Goal: Task Accomplishment & Management: Use online tool/utility

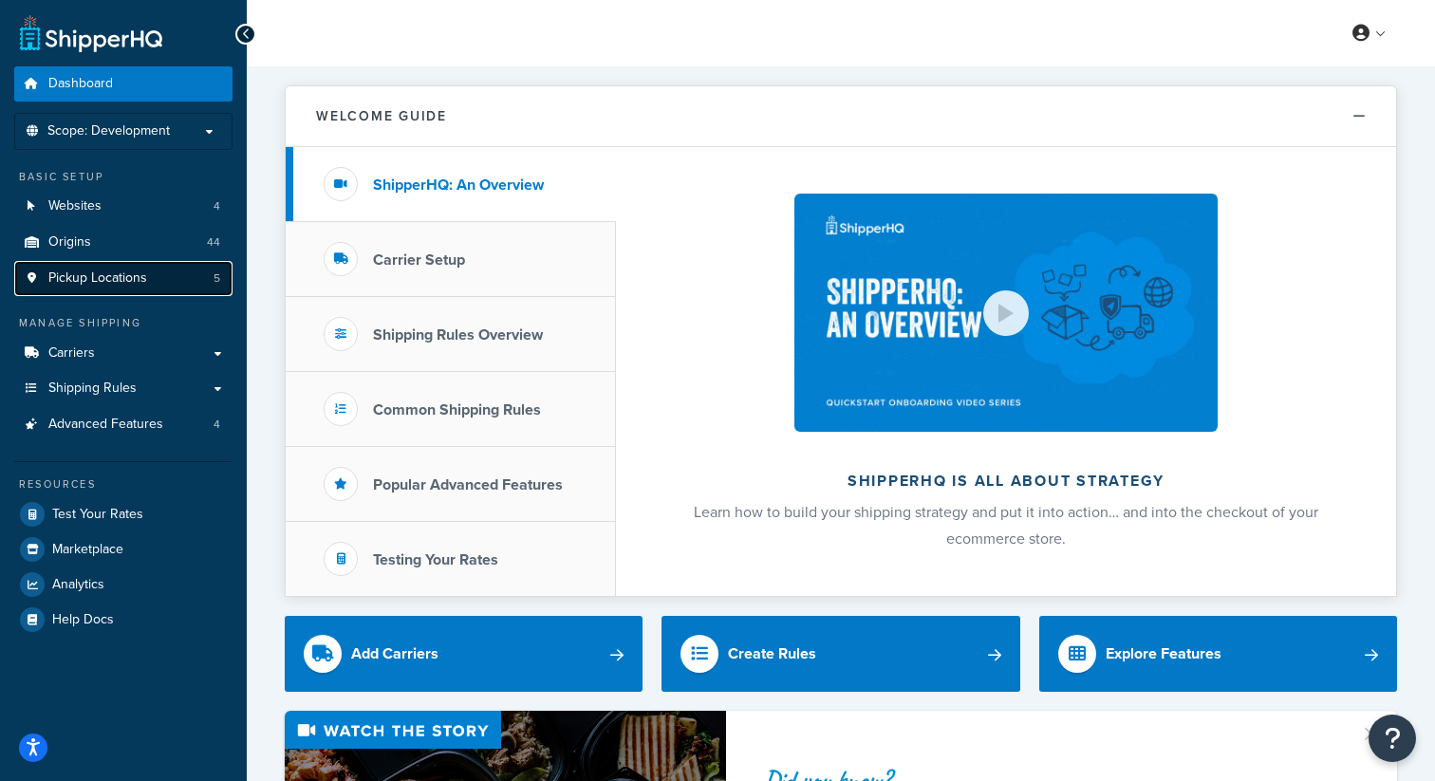
click at [71, 285] on span "Pickup Locations" at bounding box center [97, 279] width 99 height 16
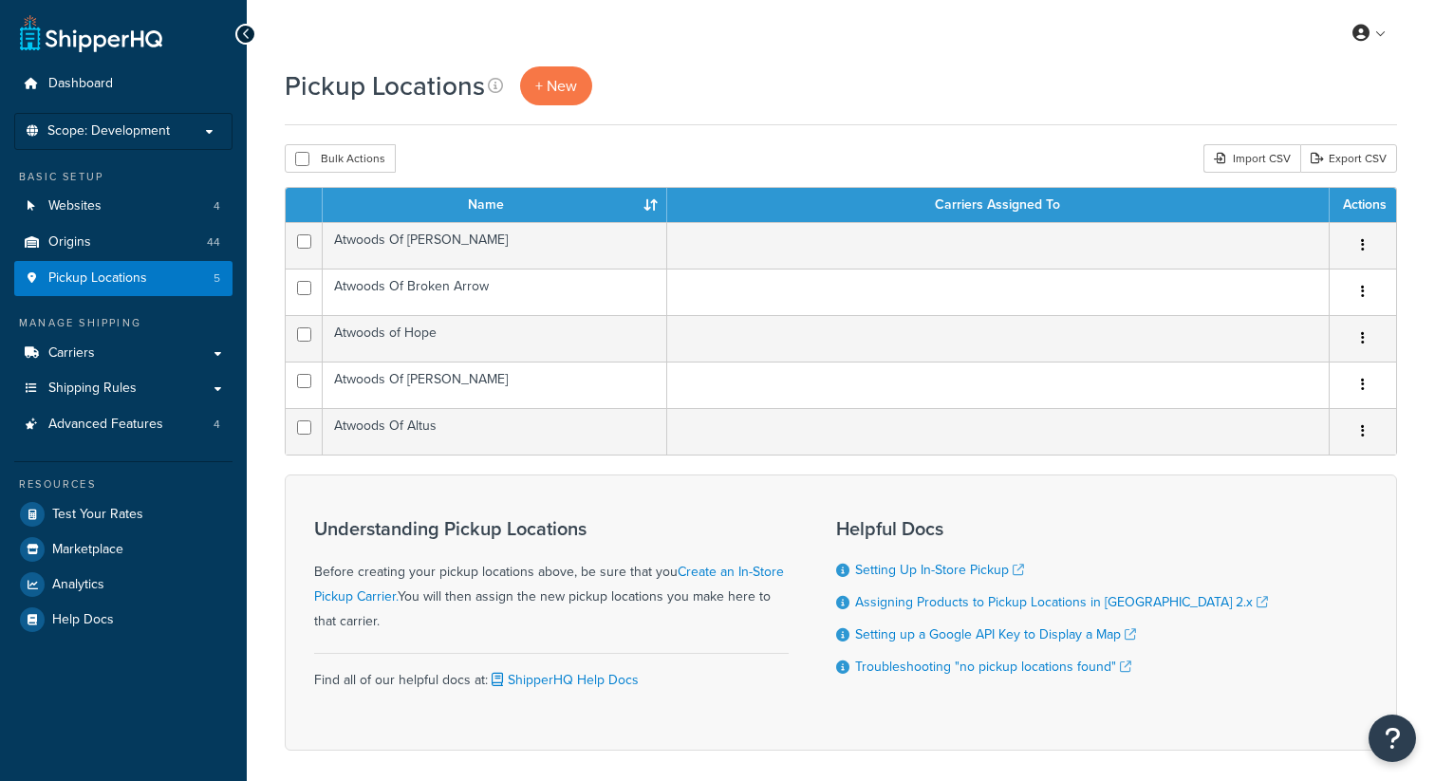
click at [108, 139] on span "Scope: Development" at bounding box center [108, 131] width 122 height 16
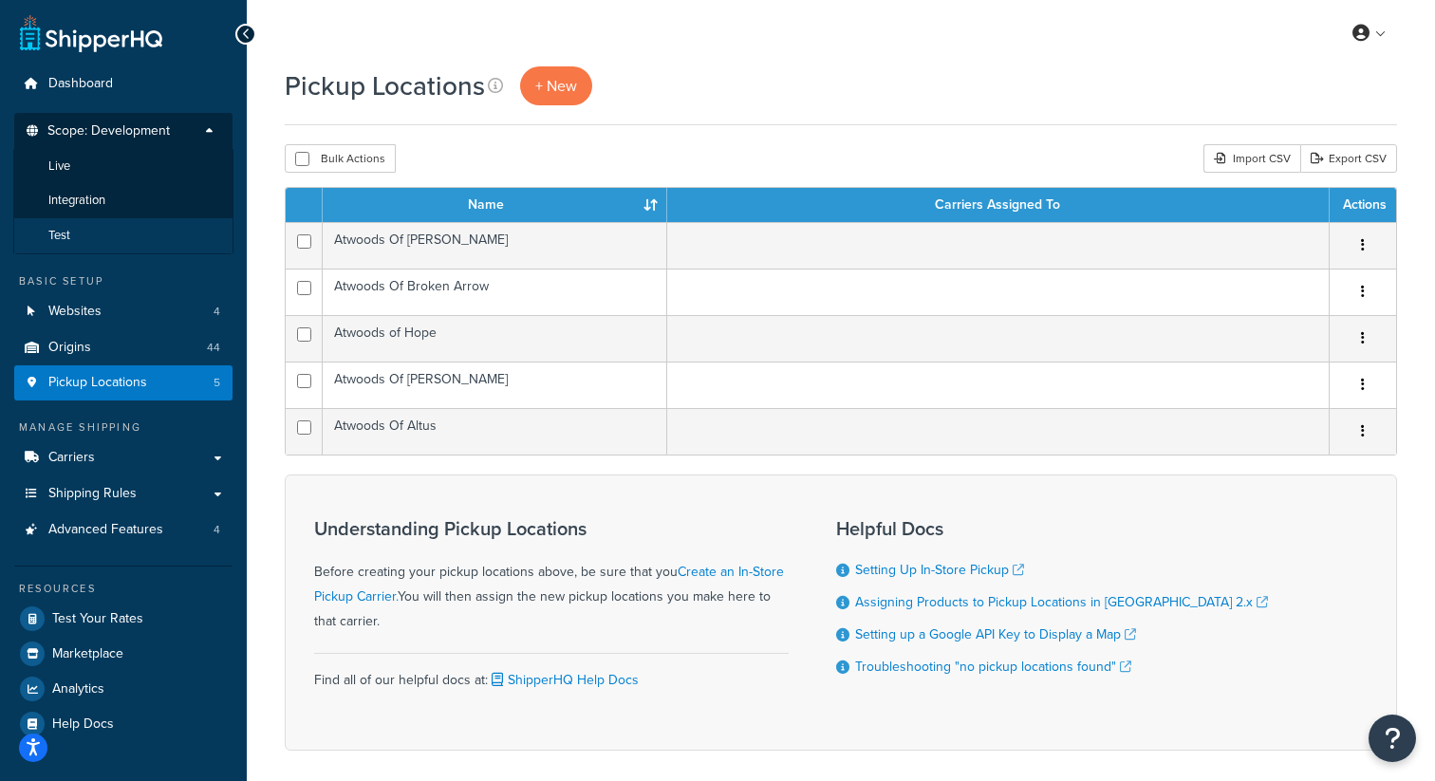
click at [91, 232] on li "Test" at bounding box center [123, 235] width 220 height 35
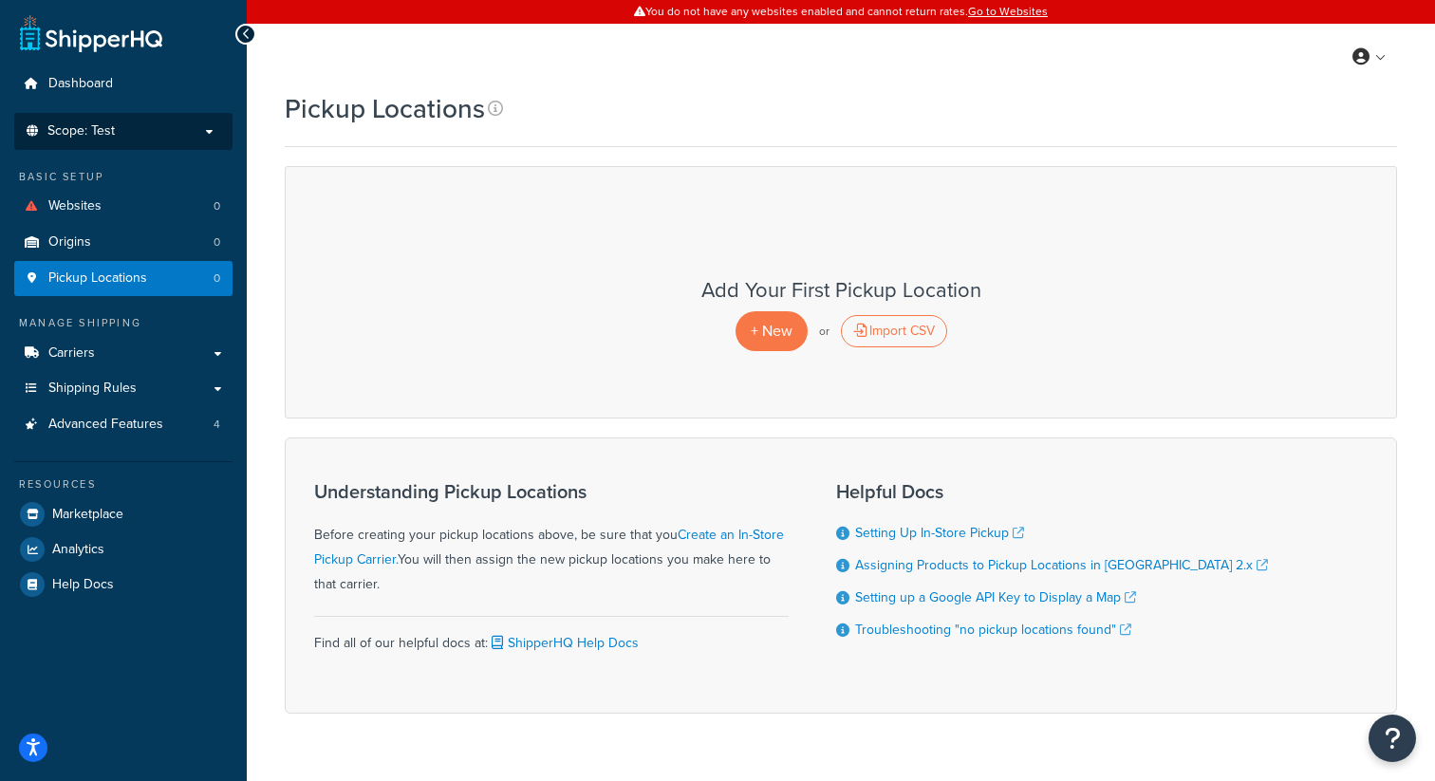
click at [99, 139] on span "Scope: Test" at bounding box center [80, 131] width 67 height 16
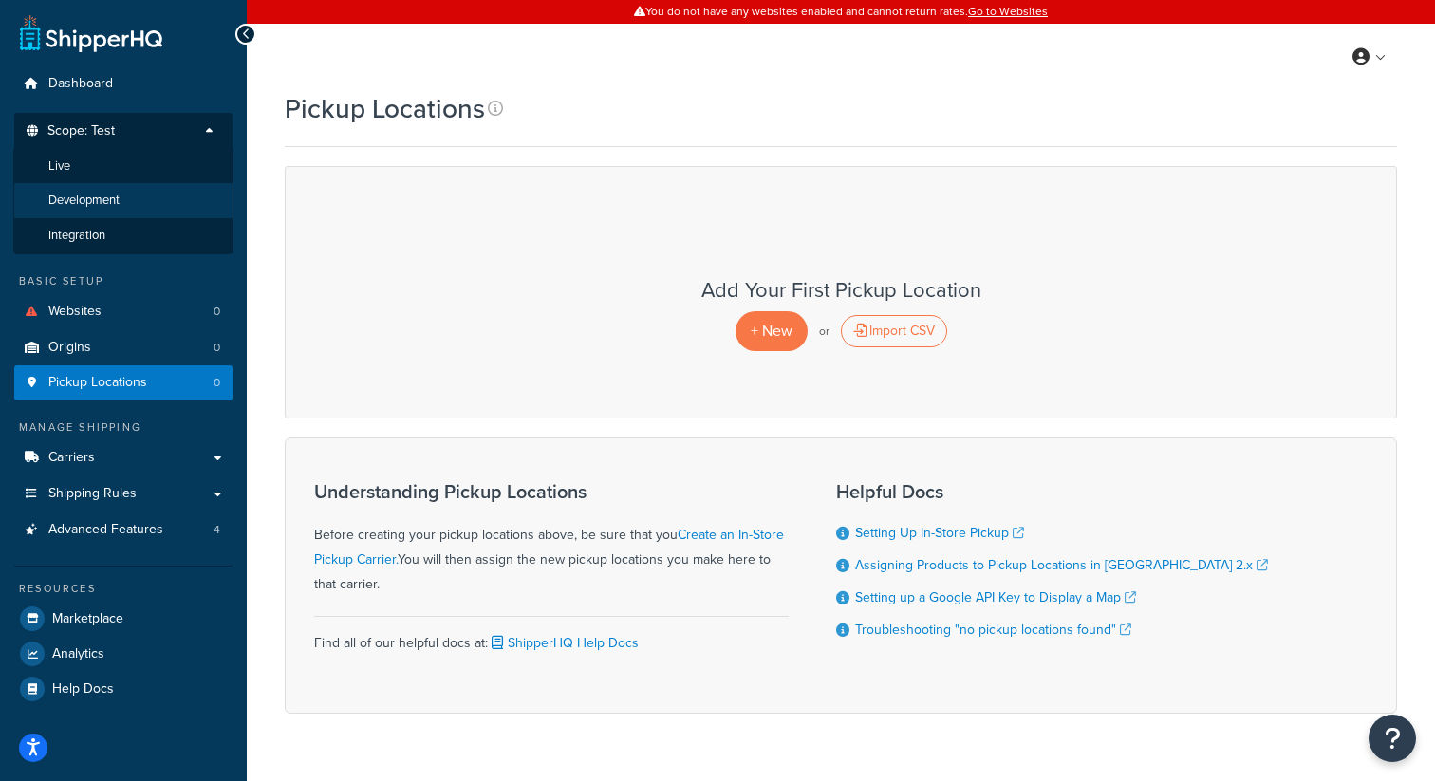
click at [95, 202] on span "Development" at bounding box center [83, 201] width 71 height 16
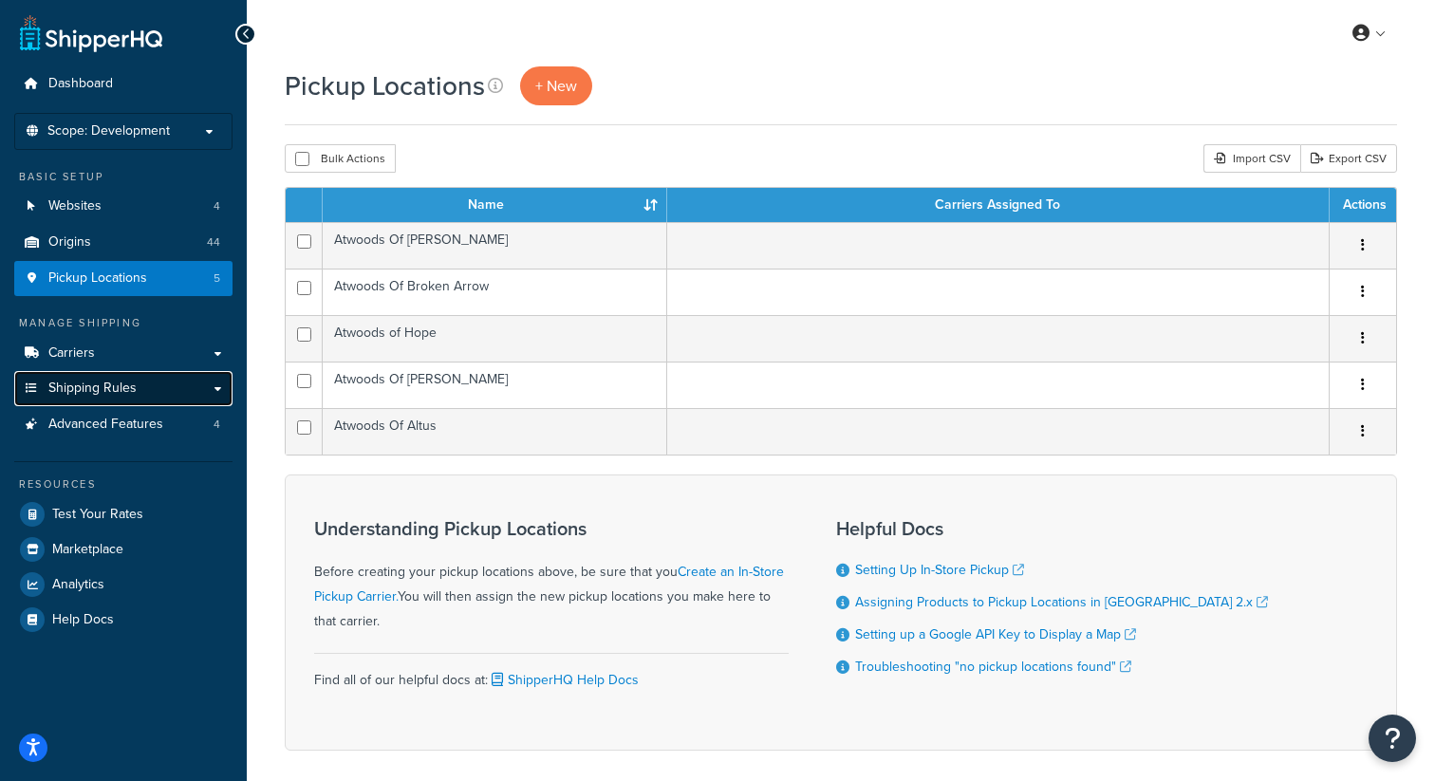
click at [85, 390] on span "Shipping Rules" at bounding box center [92, 389] width 88 height 16
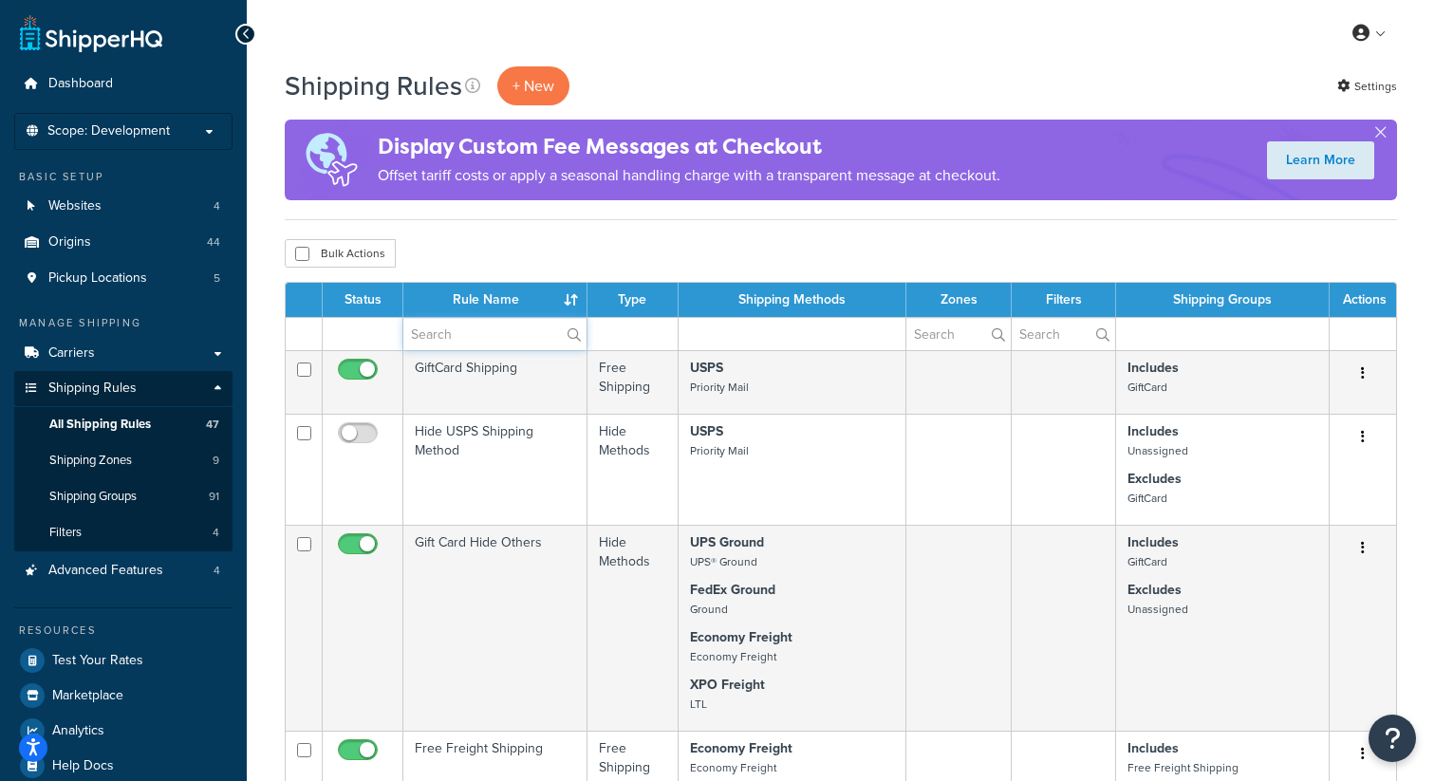
click at [516, 335] on input "text" at bounding box center [494, 334] width 183 height 32
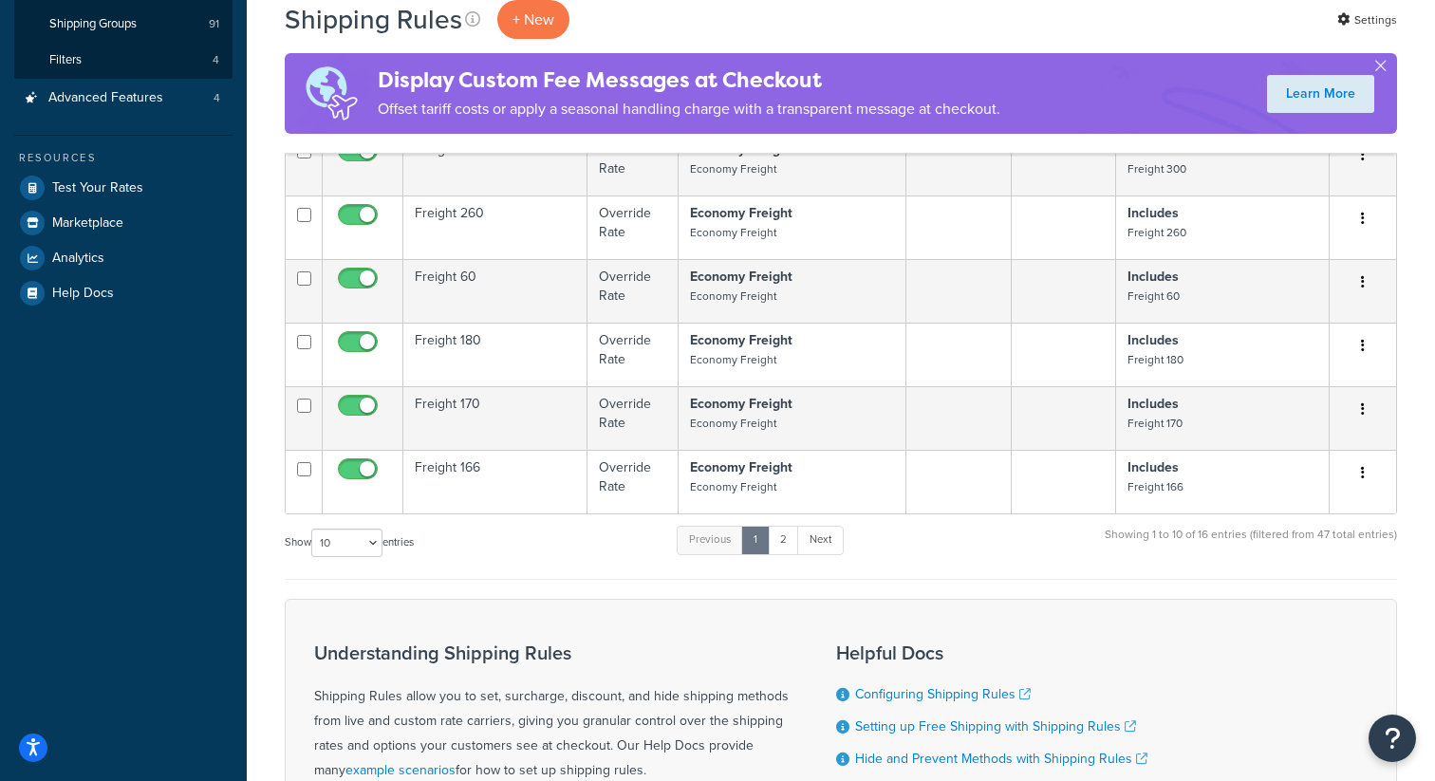
scroll to position [474, 0]
click at [793, 543] on link "2" at bounding box center [783, 539] width 31 height 28
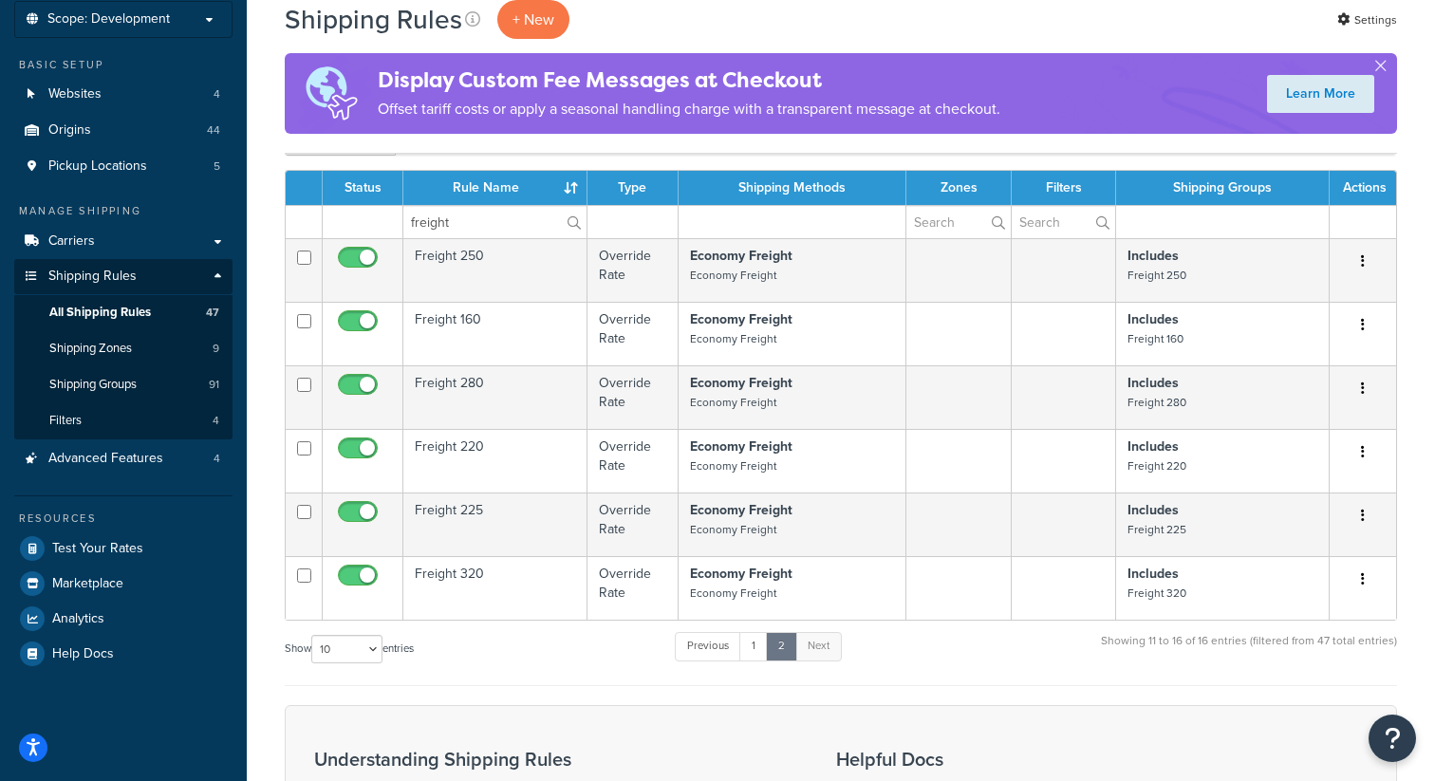
scroll to position [106, 0]
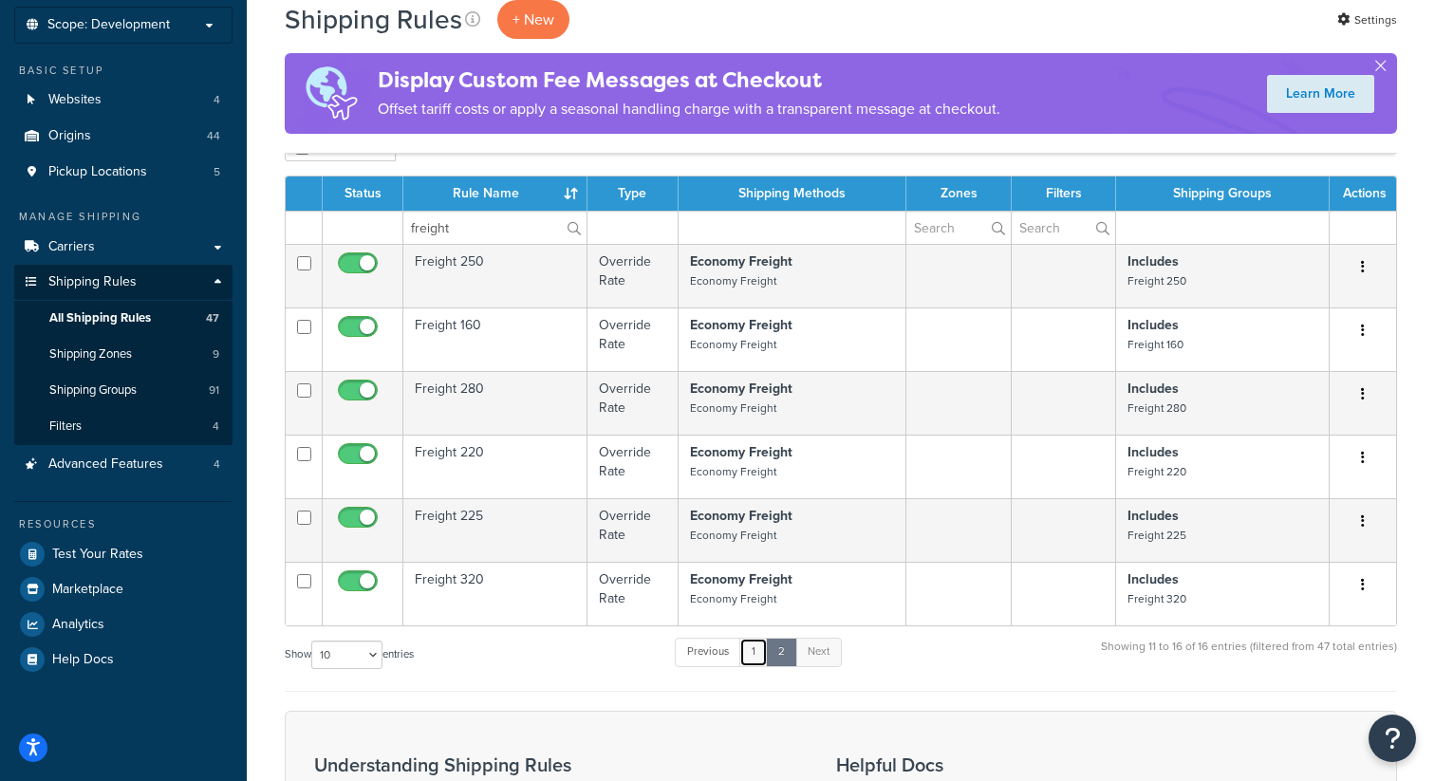
click at [754, 654] on link "1" at bounding box center [753, 652] width 28 height 28
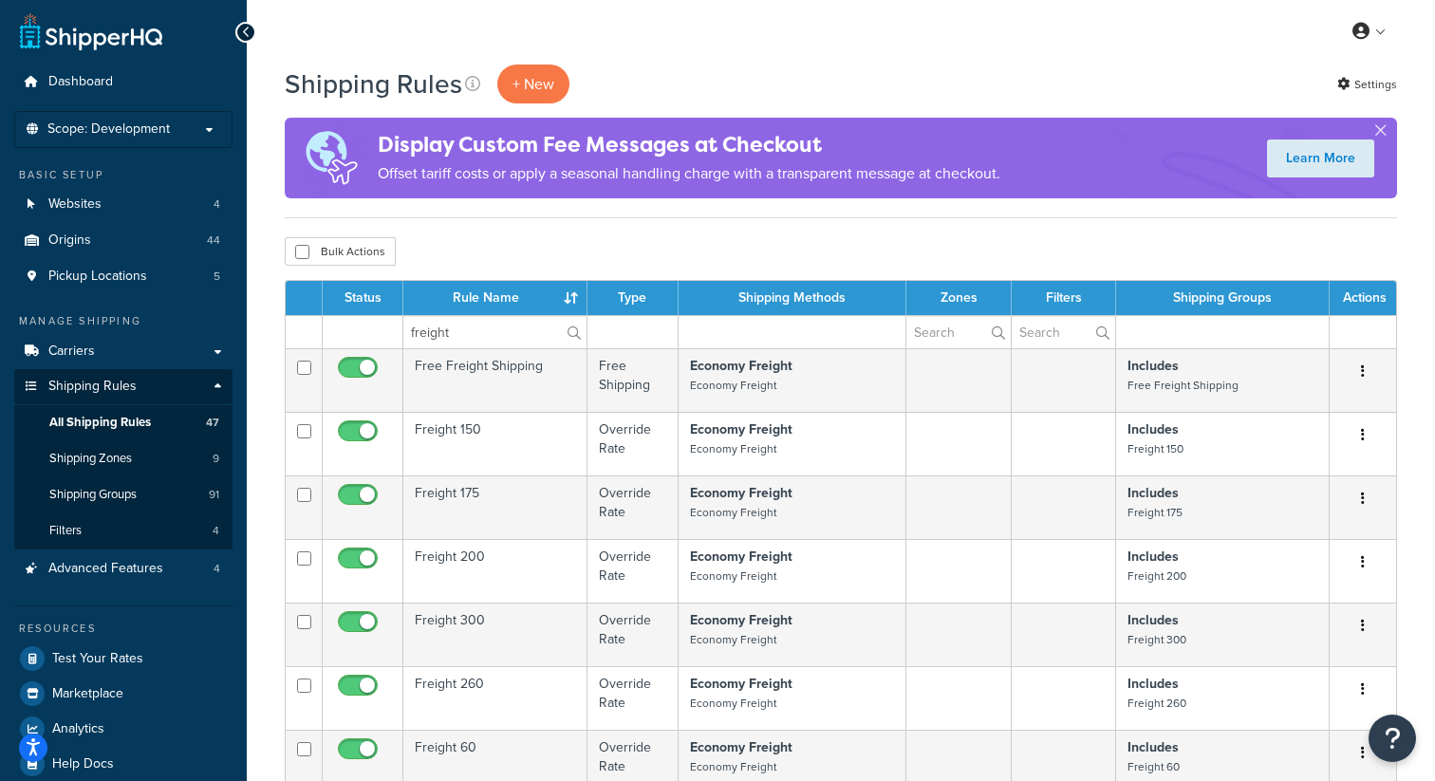
scroll to position [0, 0]
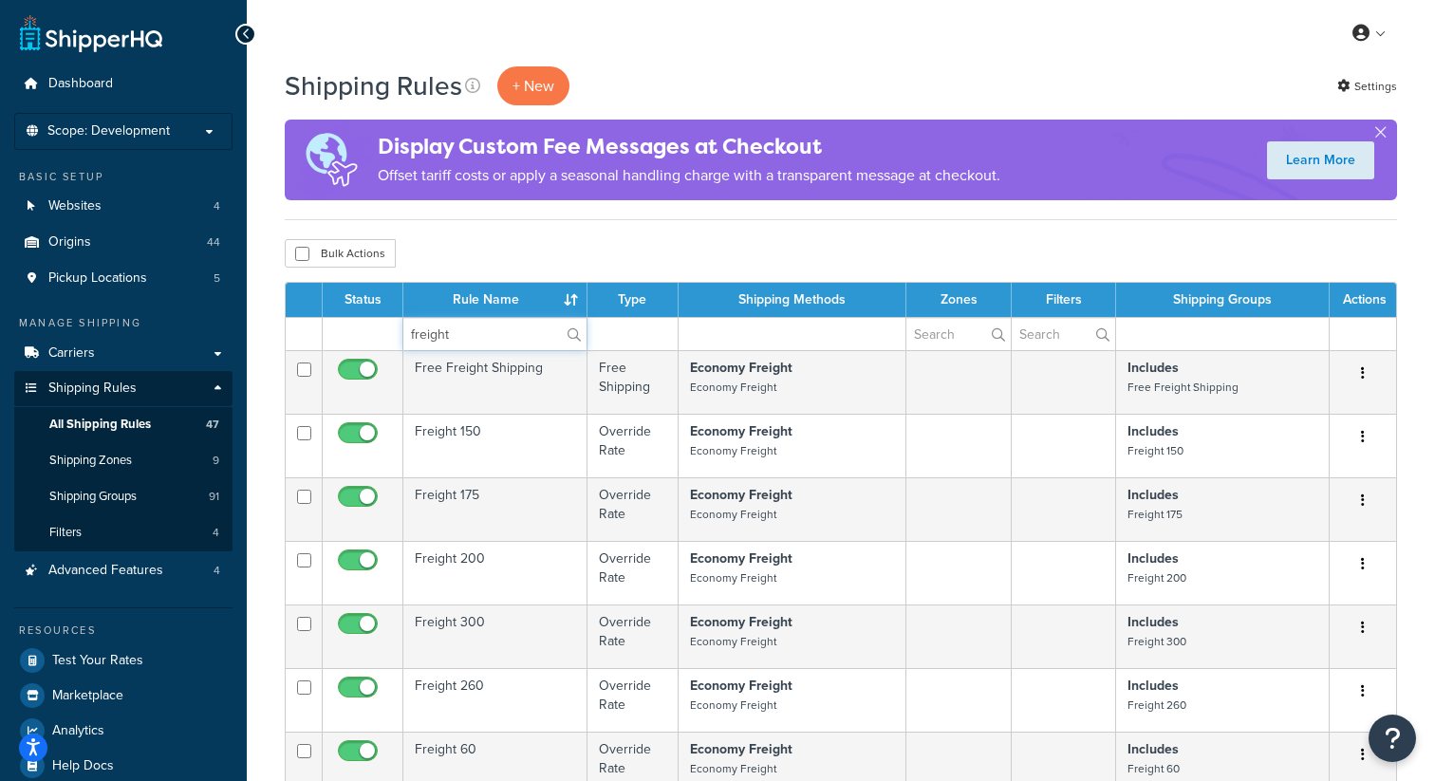
click at [488, 336] on input "freight" at bounding box center [494, 334] width 183 height 32
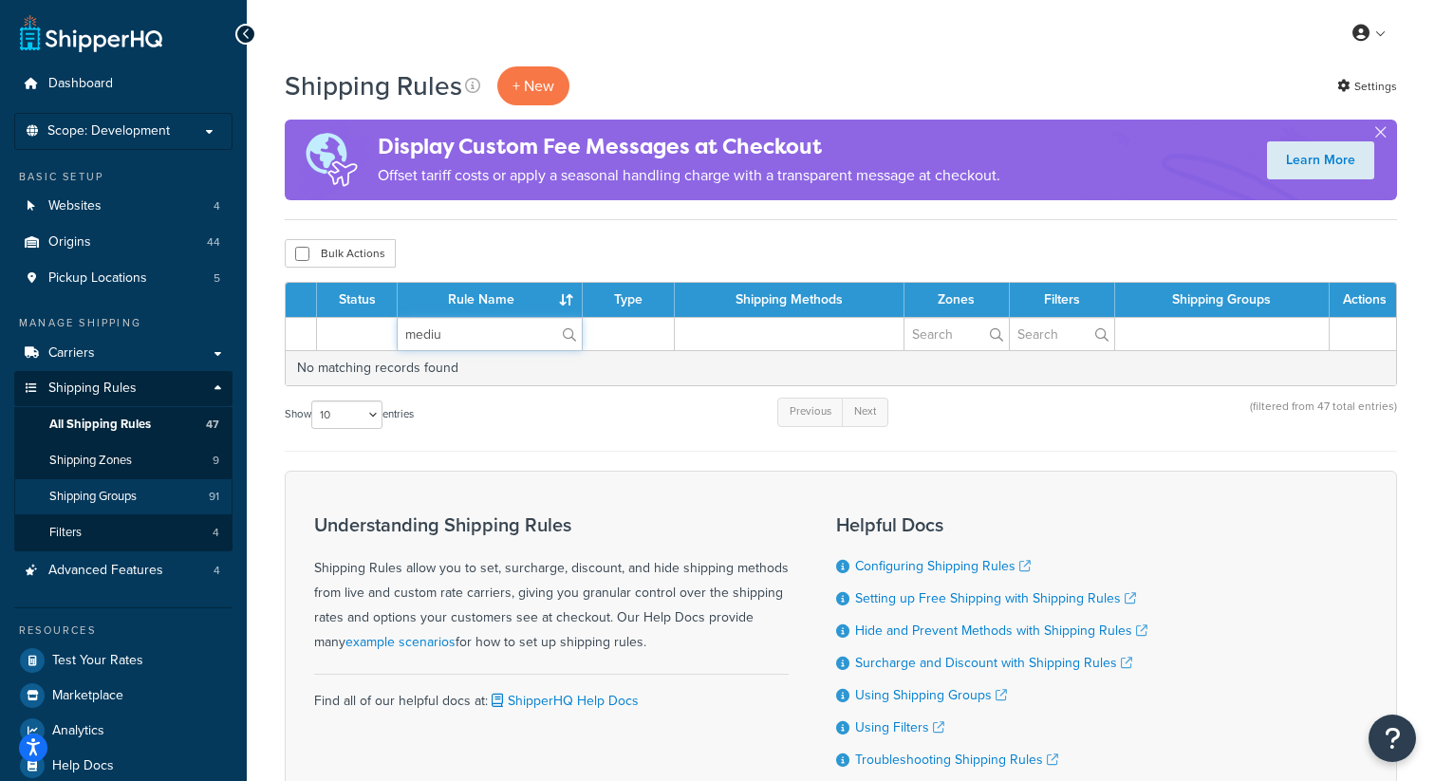
type input "mediu"
click at [125, 491] on span "Shipping Groups" at bounding box center [92, 497] width 87 height 16
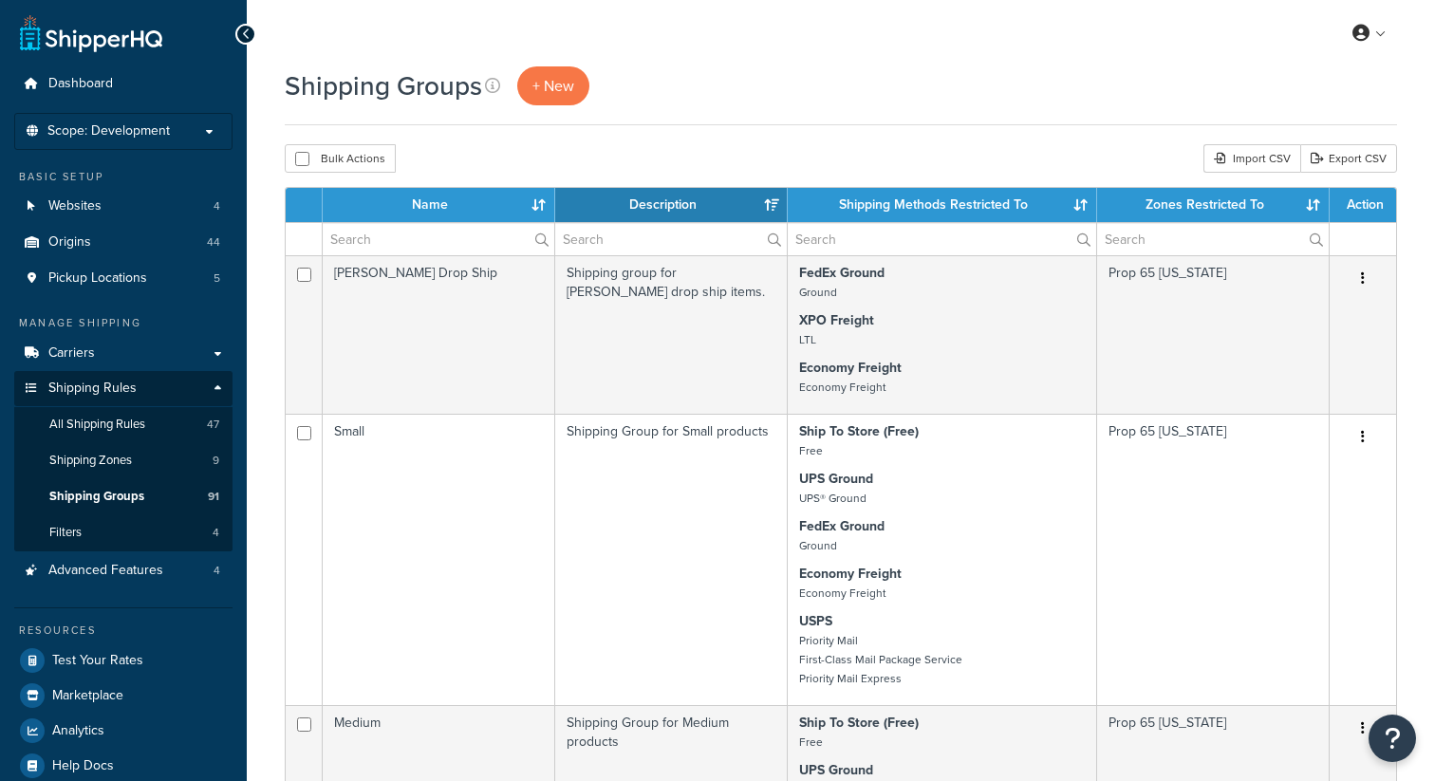
select select "15"
click at [409, 237] on input "text" at bounding box center [439, 239] width 232 height 32
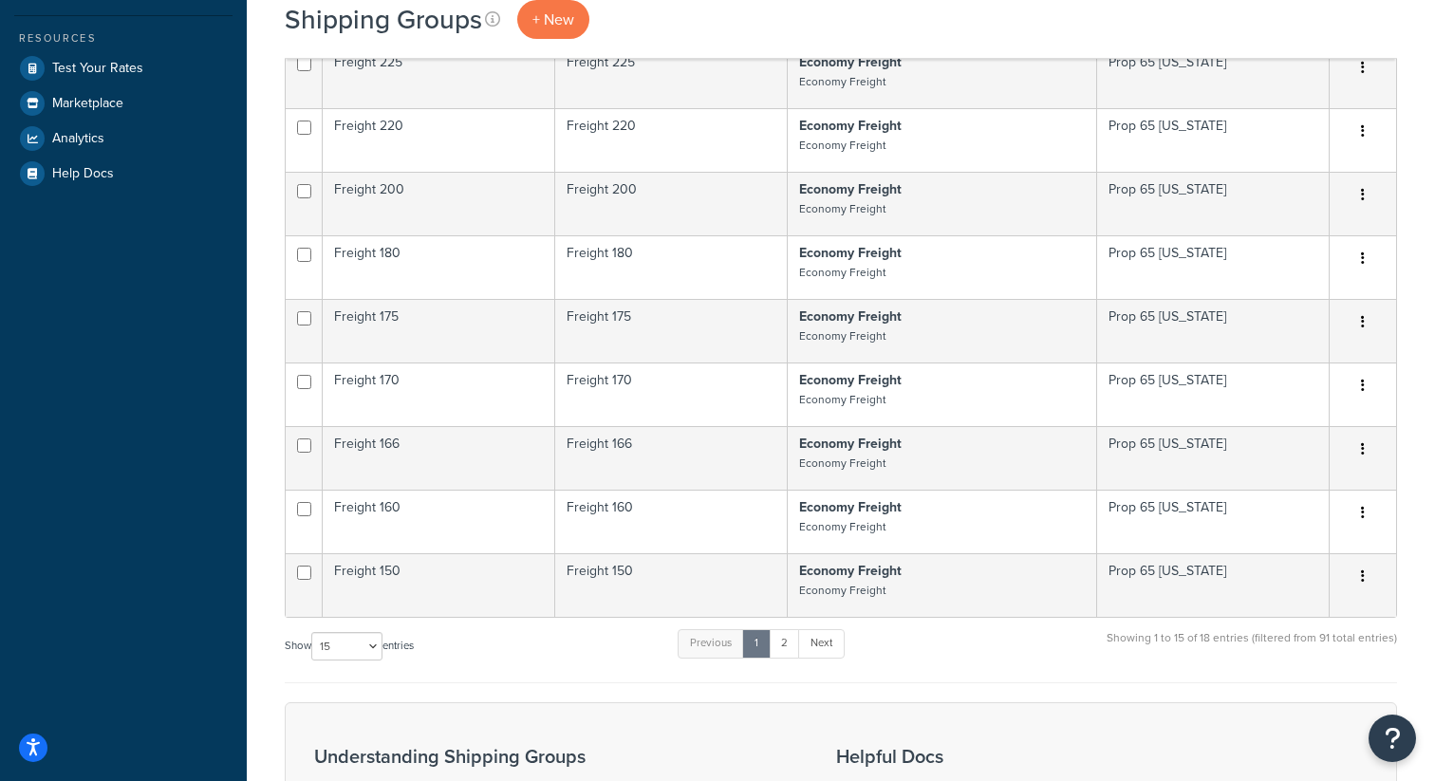
scroll to position [593, 0]
type input "fr"
click at [790, 644] on link "2" at bounding box center [784, 642] width 31 height 28
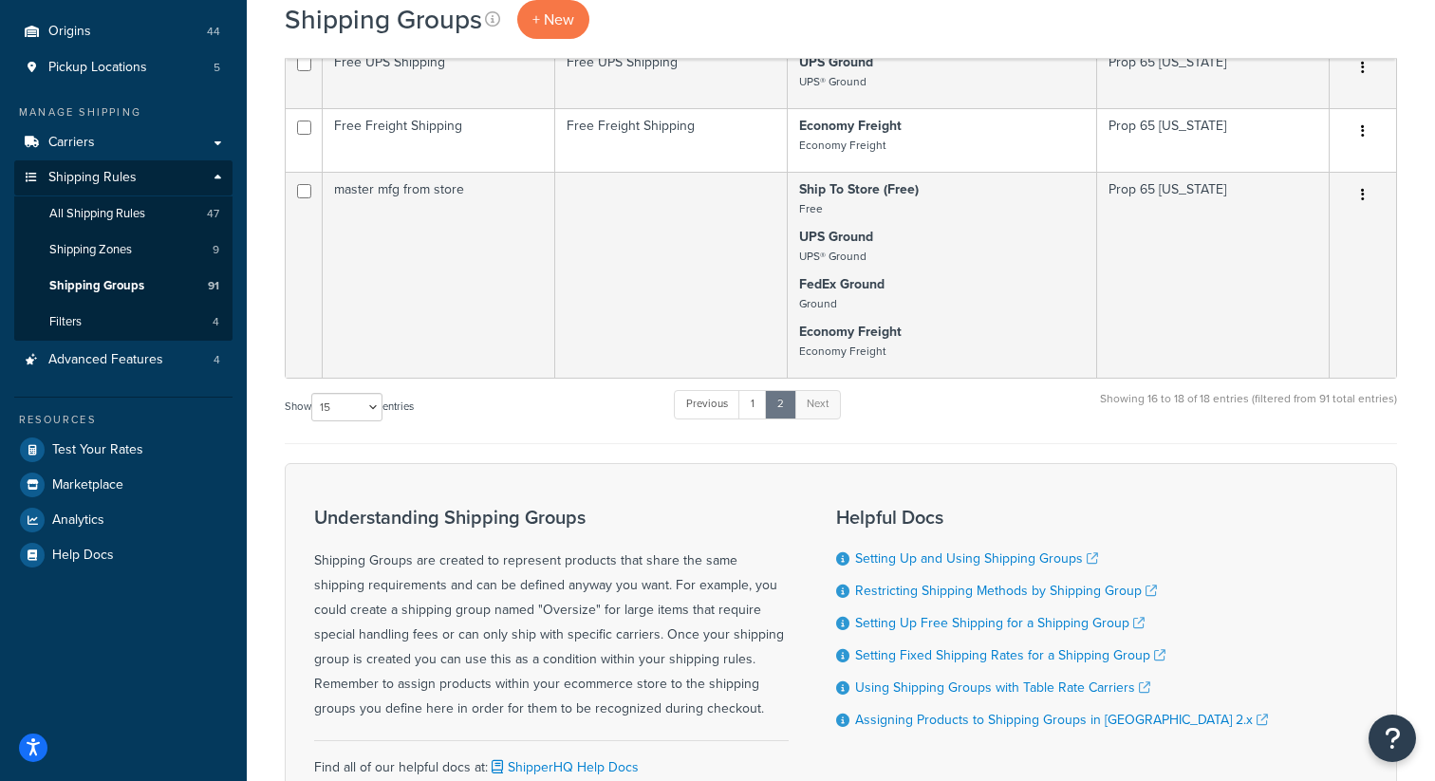
scroll to position [0, 0]
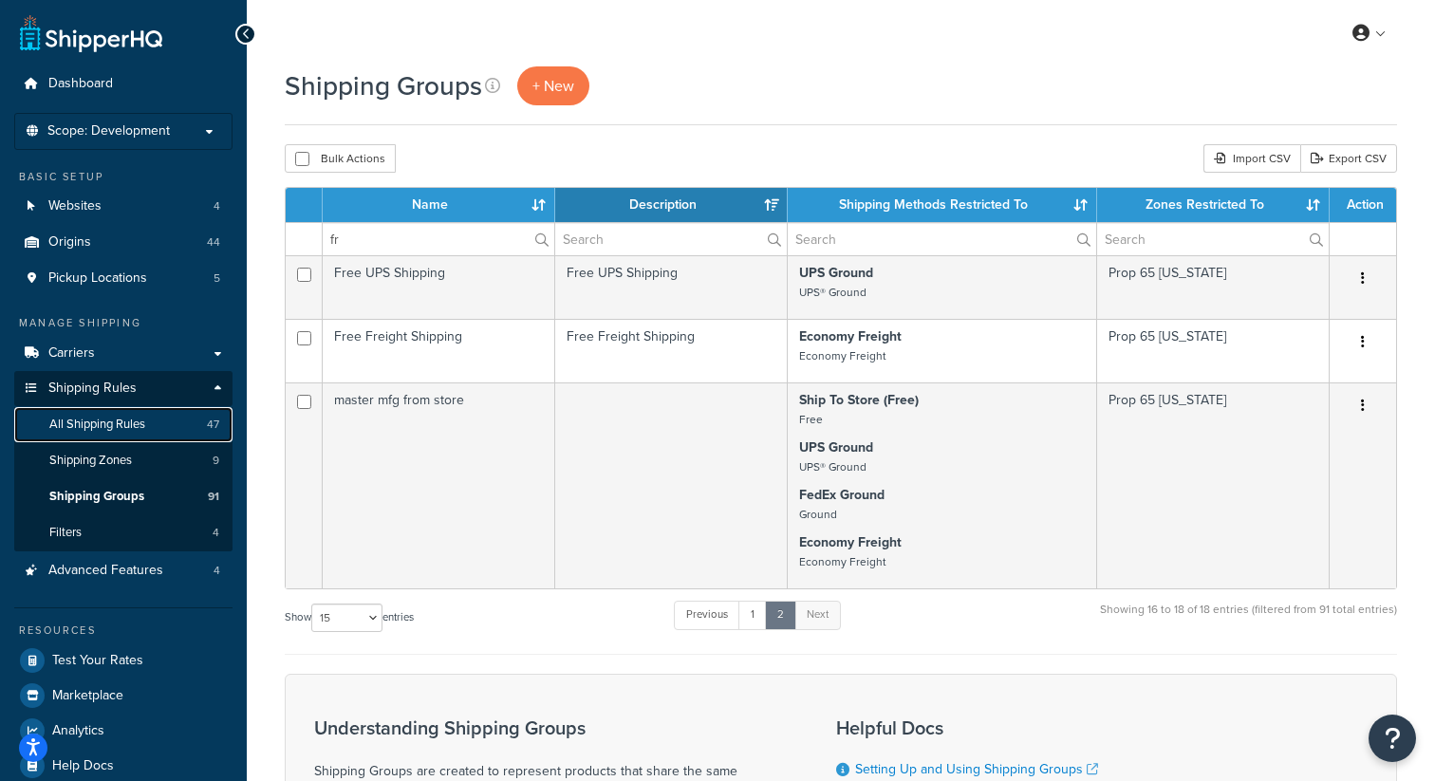
click at [110, 417] on span "All Shipping Rules" at bounding box center [97, 425] width 96 height 16
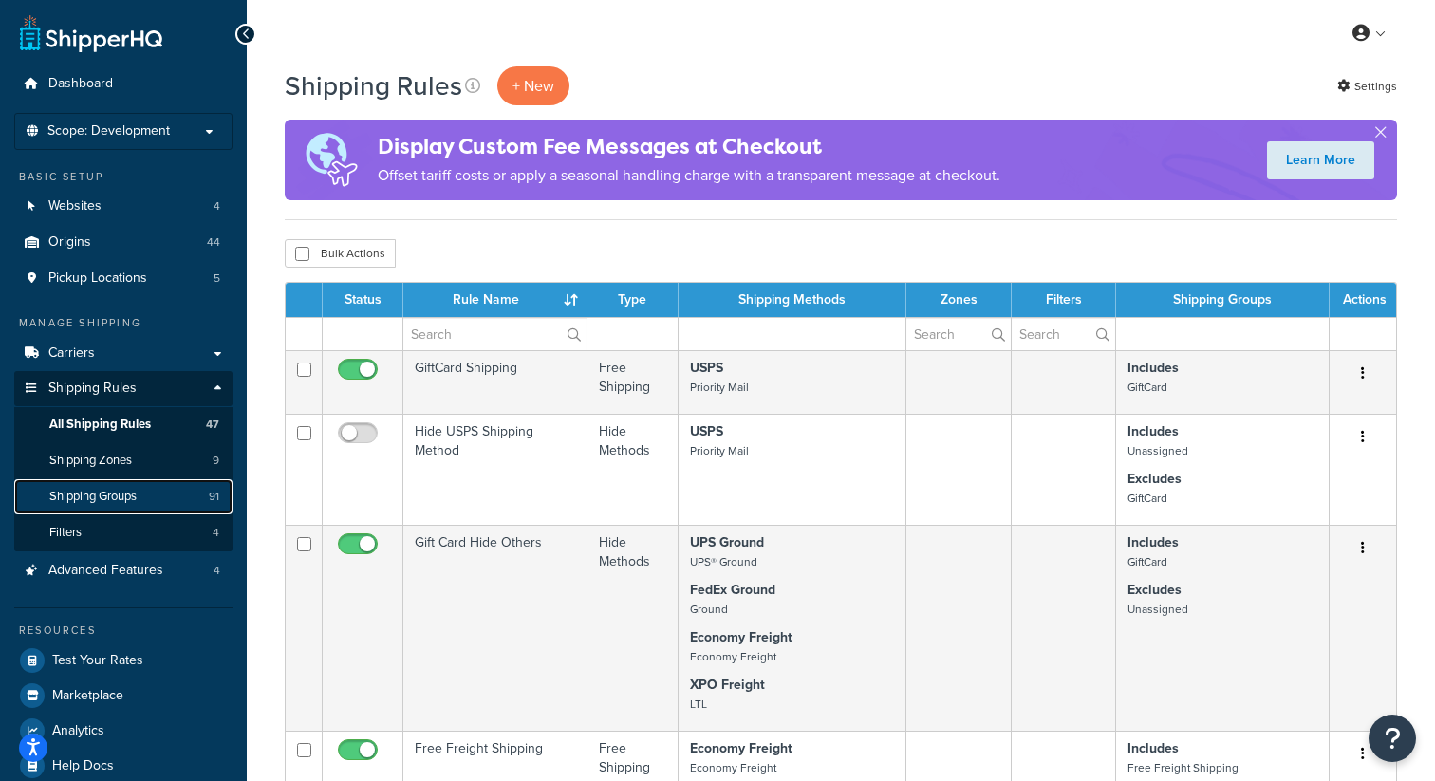
click at [137, 494] on span "Shipping Groups" at bounding box center [92, 497] width 87 height 16
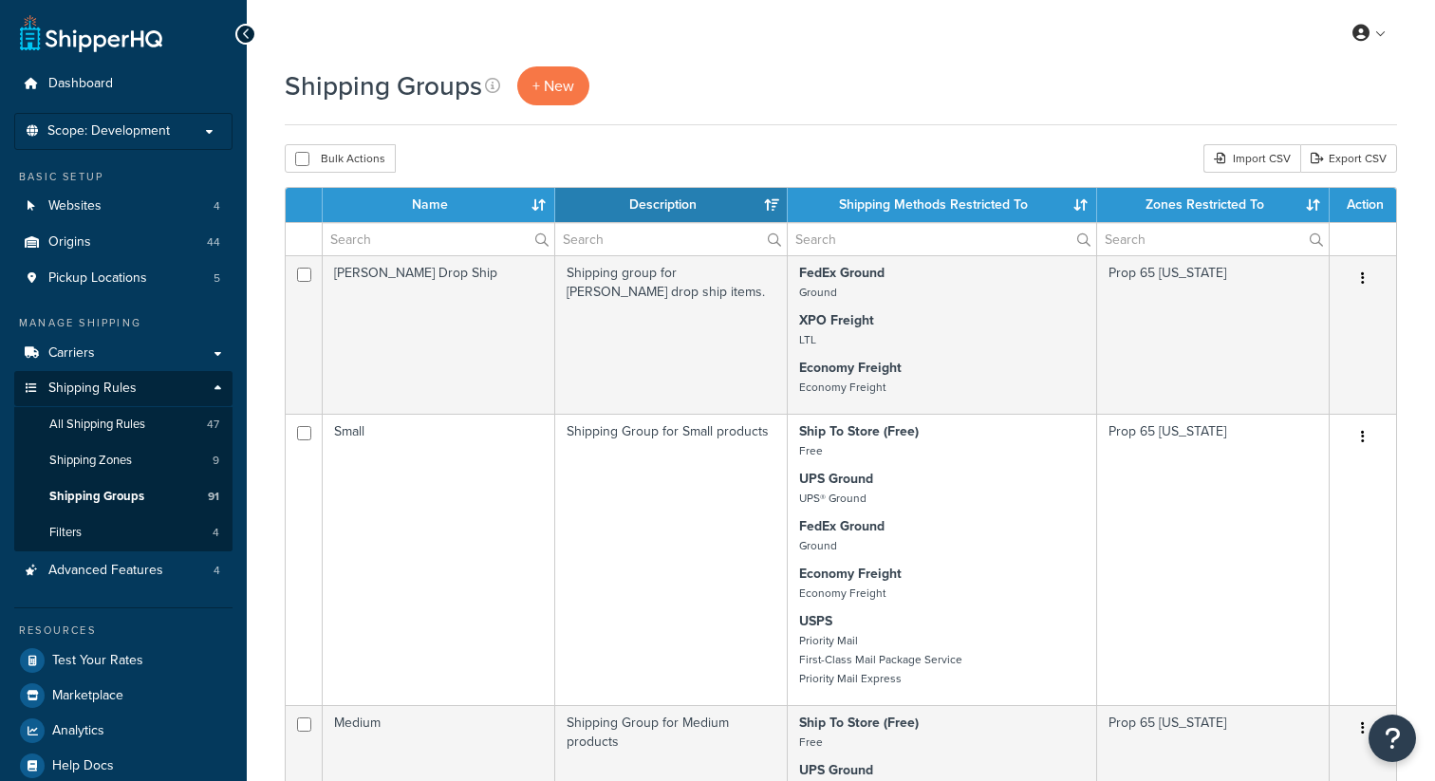
select select "15"
click at [377, 241] on input "text" at bounding box center [439, 239] width 232 height 32
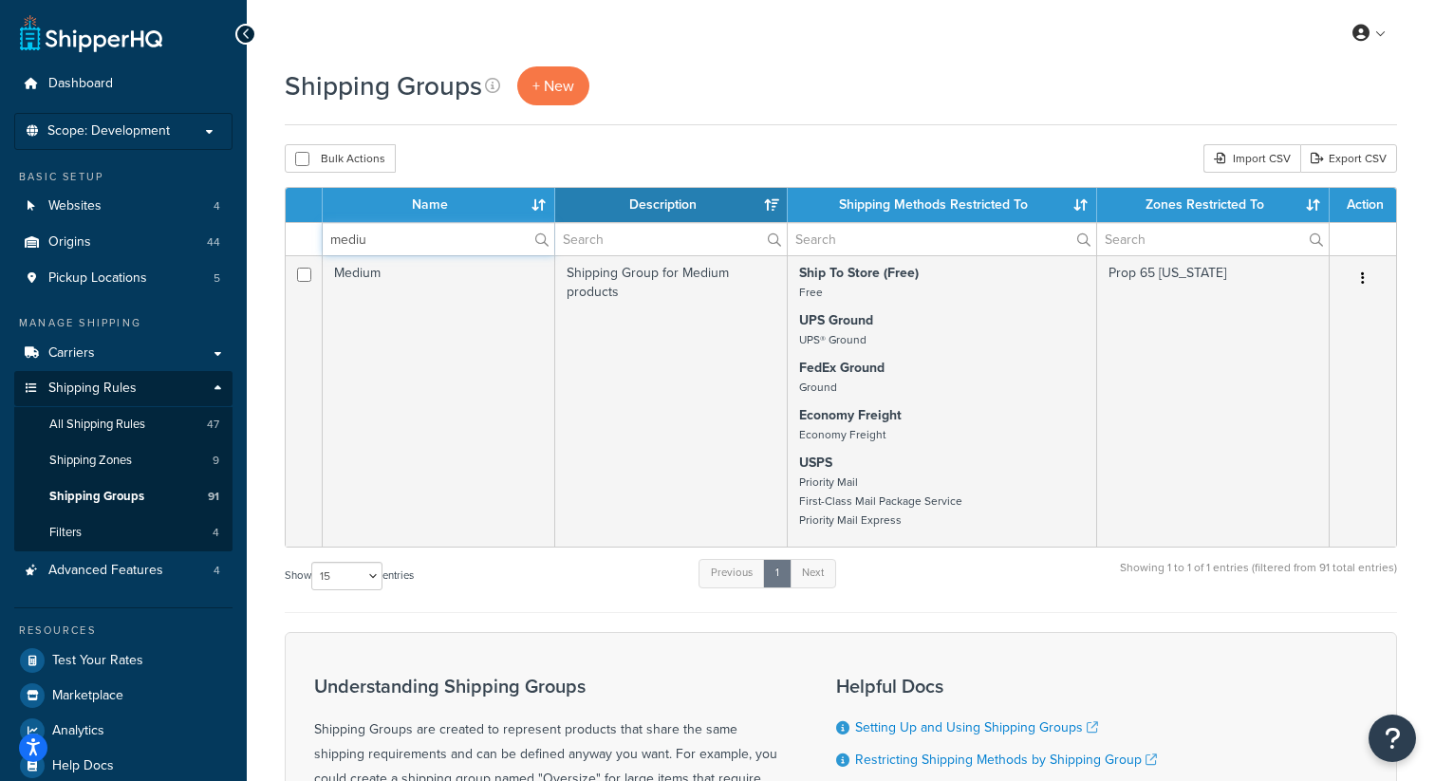
type input "mediu"
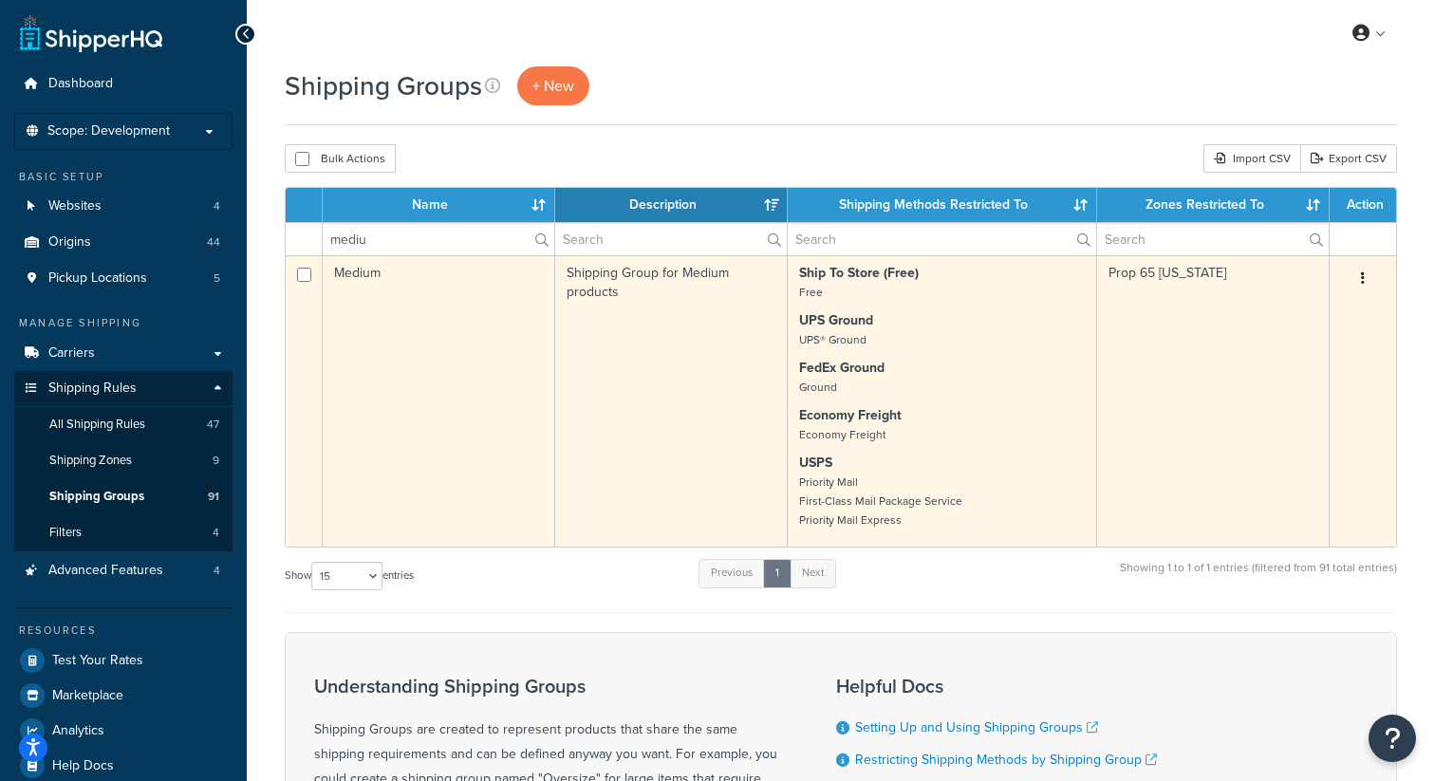
click at [410, 296] on td "Medium" at bounding box center [439, 400] width 233 height 291
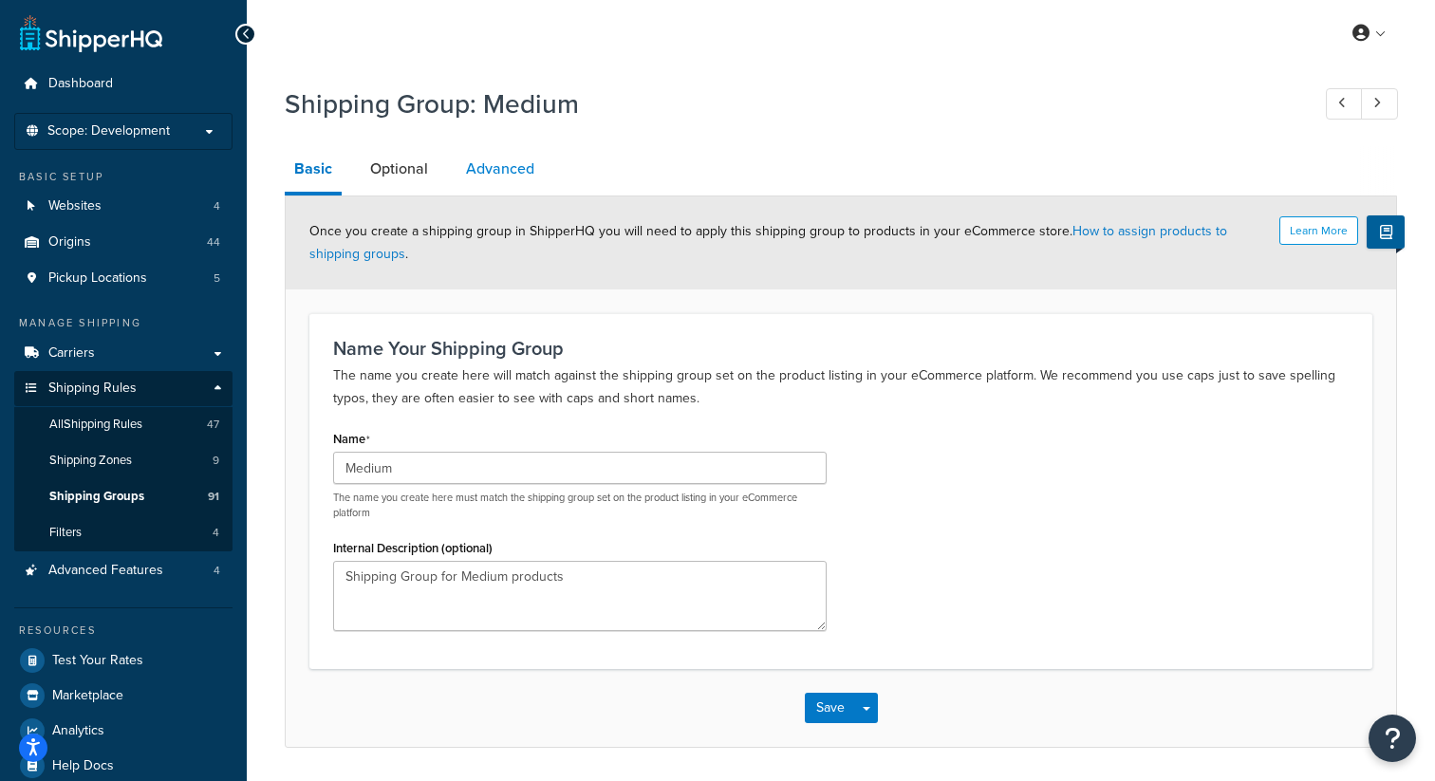
click at [484, 169] on link "Advanced" at bounding box center [500, 169] width 87 height 46
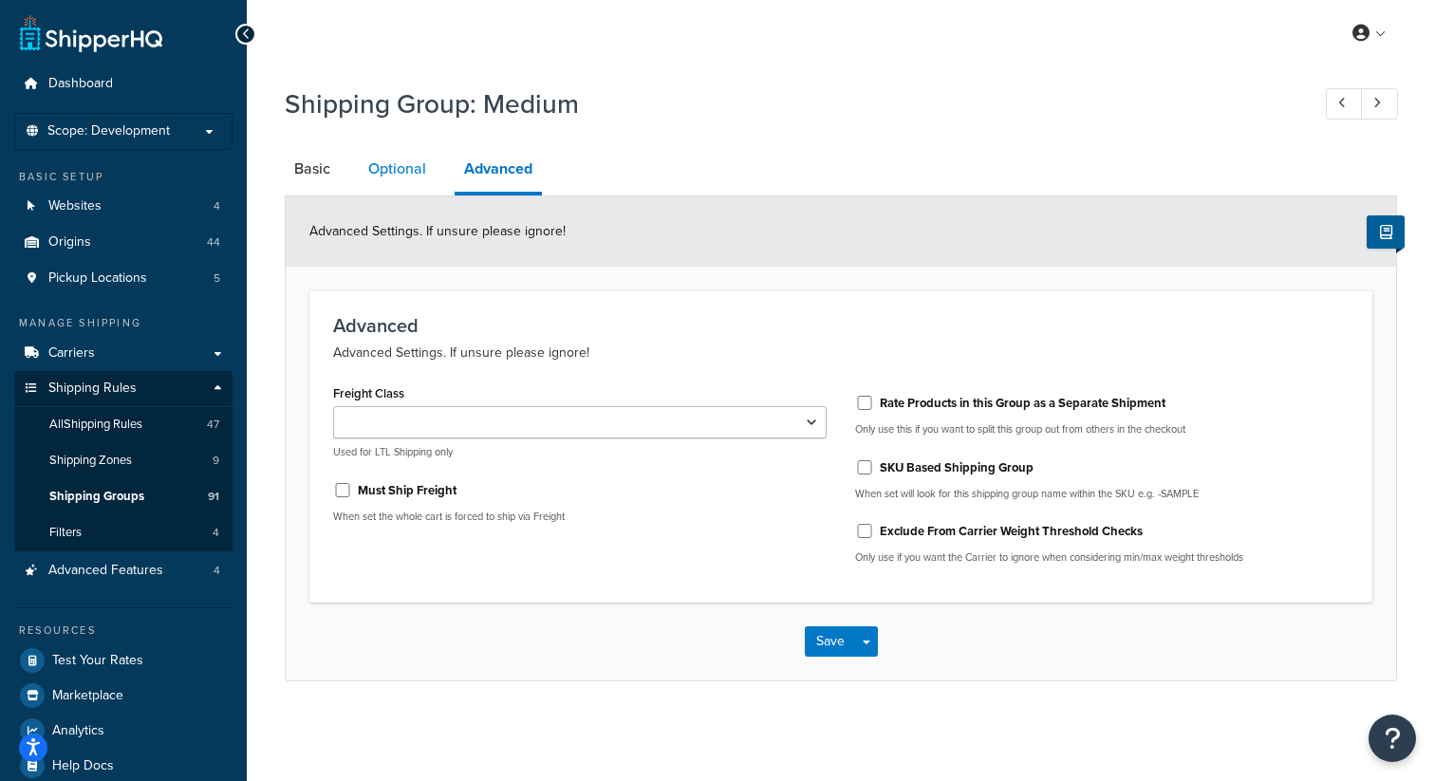
click at [411, 173] on link "Optional" at bounding box center [397, 169] width 77 height 46
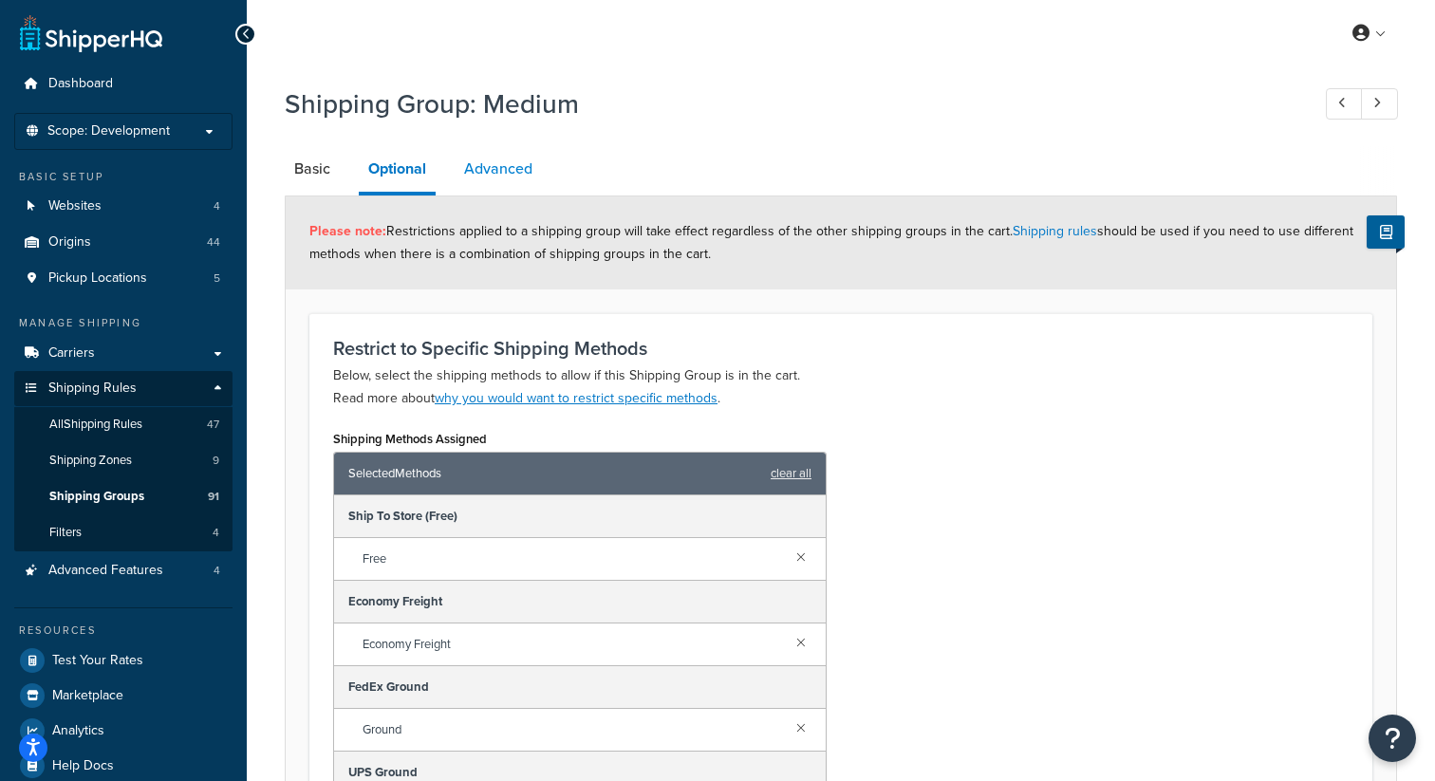
click at [505, 169] on link "Advanced" at bounding box center [498, 169] width 87 height 46
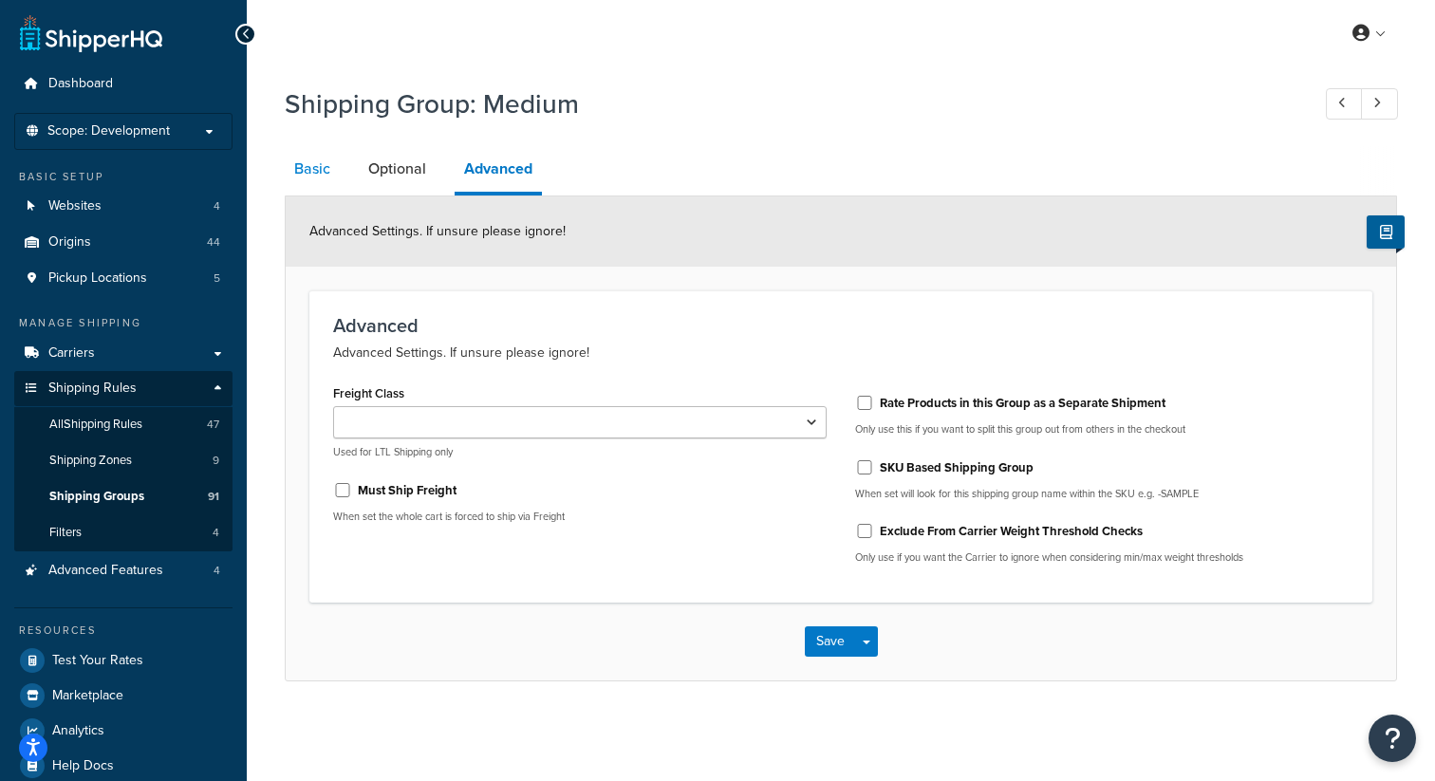
click at [316, 173] on link "Basic" at bounding box center [312, 169] width 55 height 46
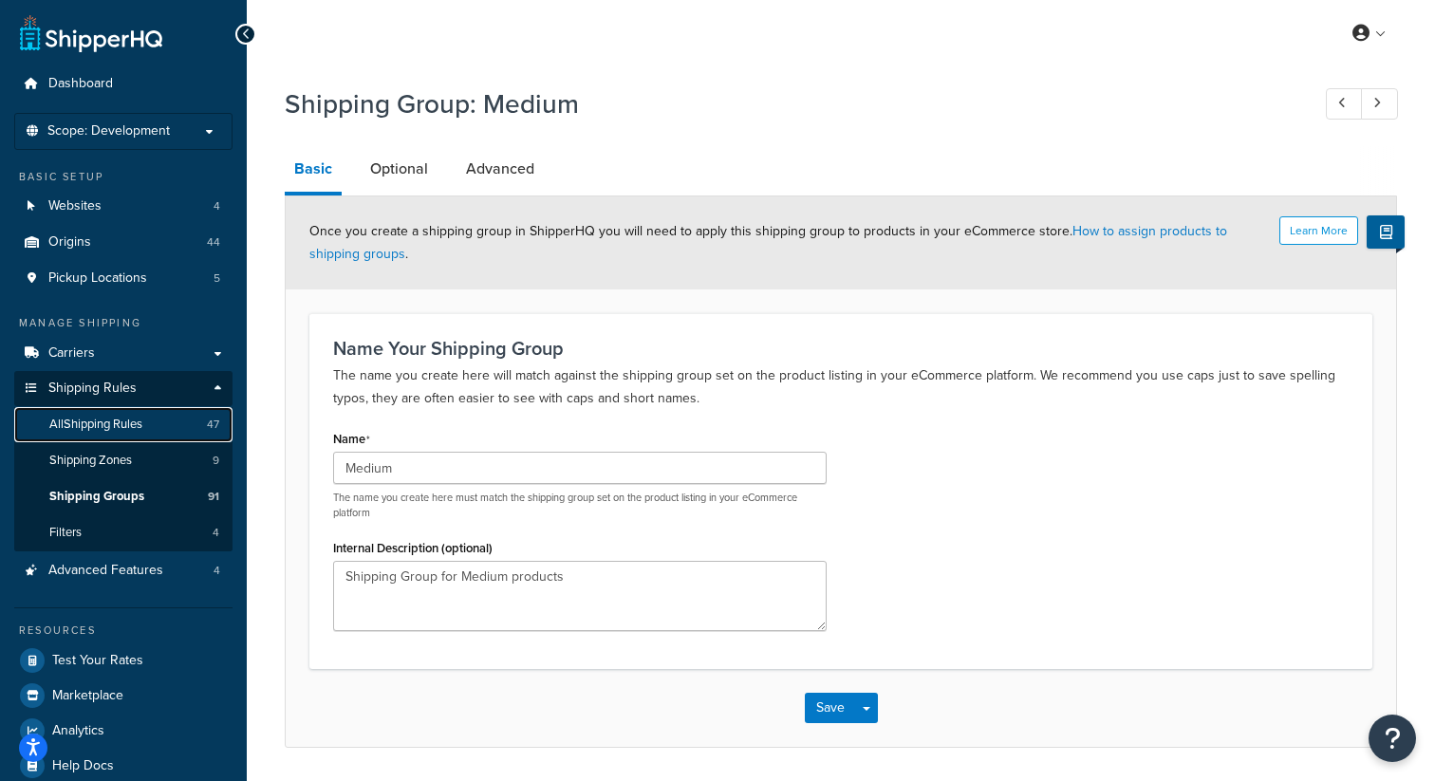
click at [121, 431] on span "All Shipping Rules" at bounding box center [95, 425] width 93 height 16
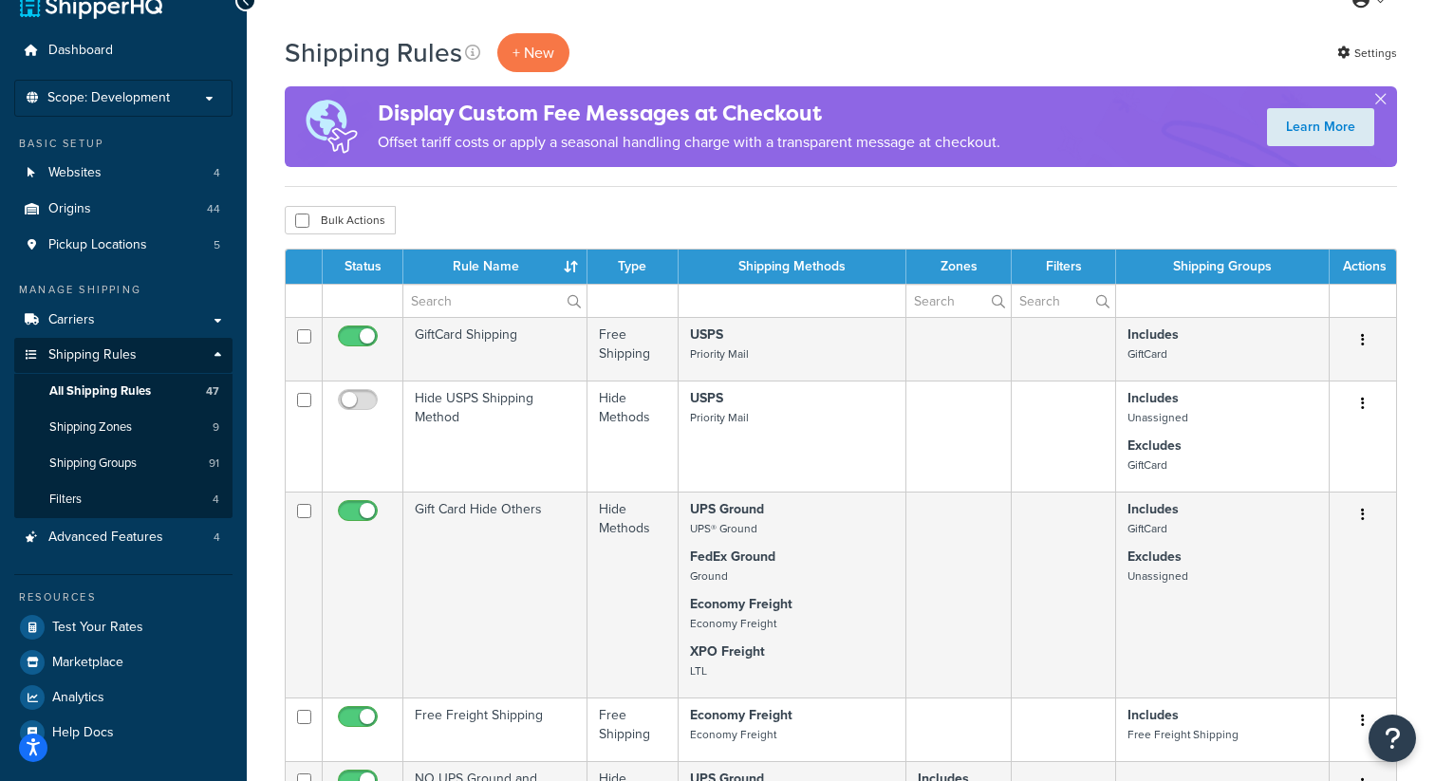
scroll to position [44, 0]
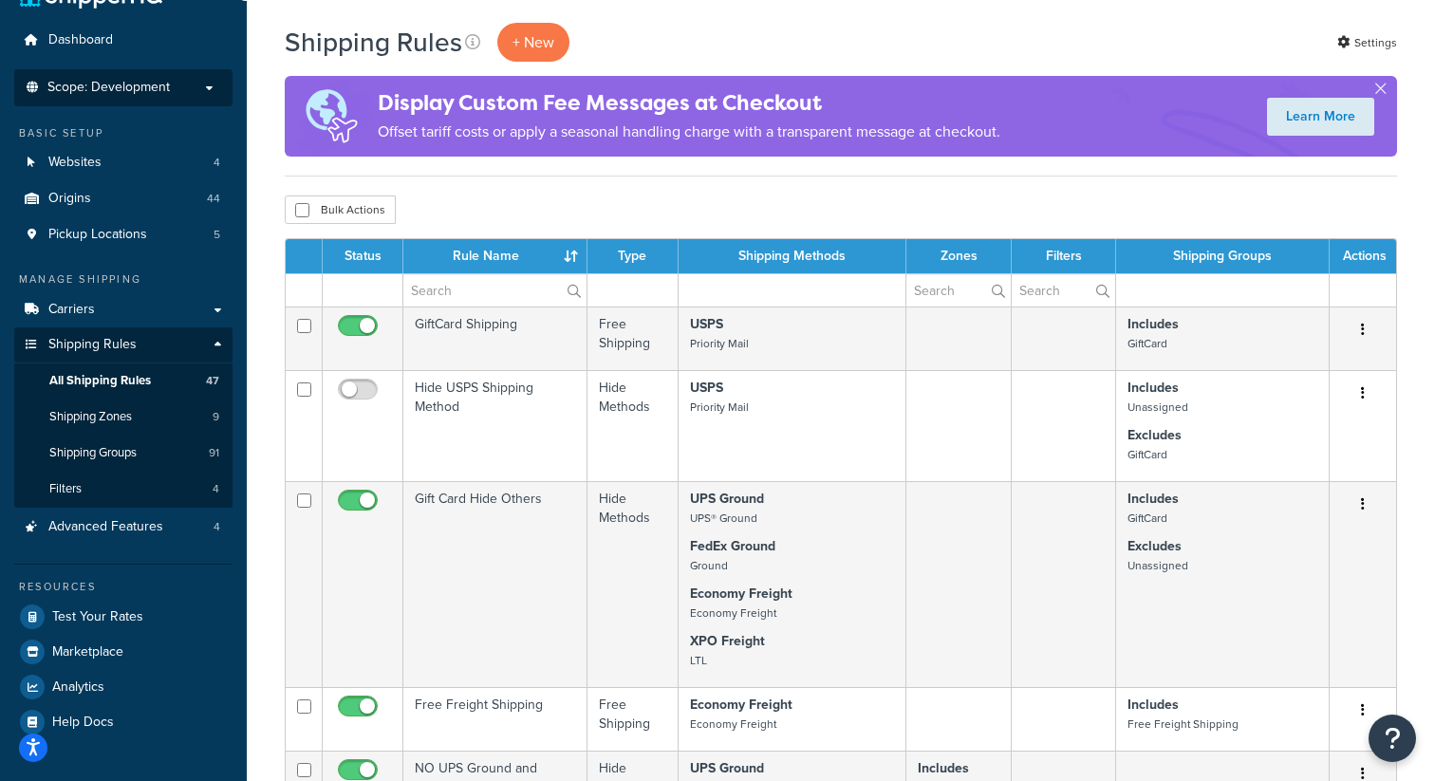
click at [147, 94] on span "Scope: Development" at bounding box center [108, 88] width 122 height 16
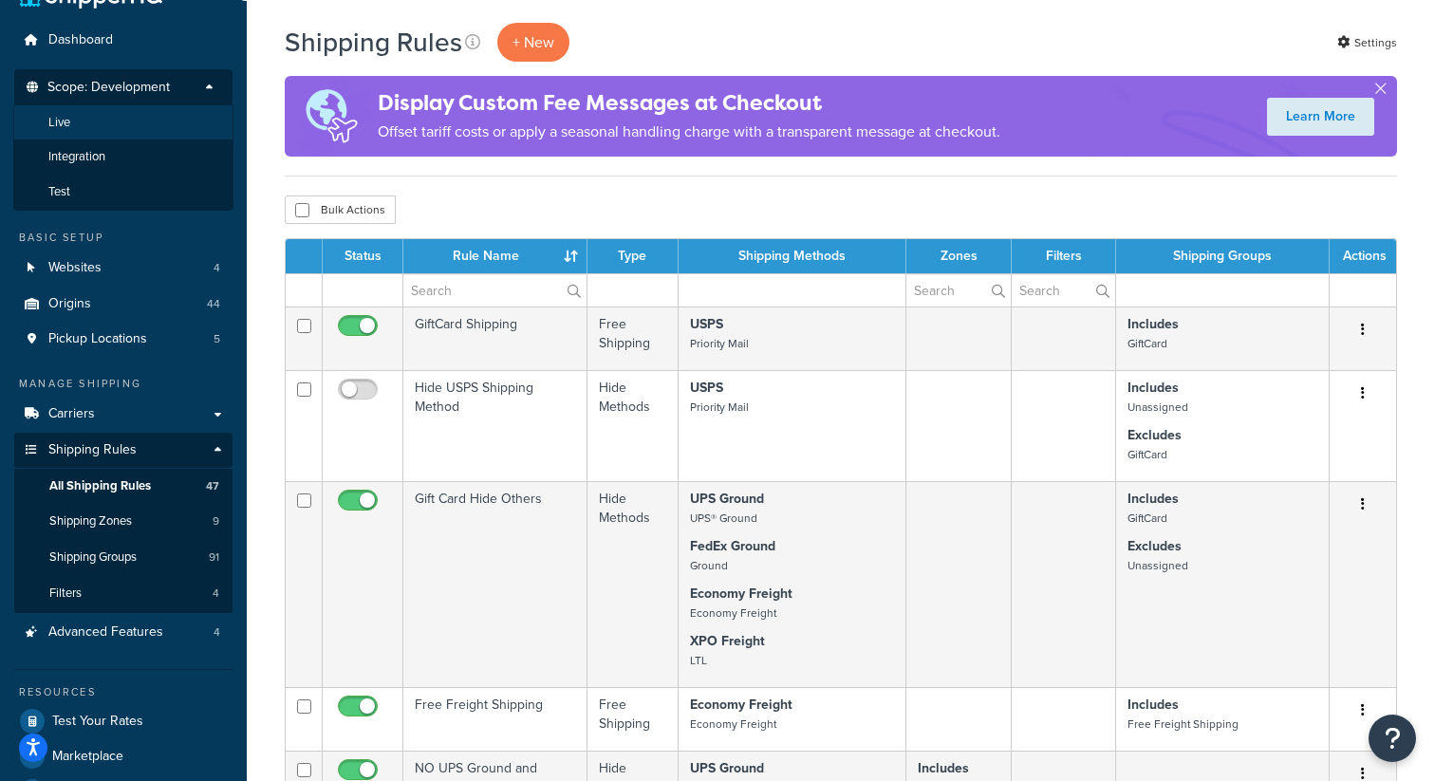
click at [113, 135] on li "Live" at bounding box center [123, 122] width 220 height 35
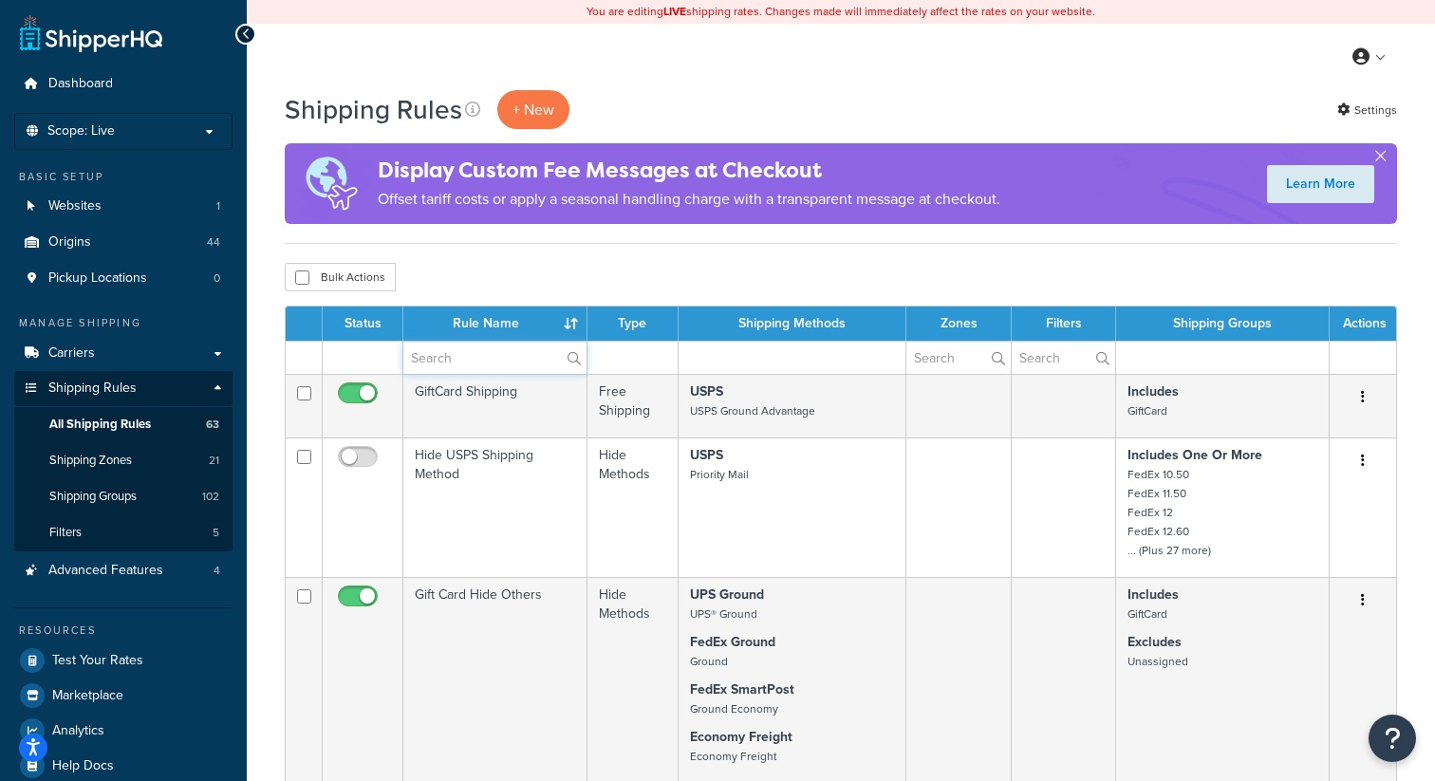
click at [464, 365] on input "text" at bounding box center [494, 358] width 183 height 32
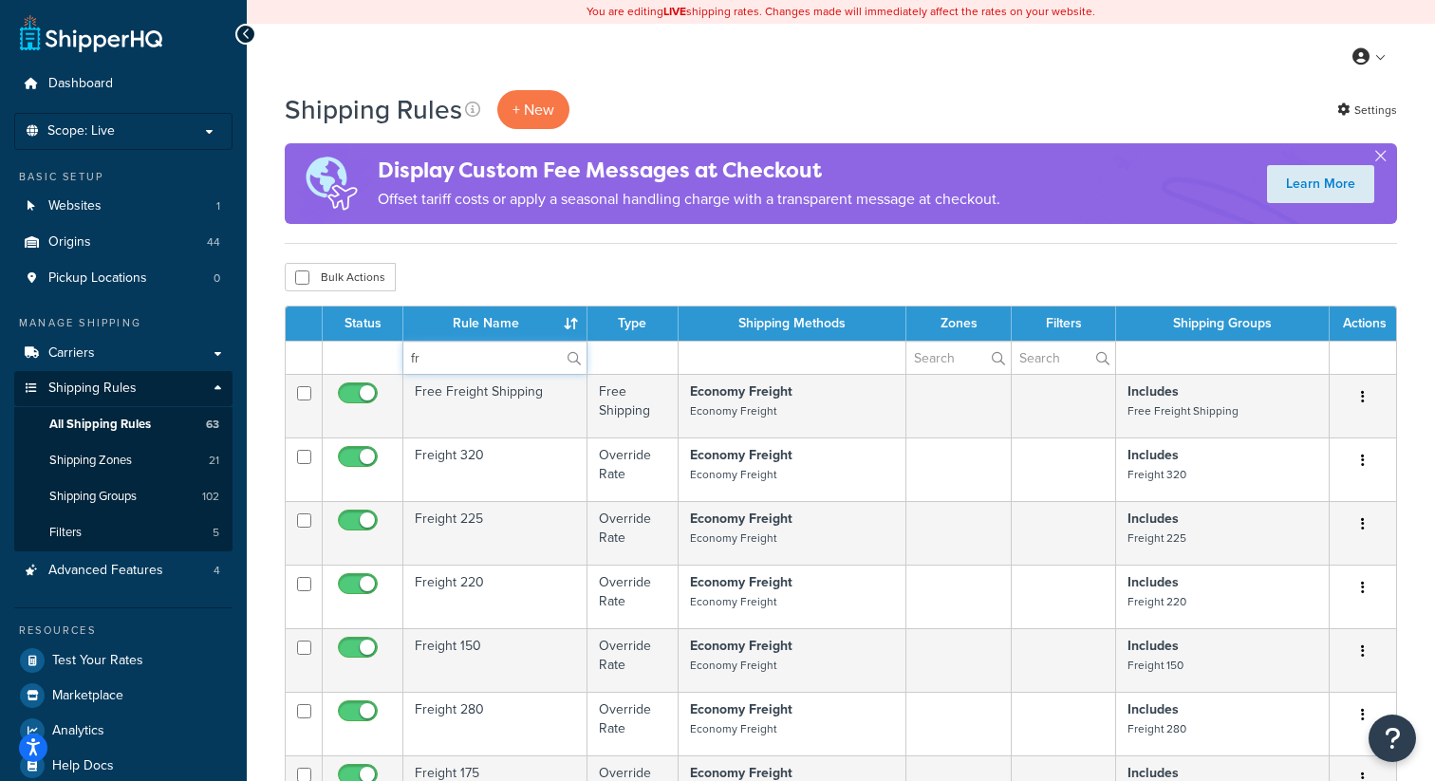
type input "f"
click at [638, 369] on td at bounding box center [633, 357] width 91 height 33
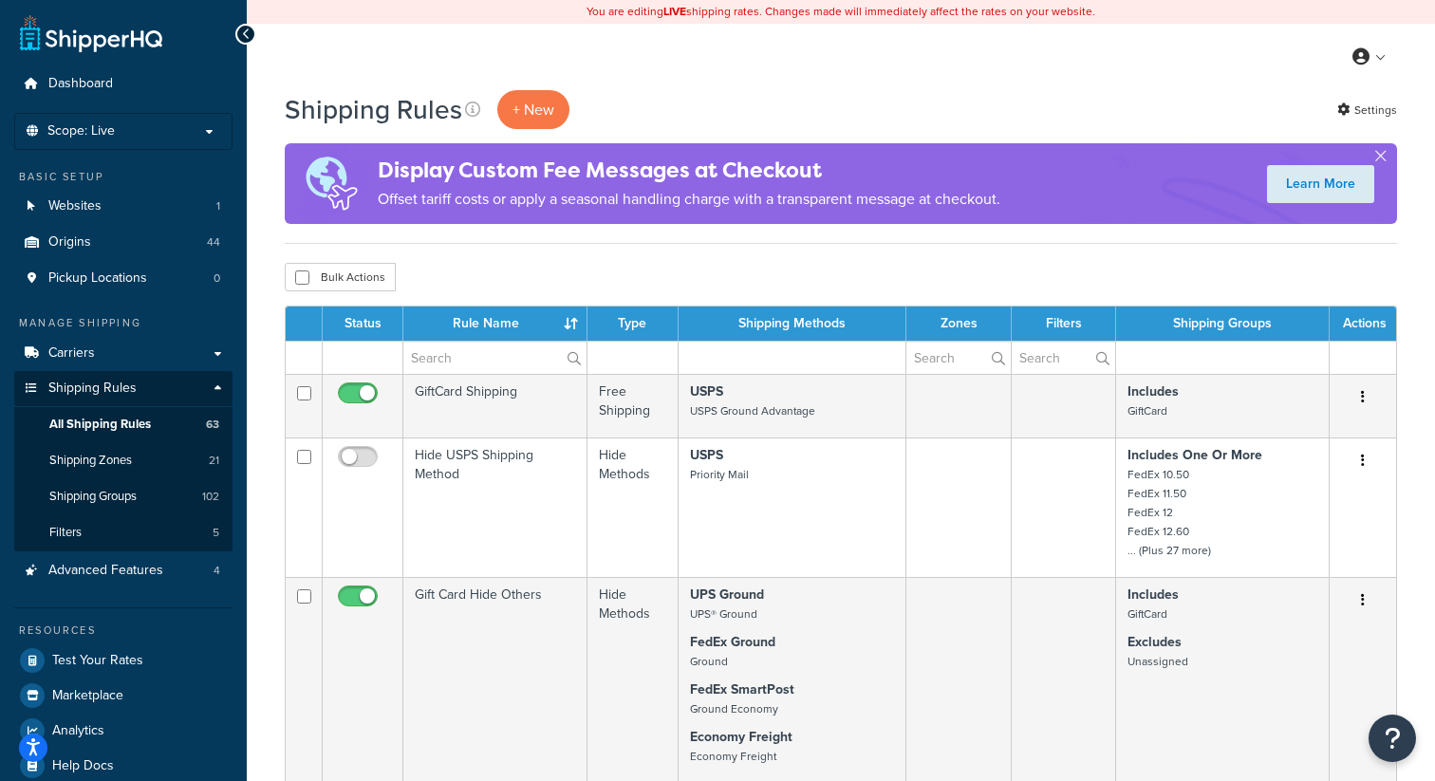
click at [635, 362] on td at bounding box center [633, 357] width 91 height 33
click at [613, 353] on td at bounding box center [633, 357] width 91 height 33
click at [600, 361] on td at bounding box center [633, 357] width 91 height 33
click at [612, 334] on th "Type" at bounding box center [633, 324] width 91 height 34
click at [627, 330] on th "Type" at bounding box center [633, 324] width 91 height 34
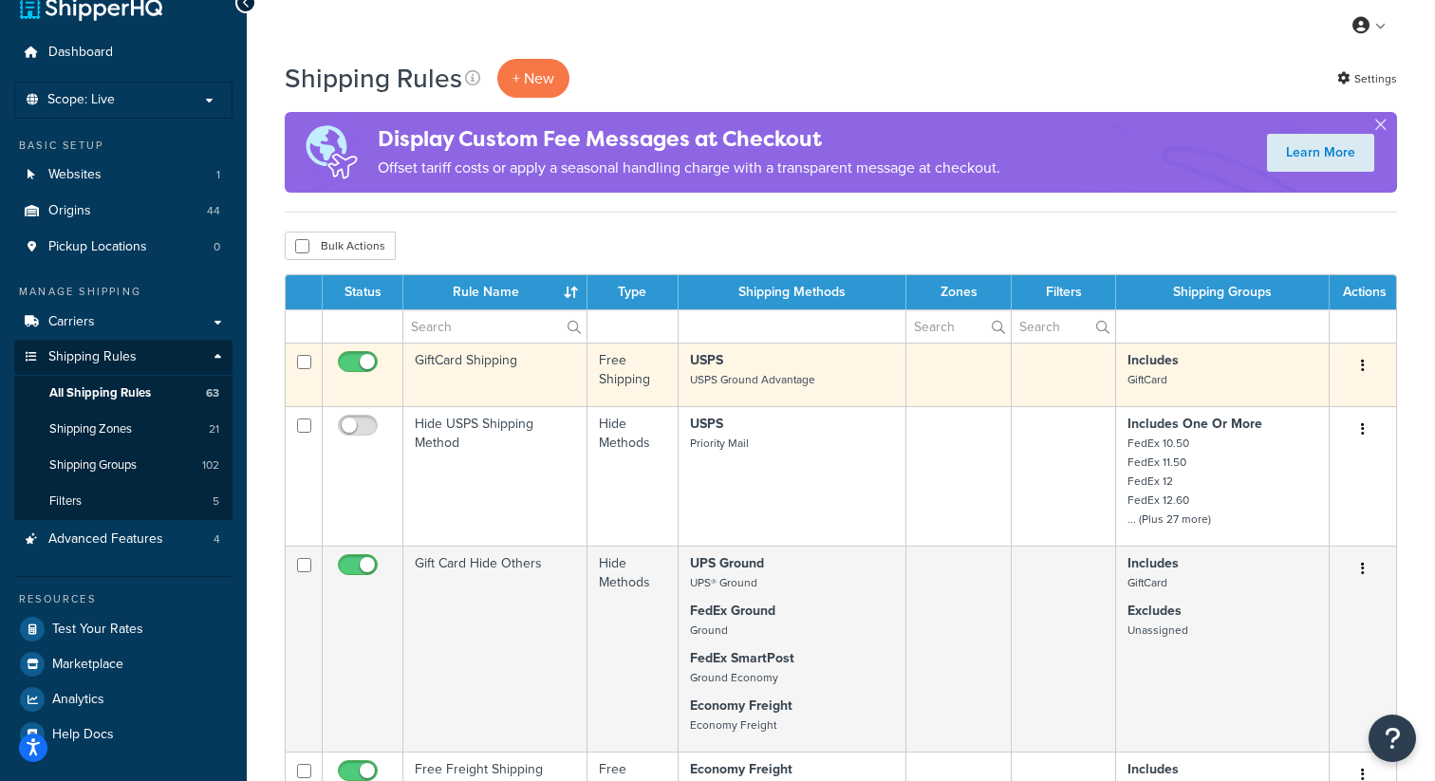
scroll to position [23, 0]
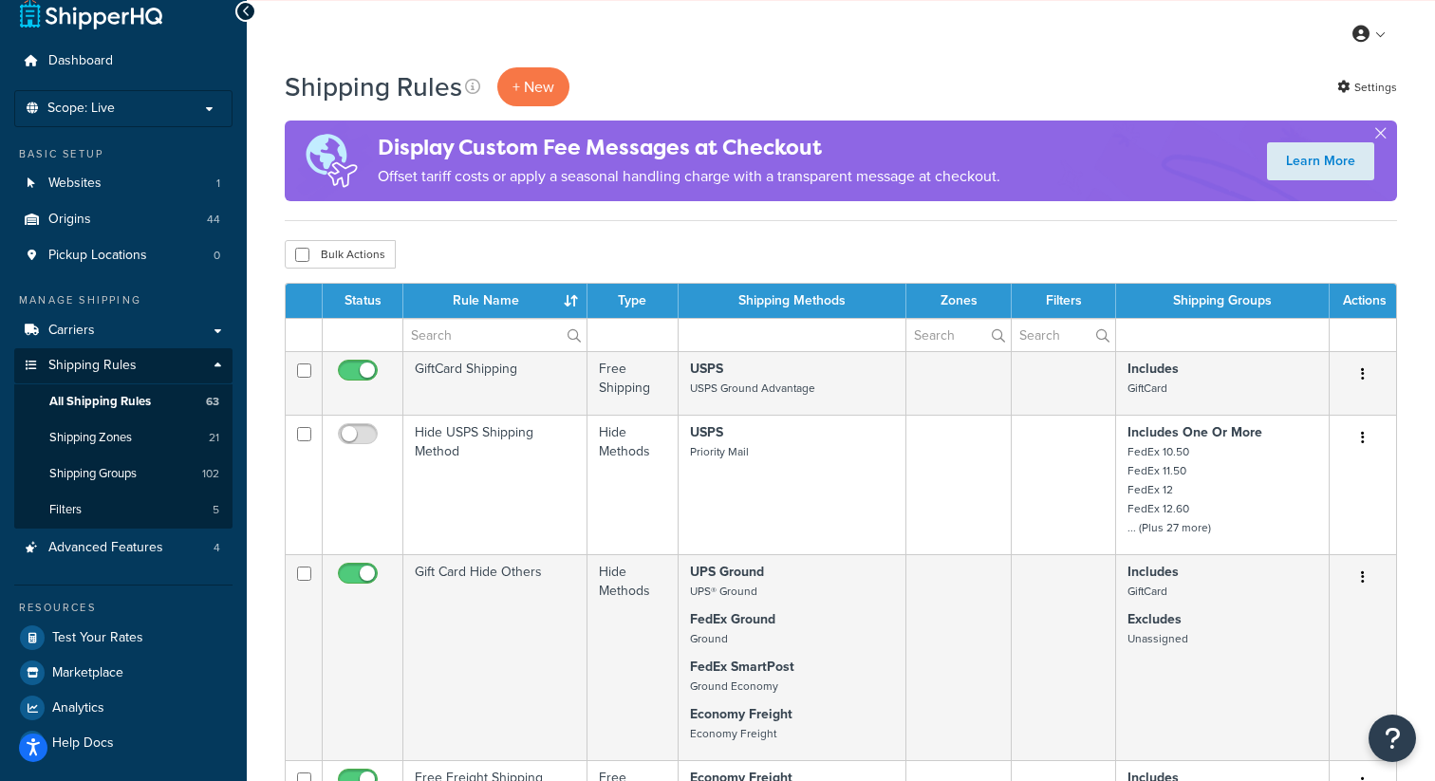
click at [788, 334] on td at bounding box center [793, 334] width 228 height 33
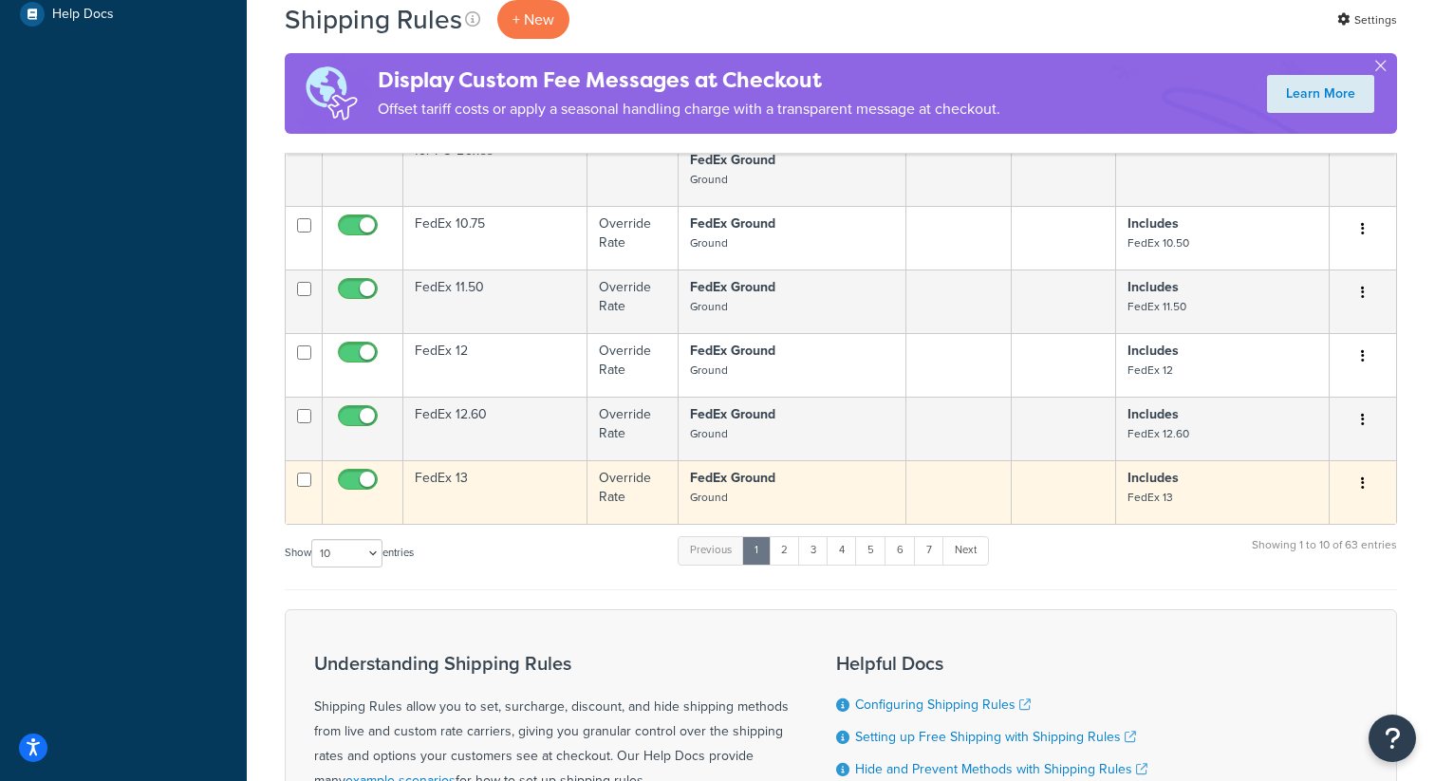
scroll to position [753, 0]
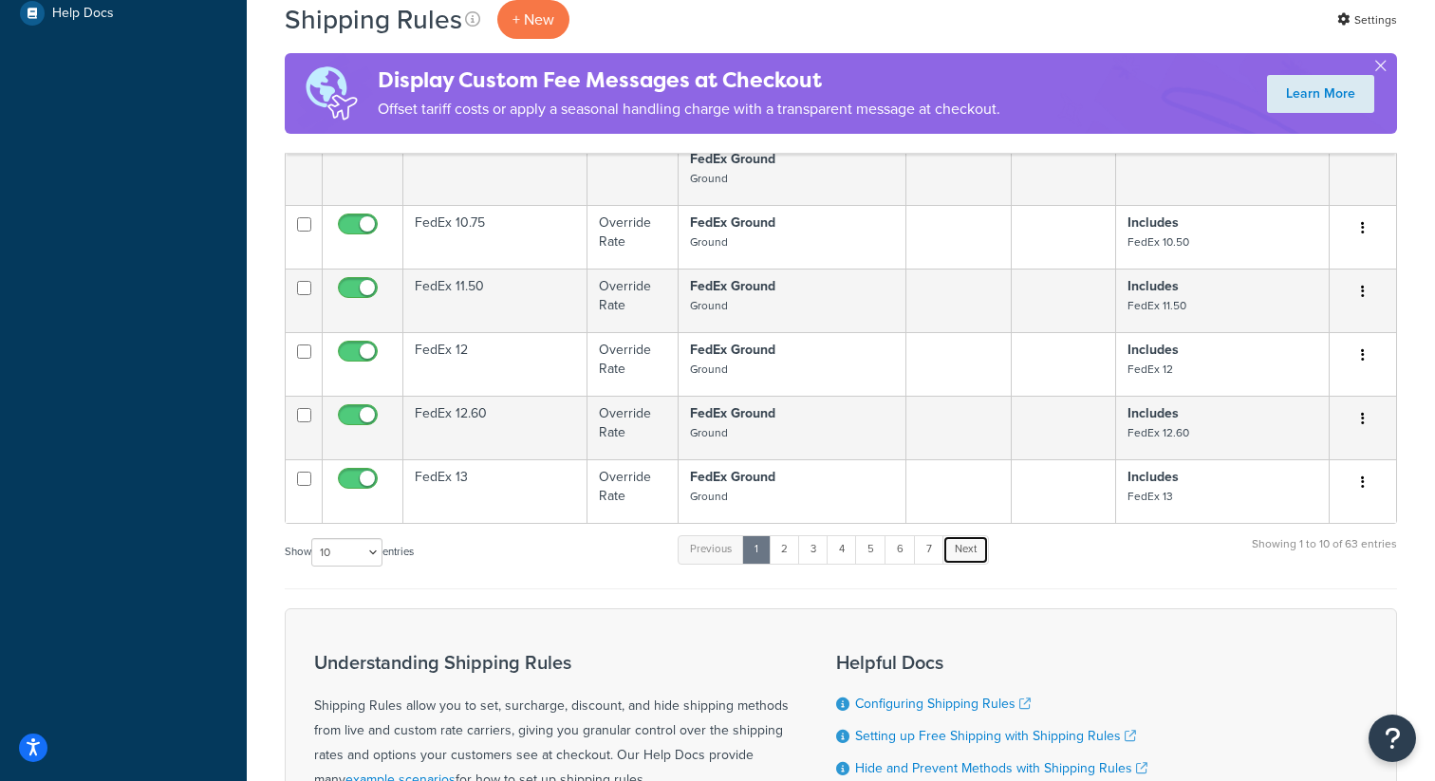
click at [987, 547] on link "Next" at bounding box center [966, 549] width 47 height 28
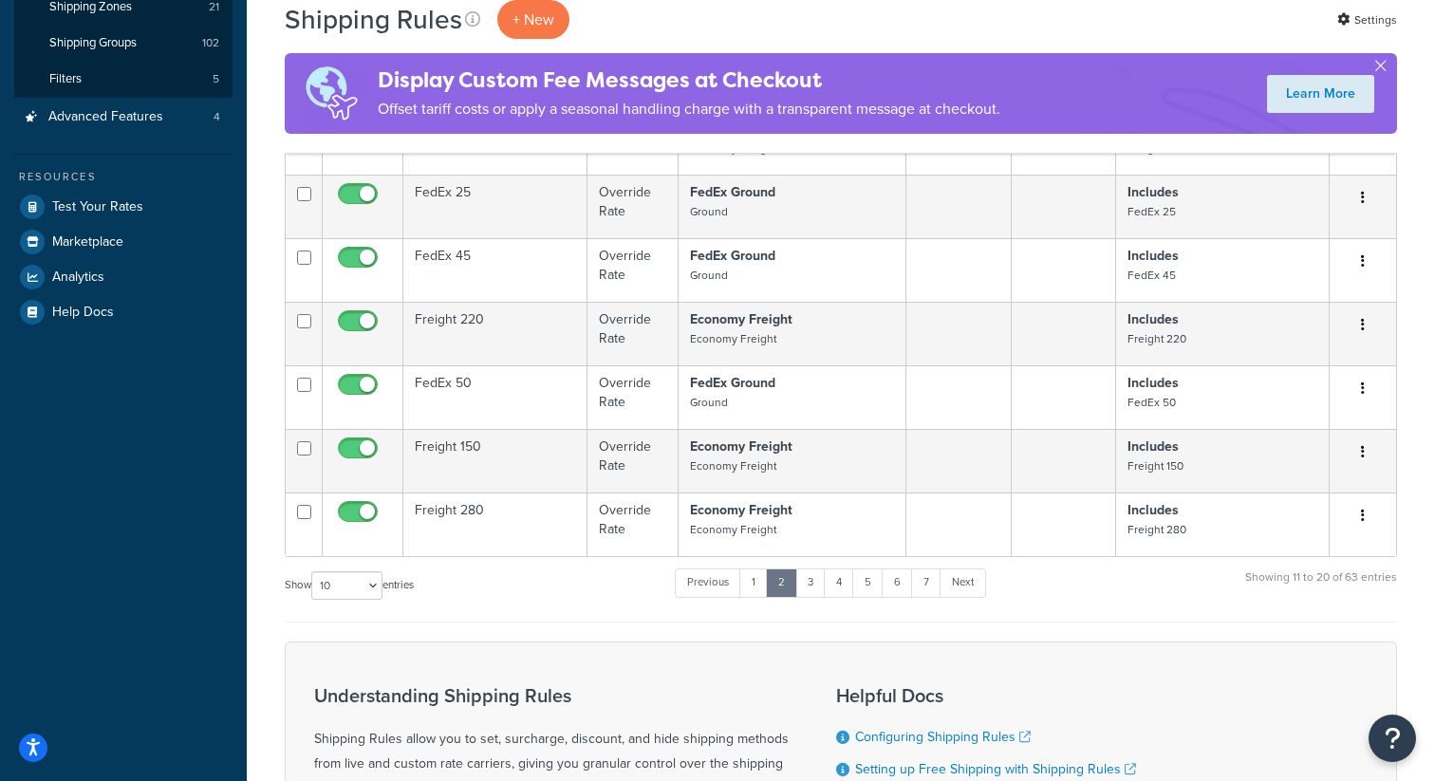
scroll to position [458, 0]
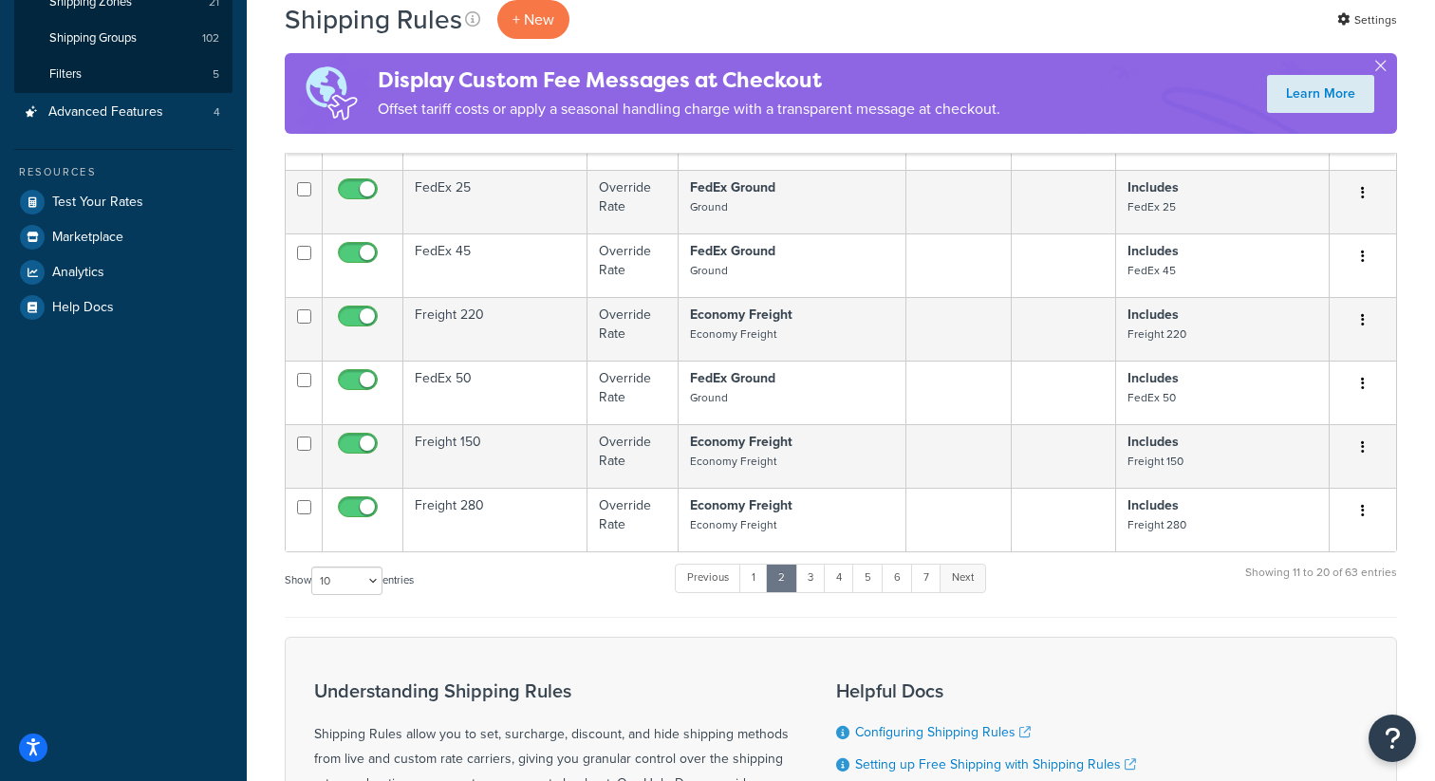
click at [974, 584] on link "Next" at bounding box center [963, 578] width 47 height 28
click at [970, 577] on link "Next" at bounding box center [961, 578] width 47 height 28
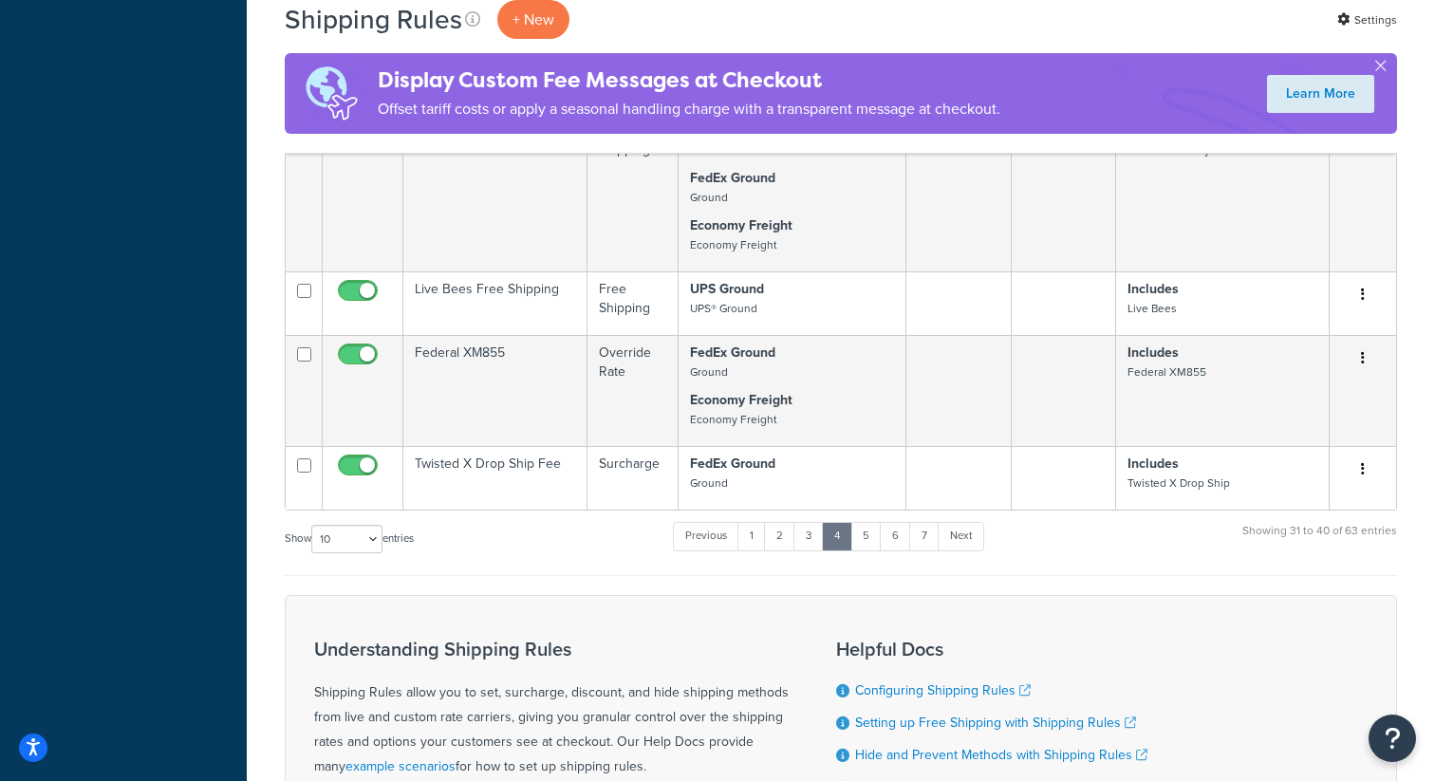
scroll to position [1011, 0]
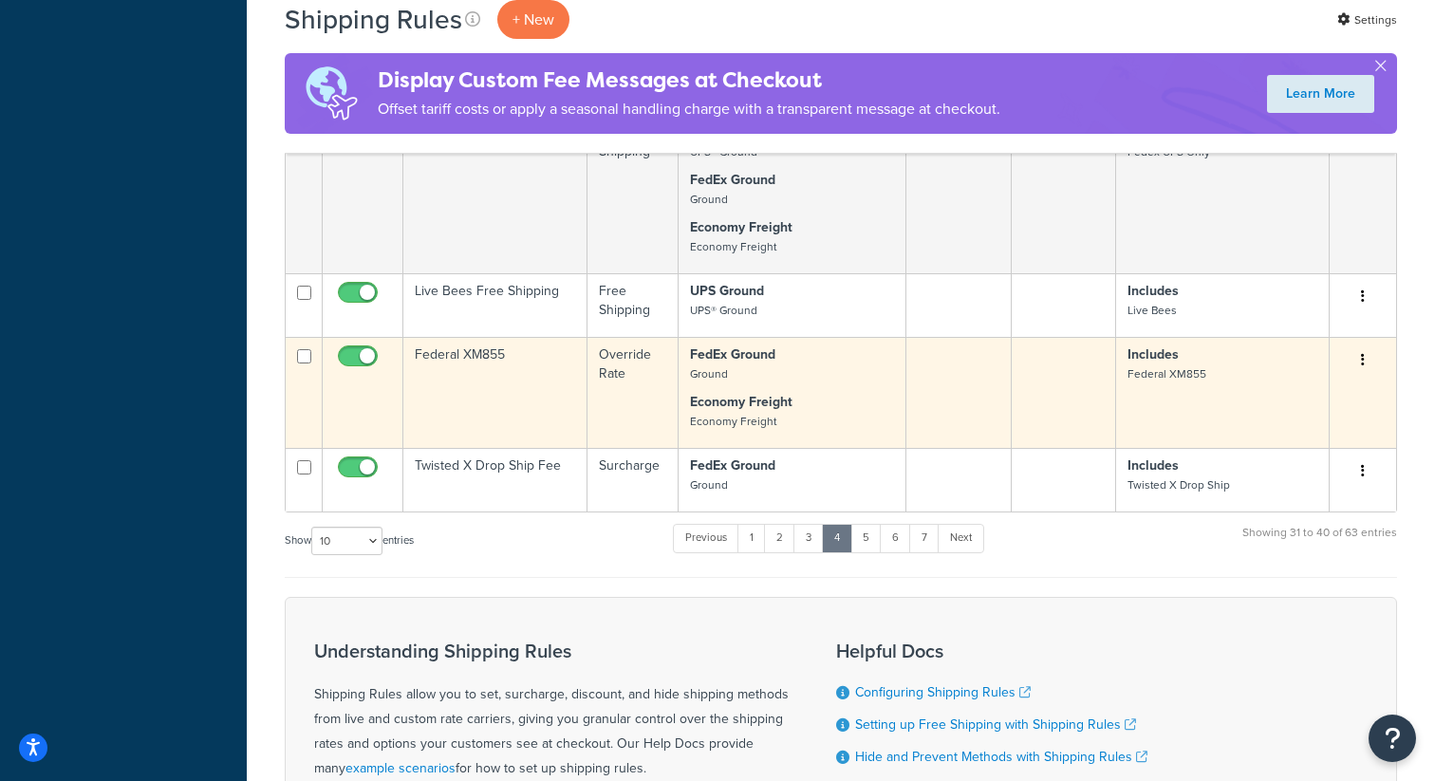
click at [503, 377] on td "Federal XM855" at bounding box center [495, 392] width 184 height 111
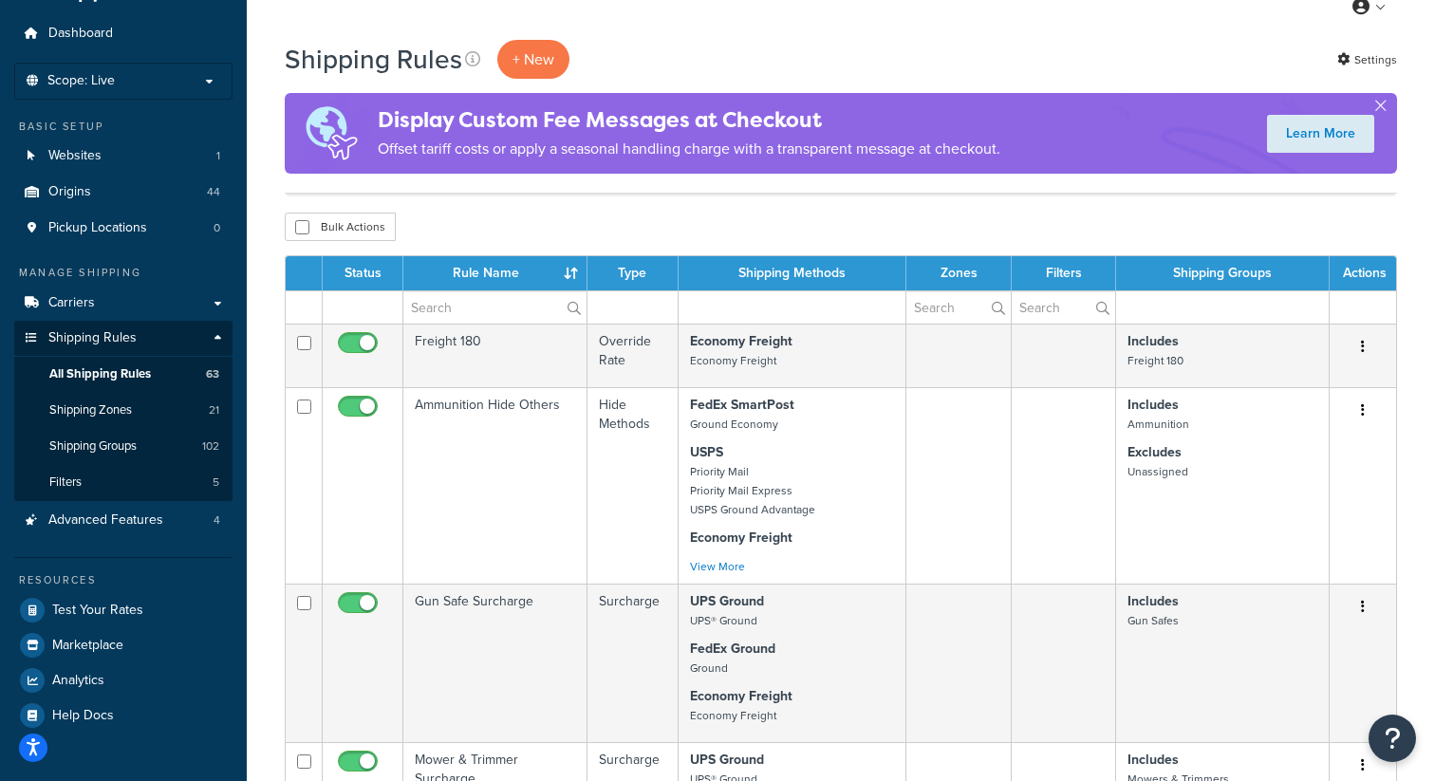
scroll to position [0, 0]
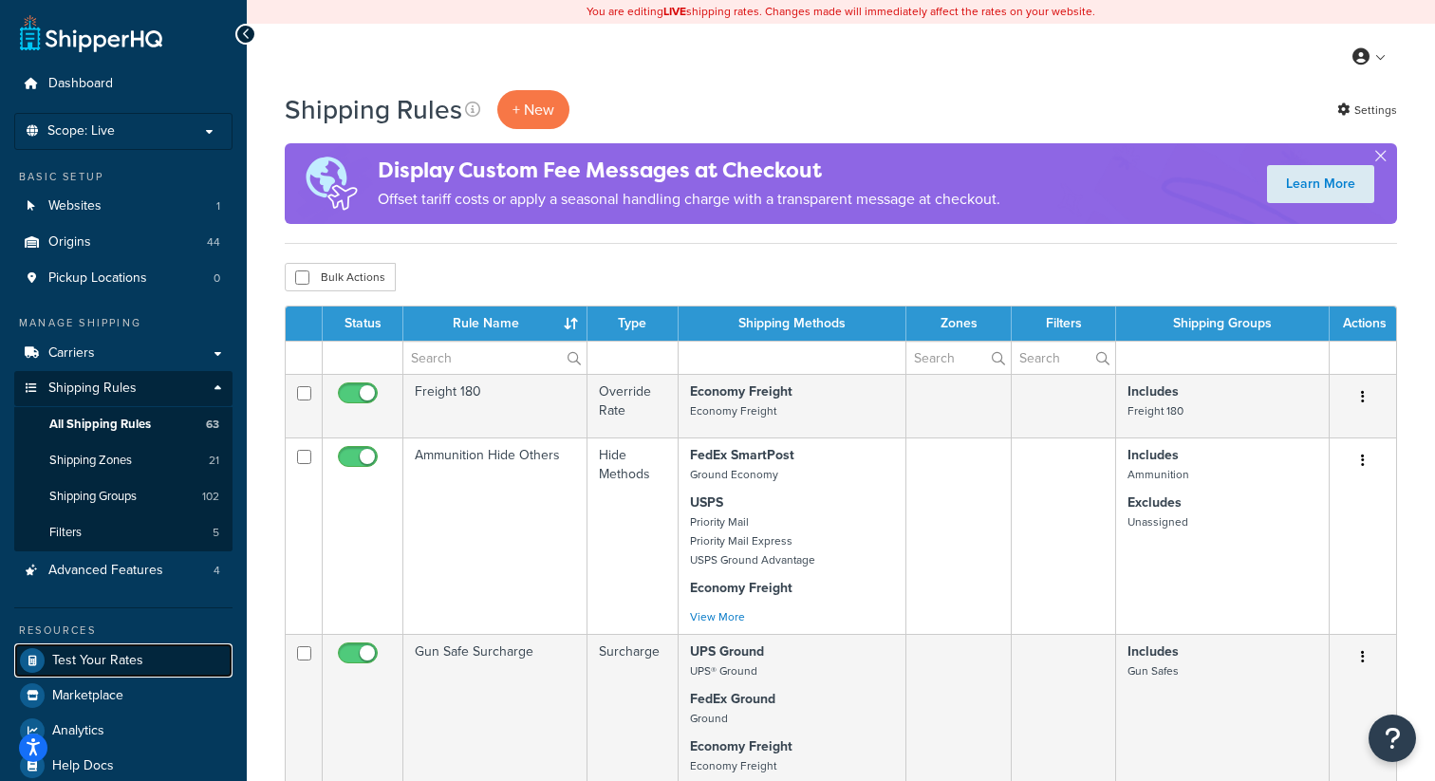
click at [116, 657] on span "Test Your Rates" at bounding box center [97, 661] width 91 height 16
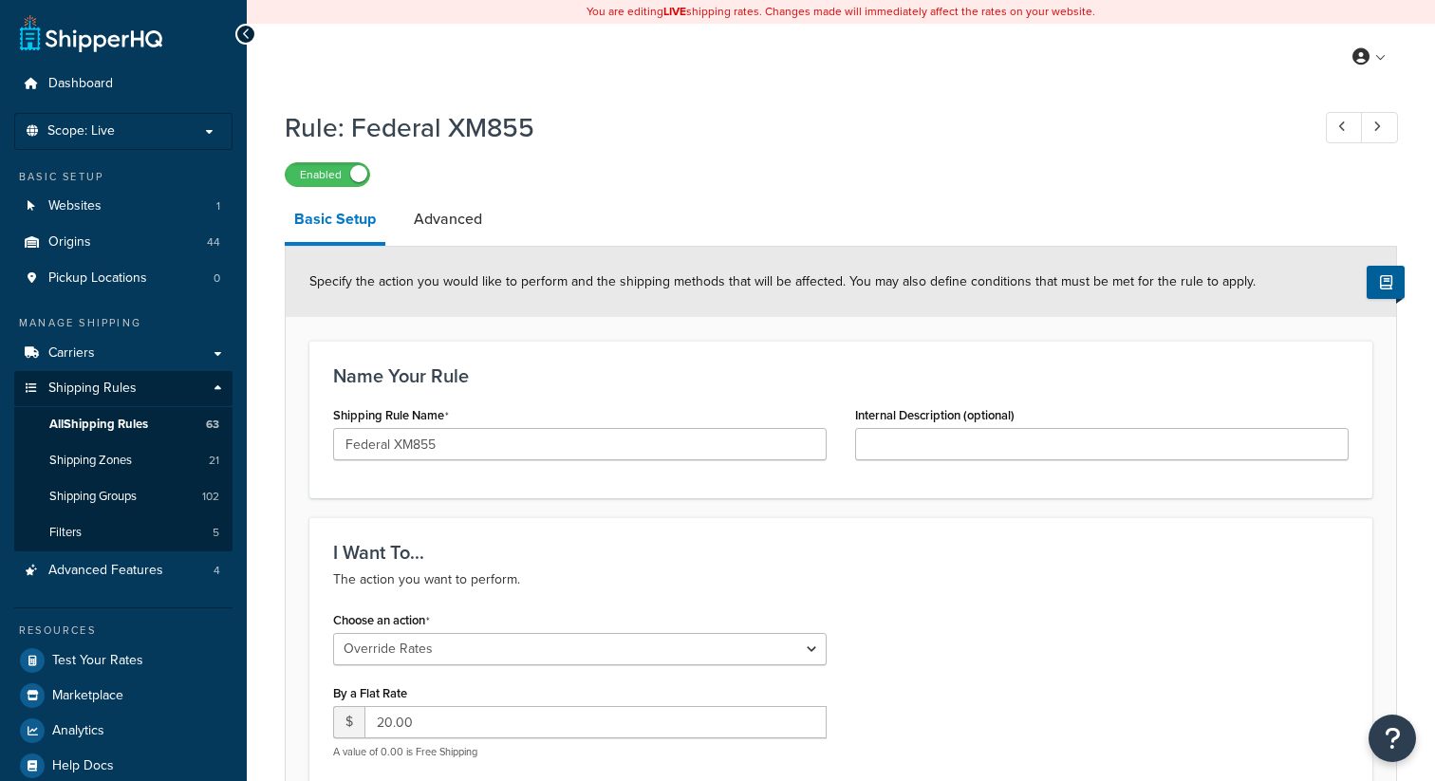
select select "OVERRIDE"
select select "SHIPPING_GROUP"
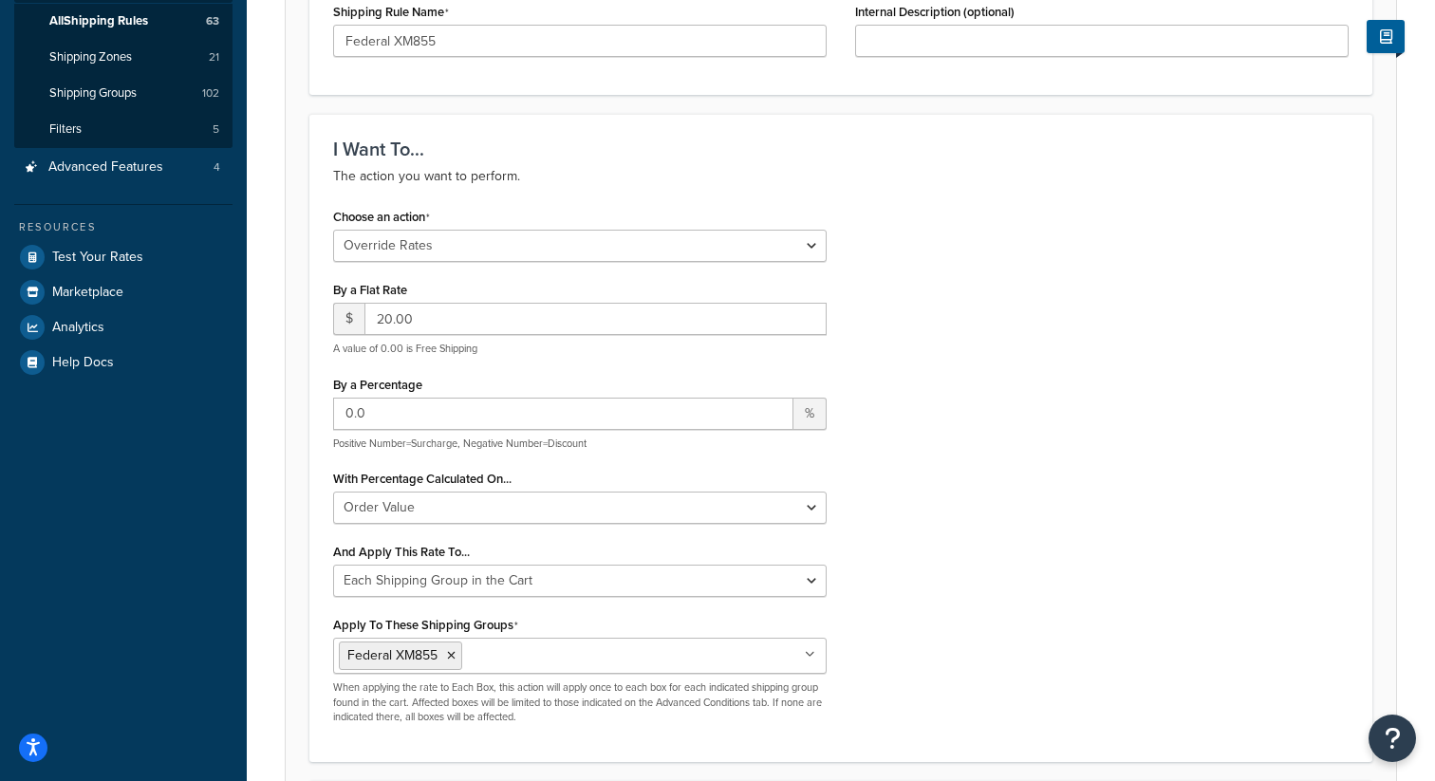
scroll to position [404, 0]
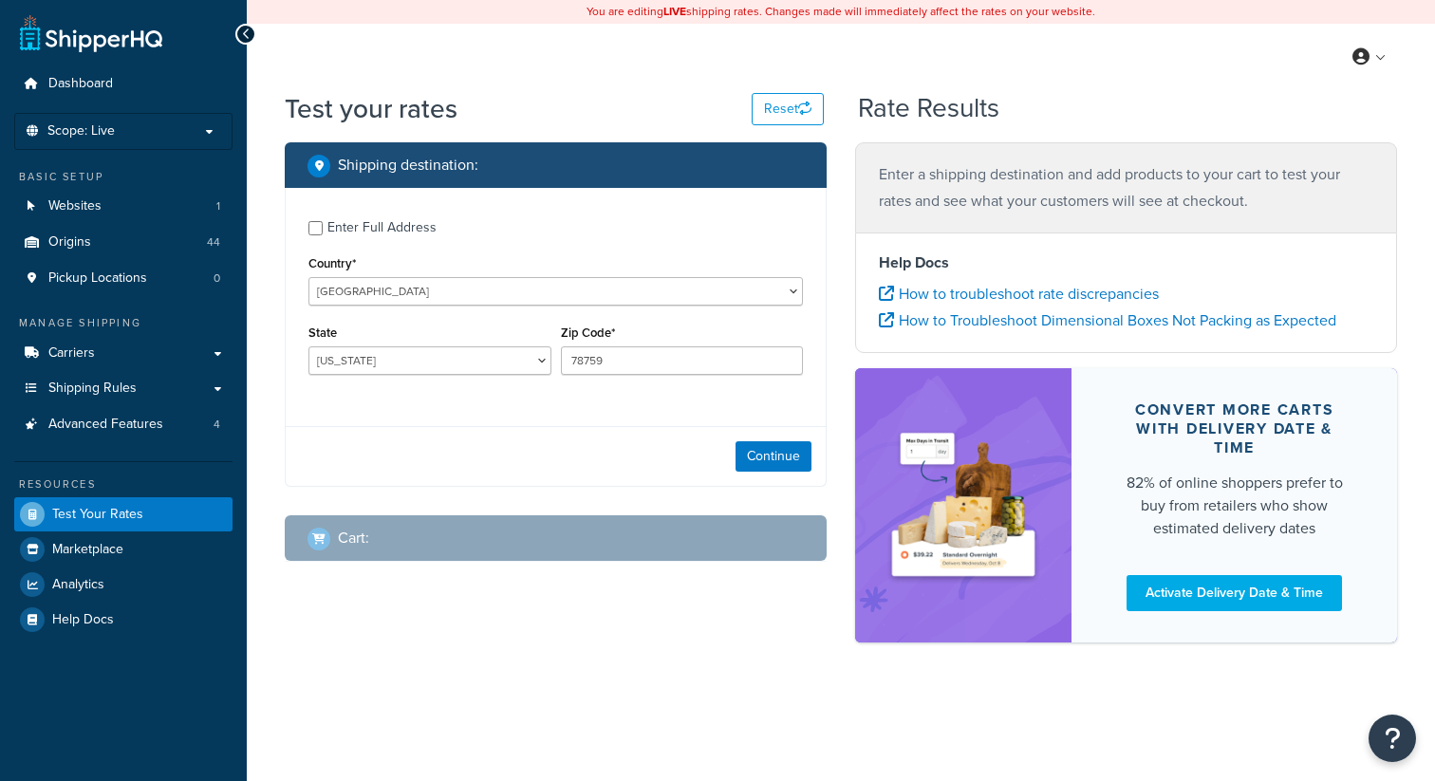
select select "[GEOGRAPHIC_DATA]"
click at [589, 361] on input "78759" at bounding box center [682, 360] width 243 height 28
paste input "624"
type input "76249"
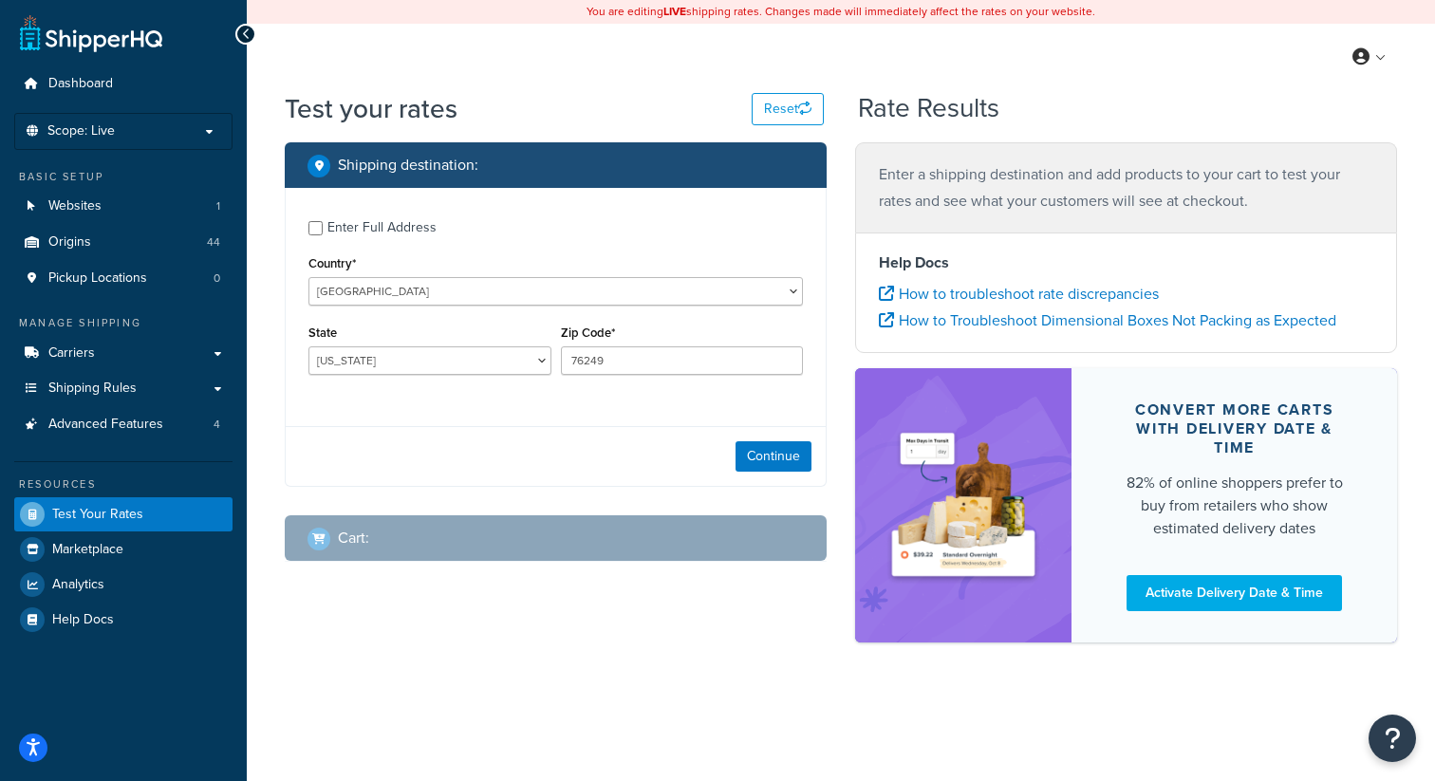
click at [579, 390] on div "Enter Full Address Country* United States United Kingdom Afghanistan Åland Isla…" at bounding box center [556, 300] width 540 height 224
click at [758, 451] on button "Continue" at bounding box center [774, 456] width 76 height 30
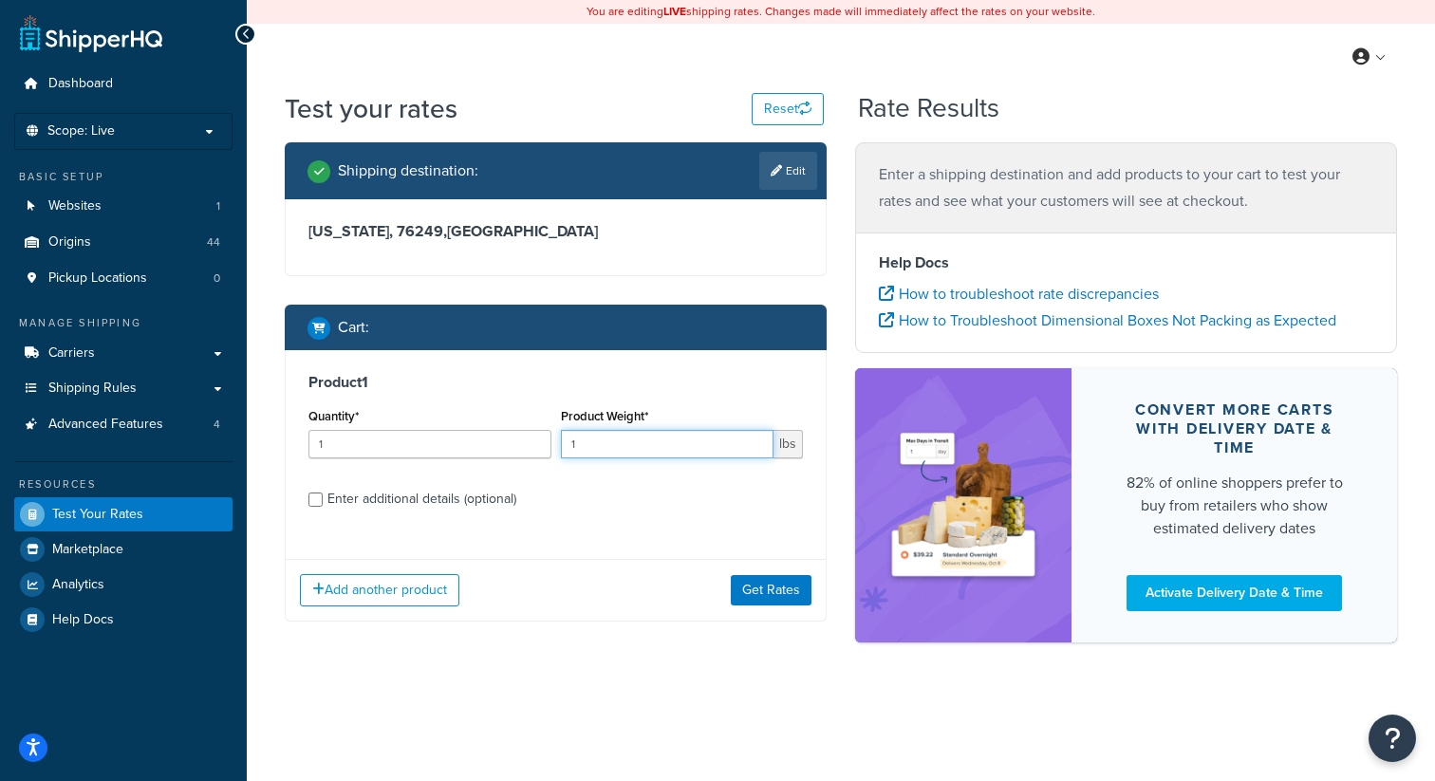
click at [648, 440] on input "1" at bounding box center [668, 444] width 214 height 28
click at [648, 440] on input "125" at bounding box center [668, 444] width 214 height 28
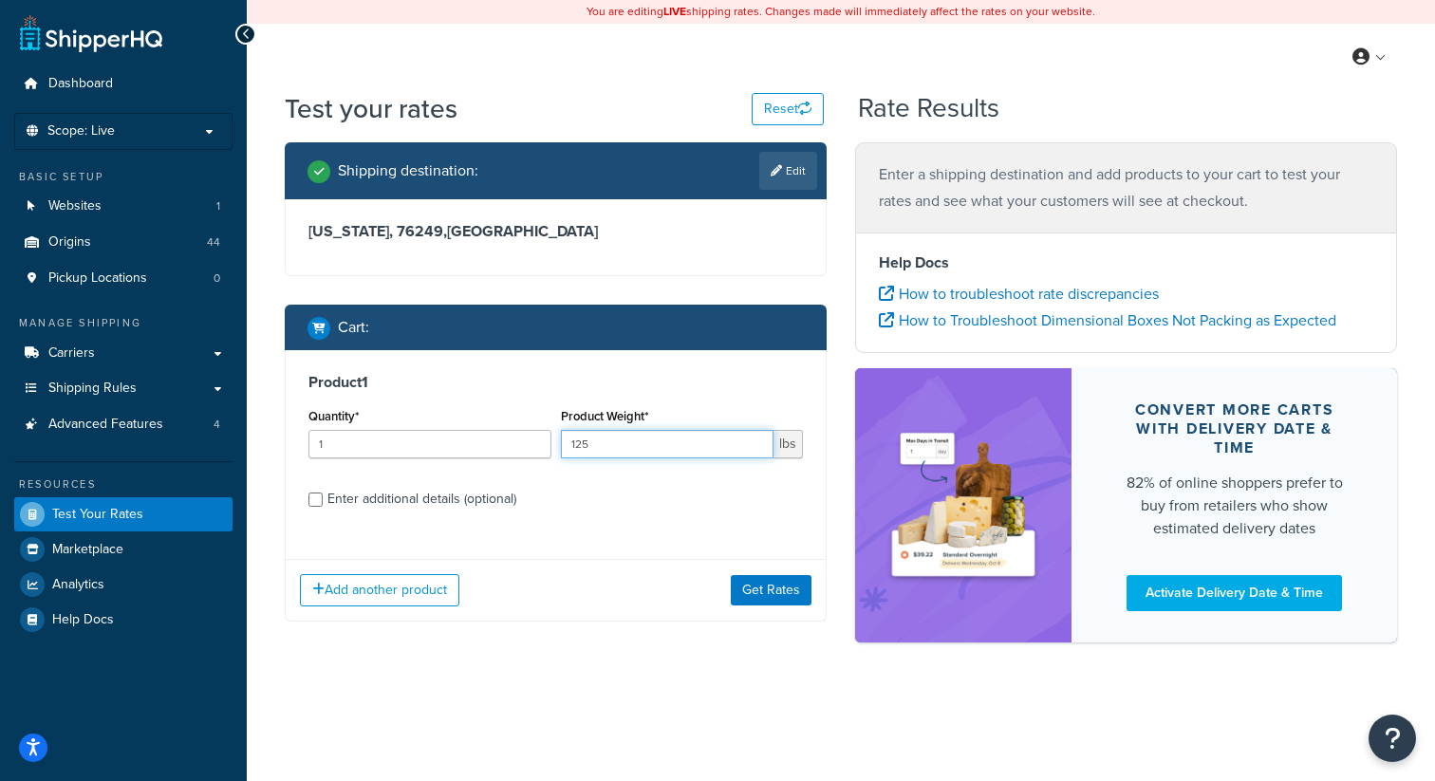
click at [646, 440] on input "125" at bounding box center [668, 444] width 214 height 28
click at [576, 447] on input "125" at bounding box center [668, 444] width 214 height 28
type input "25"
click at [583, 495] on label "Enter additional details (optional)" at bounding box center [565, 497] width 476 height 30
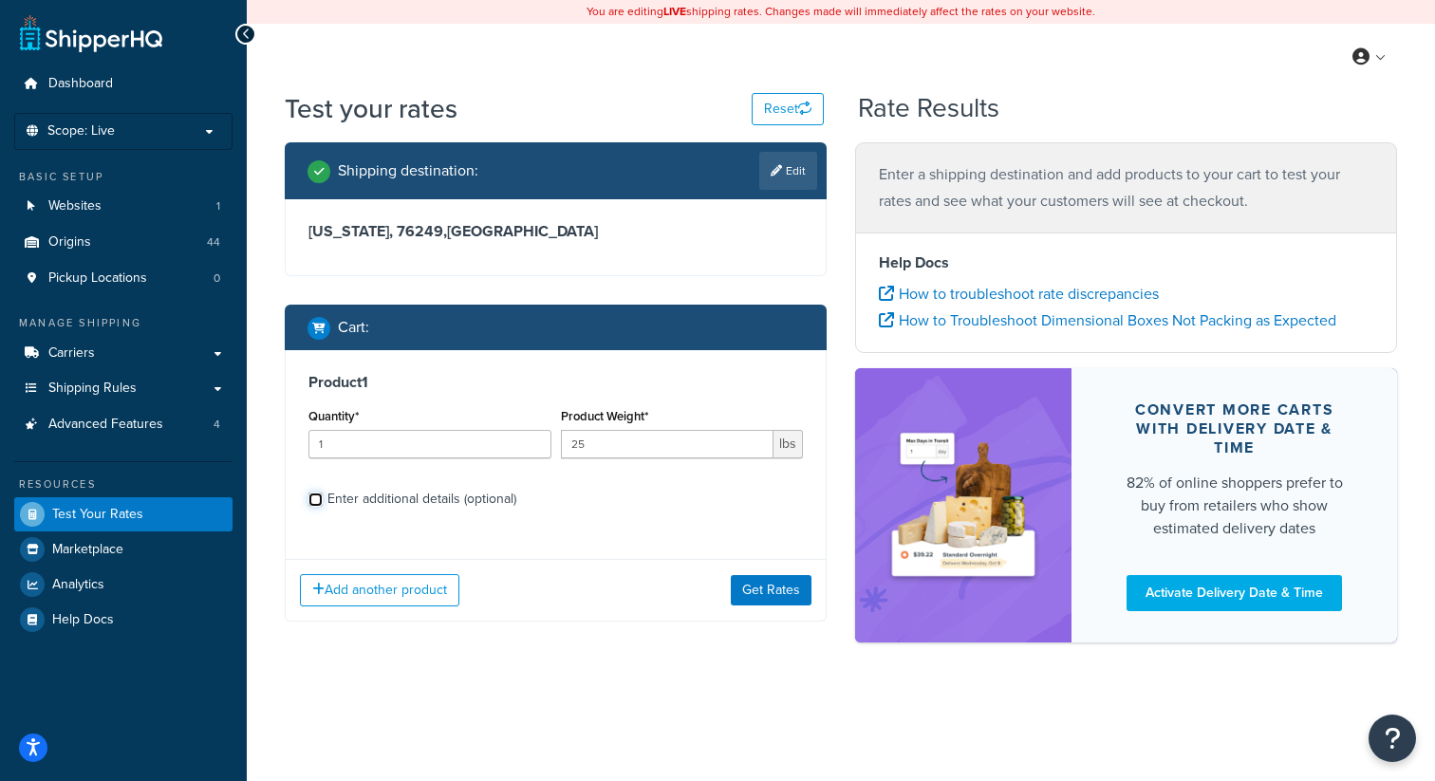
click at [323, 495] on input "Enter additional details (optional)" at bounding box center [316, 500] width 14 height 14
checkbox input "true"
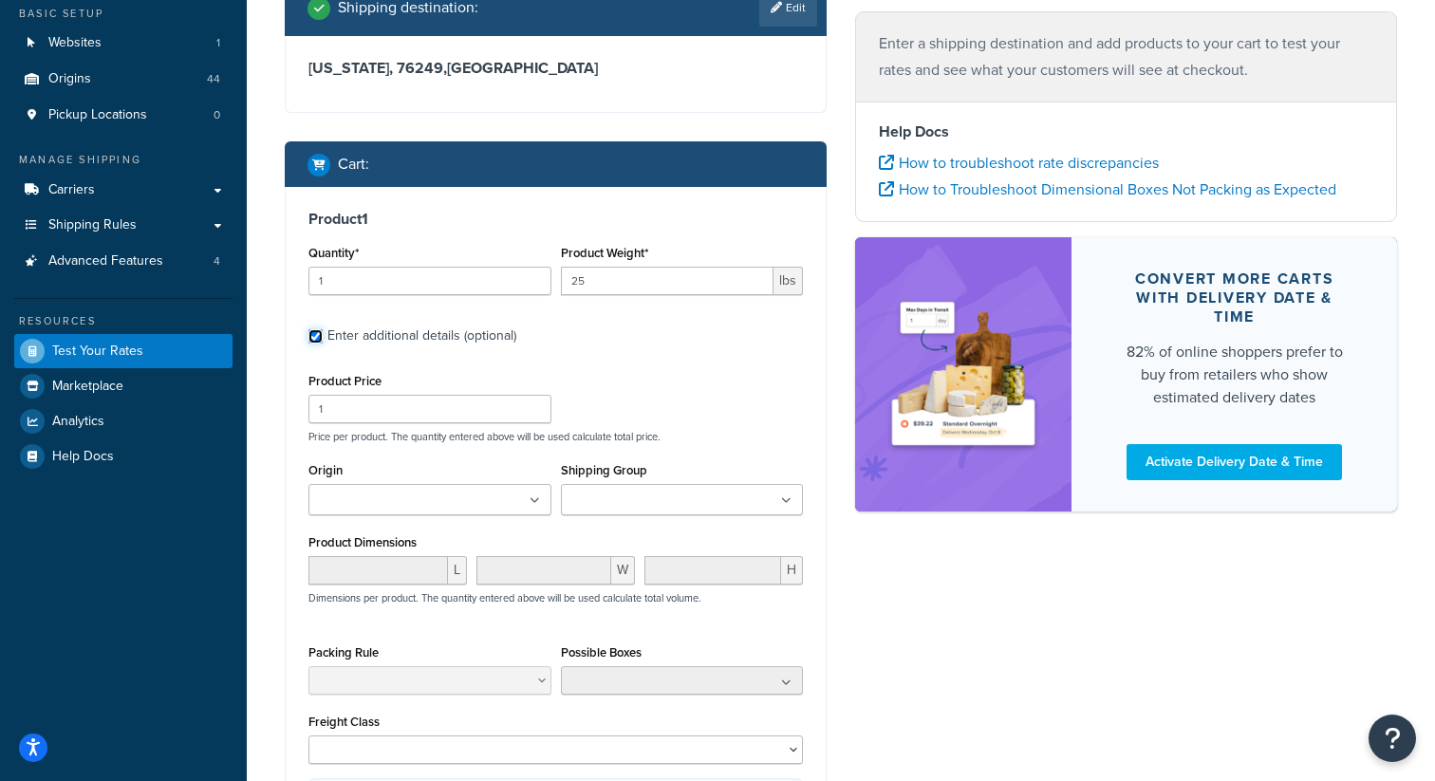
scroll to position [164, 0]
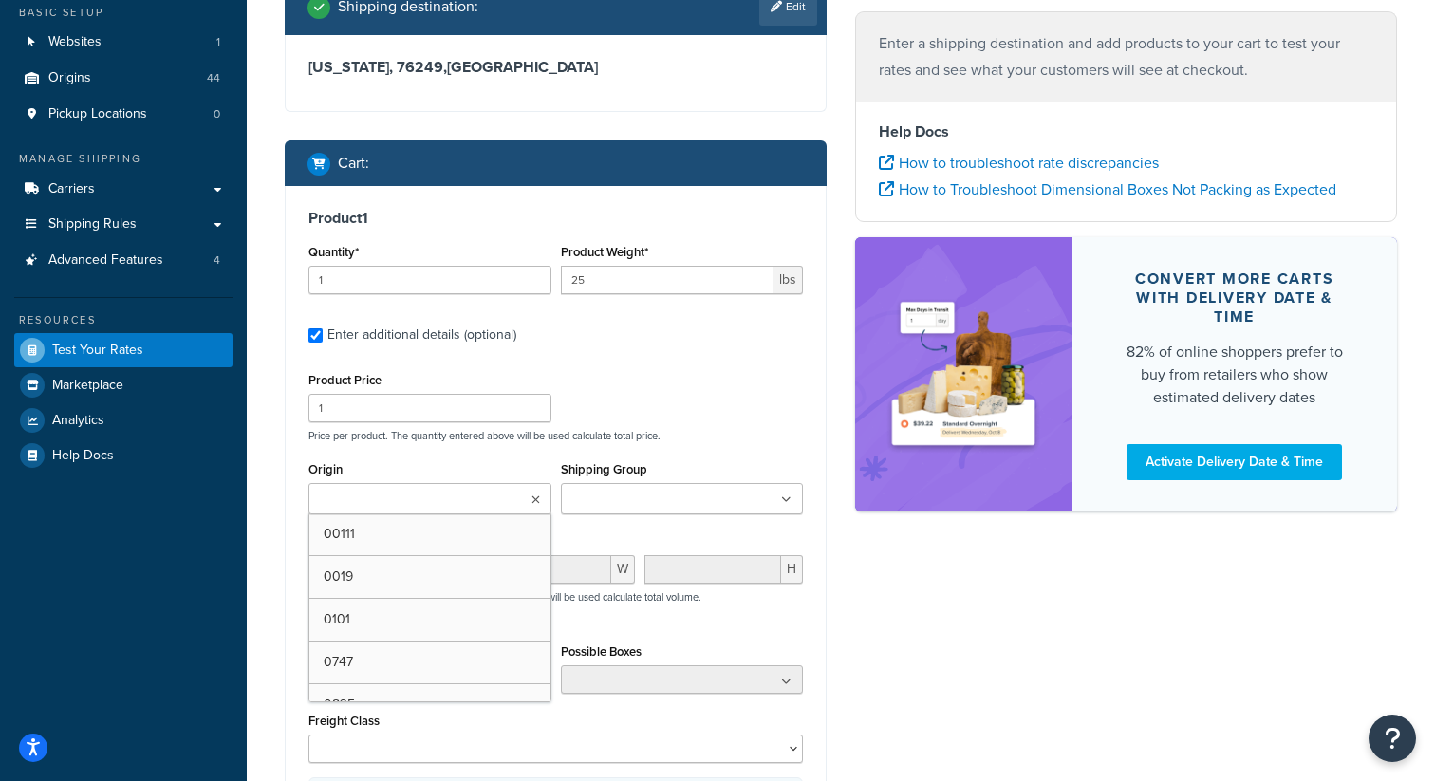
click at [396, 494] on input "Origin" at bounding box center [398, 500] width 168 height 21
paste input "Atwoods Origin"
type input "Atwoods Origin"
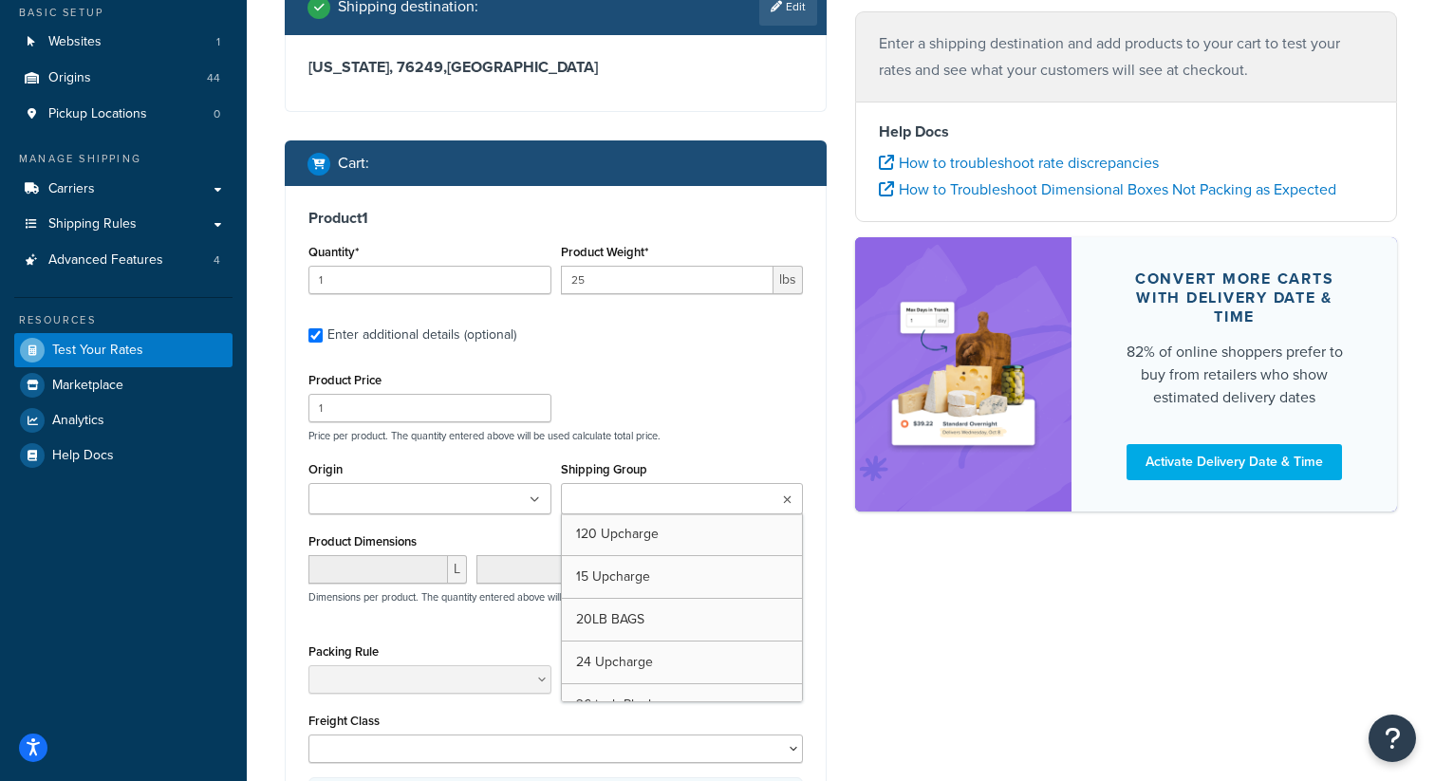
click at [657, 504] on input "Shipping Group" at bounding box center [651, 500] width 168 height 21
type input "med"
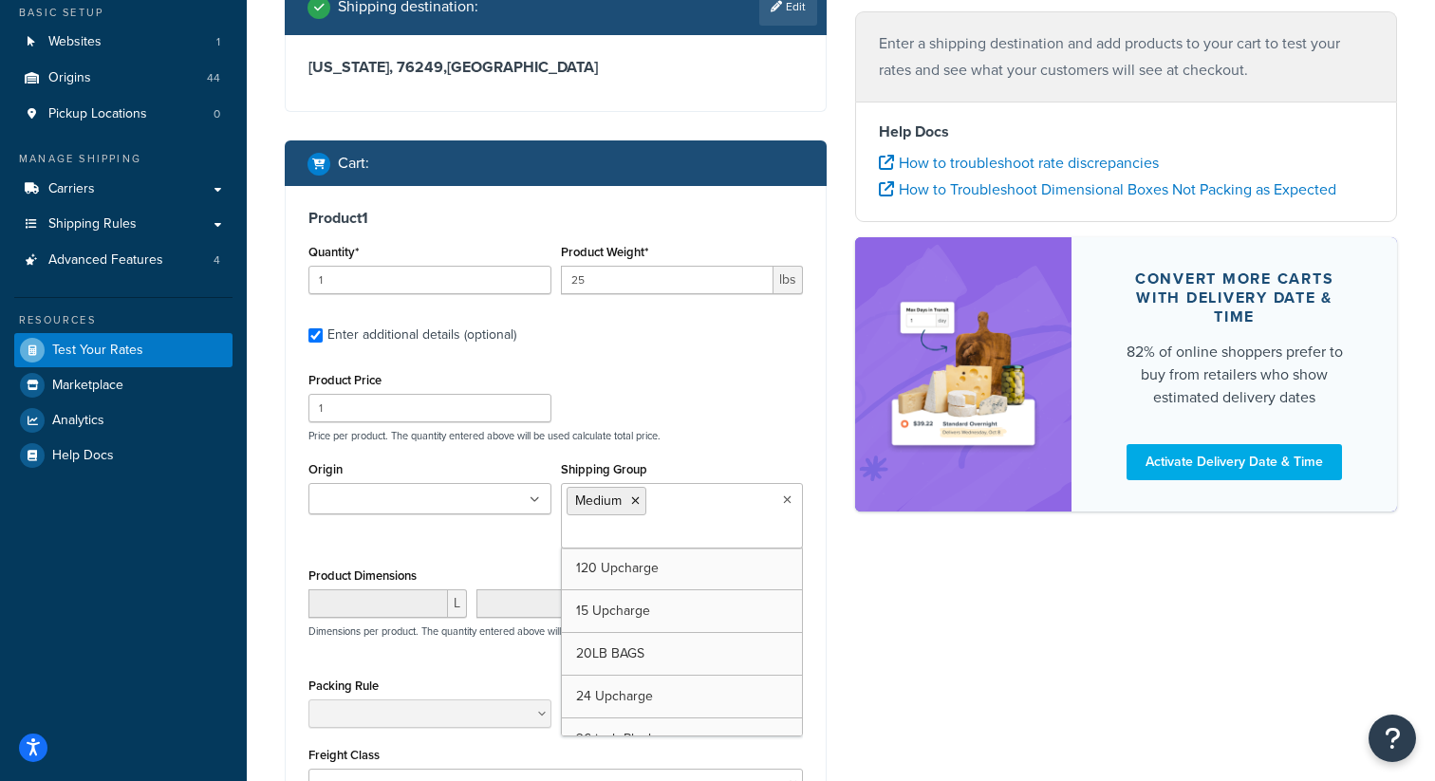
click at [734, 446] on div "Product Price 1 Price per product. The quantity entered above will be used calc…" at bounding box center [556, 615] width 495 height 496
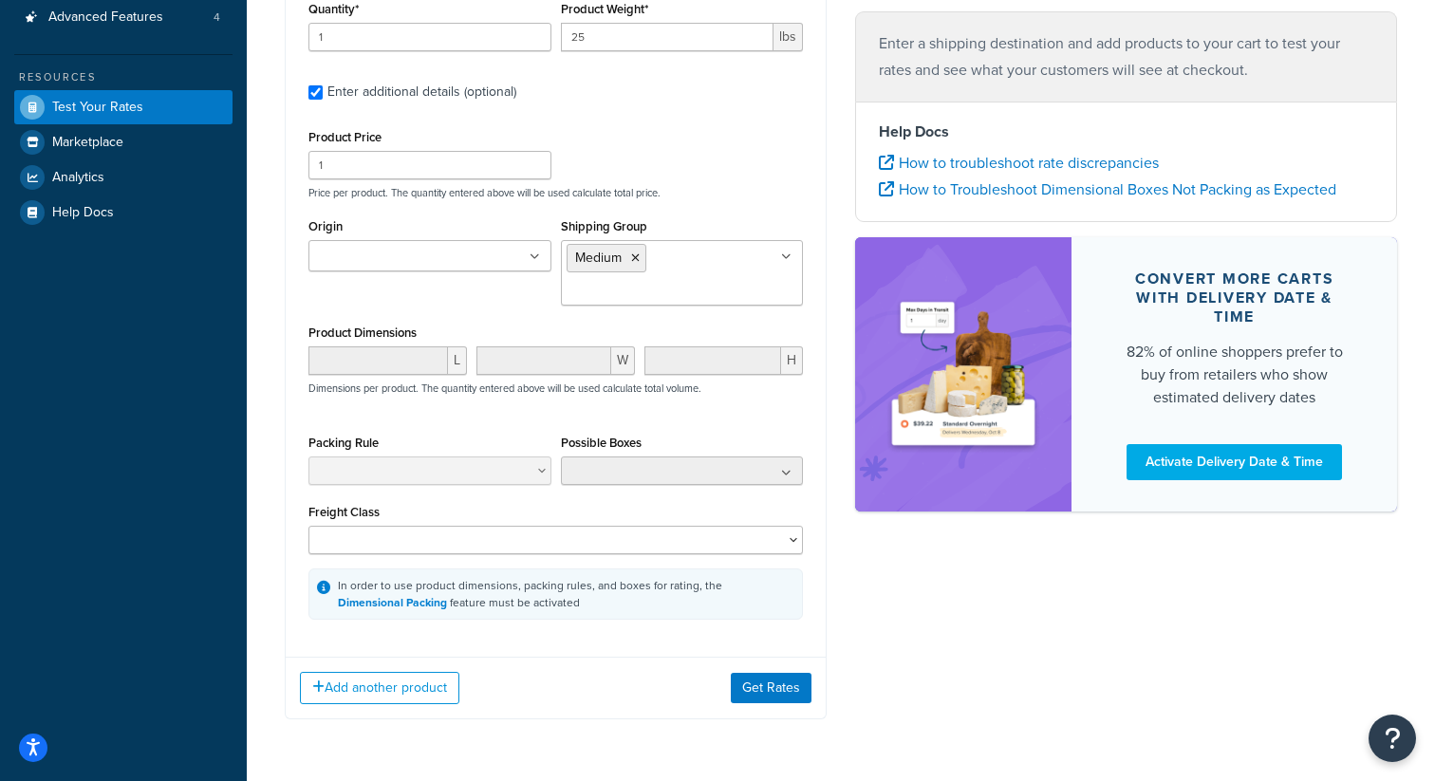
scroll to position [409, 0]
click at [757, 688] on button "Get Rates" at bounding box center [771, 686] width 81 height 30
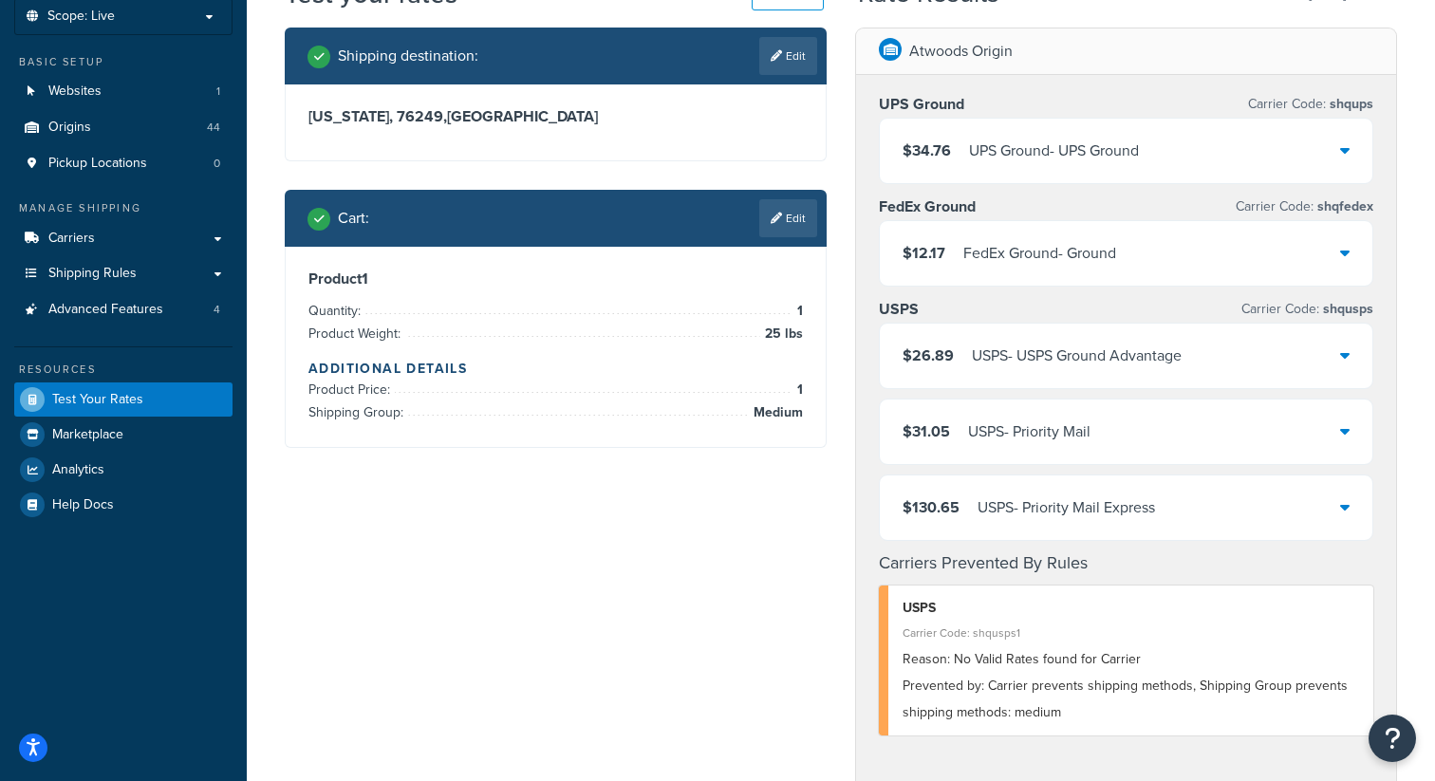
scroll to position [116, 0]
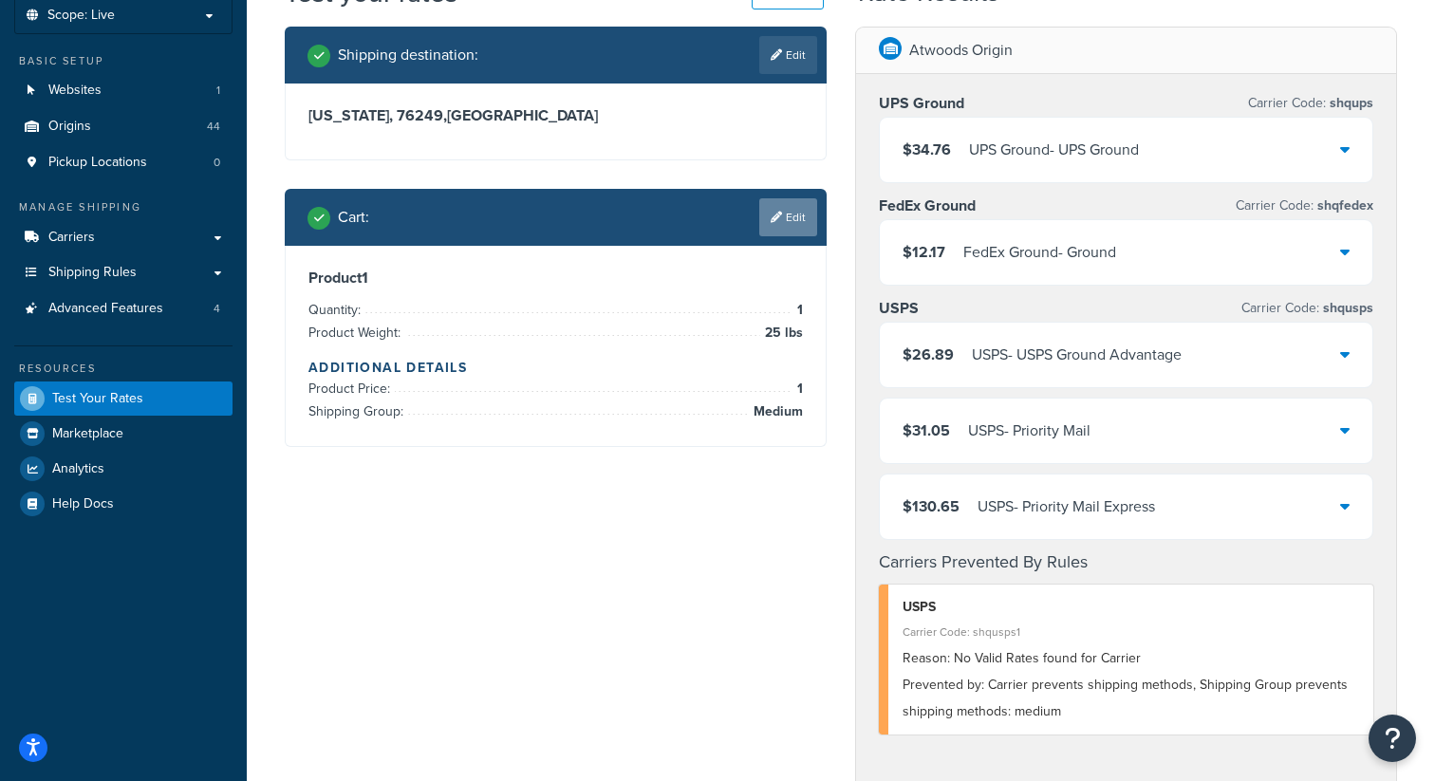
click at [798, 209] on link "Edit" at bounding box center [788, 217] width 58 height 38
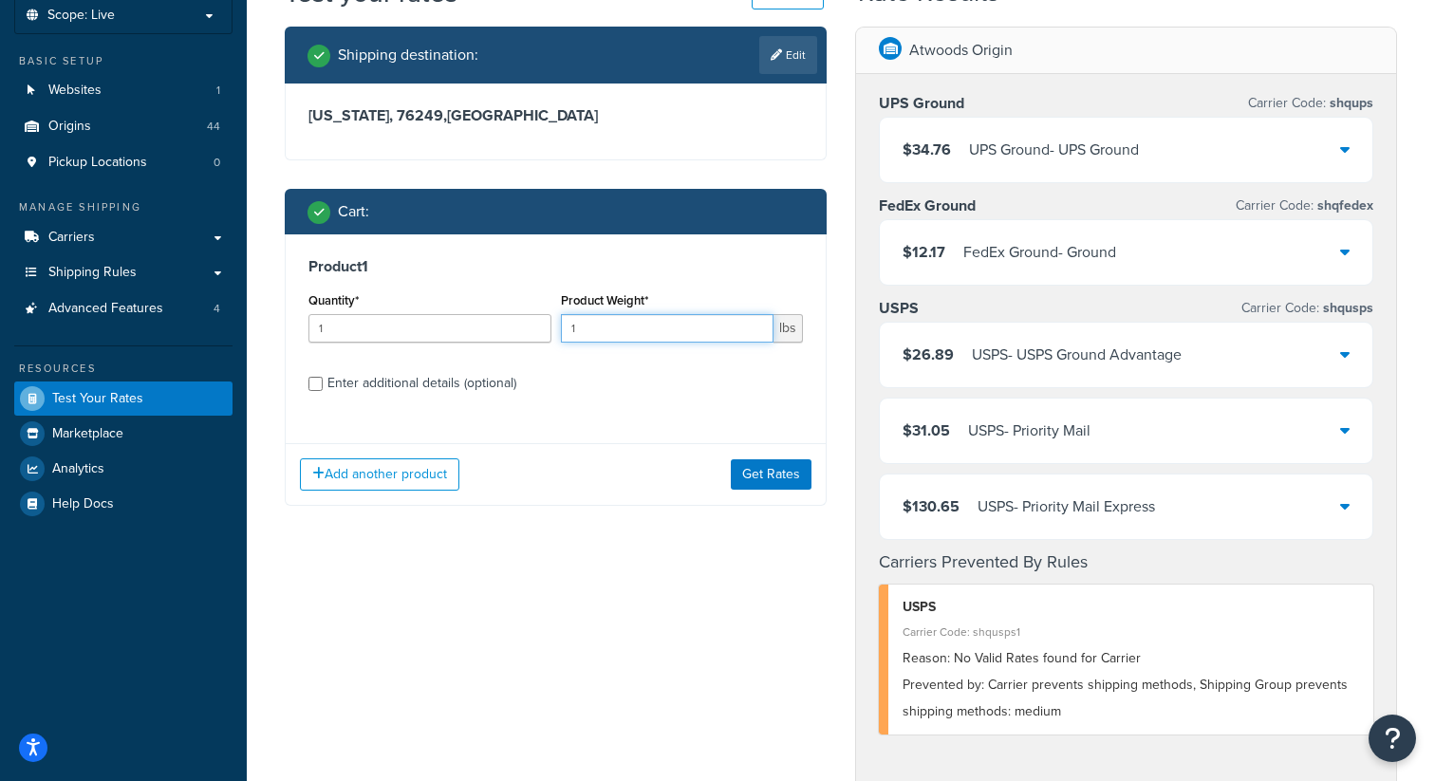
click at [638, 337] on input "1" at bounding box center [668, 328] width 214 height 28
click at [430, 383] on div "Enter additional details (optional)" at bounding box center [421, 383] width 189 height 27
click at [323, 383] on input "Enter additional details (optional)" at bounding box center [316, 384] width 14 height 14
checkbox input "true"
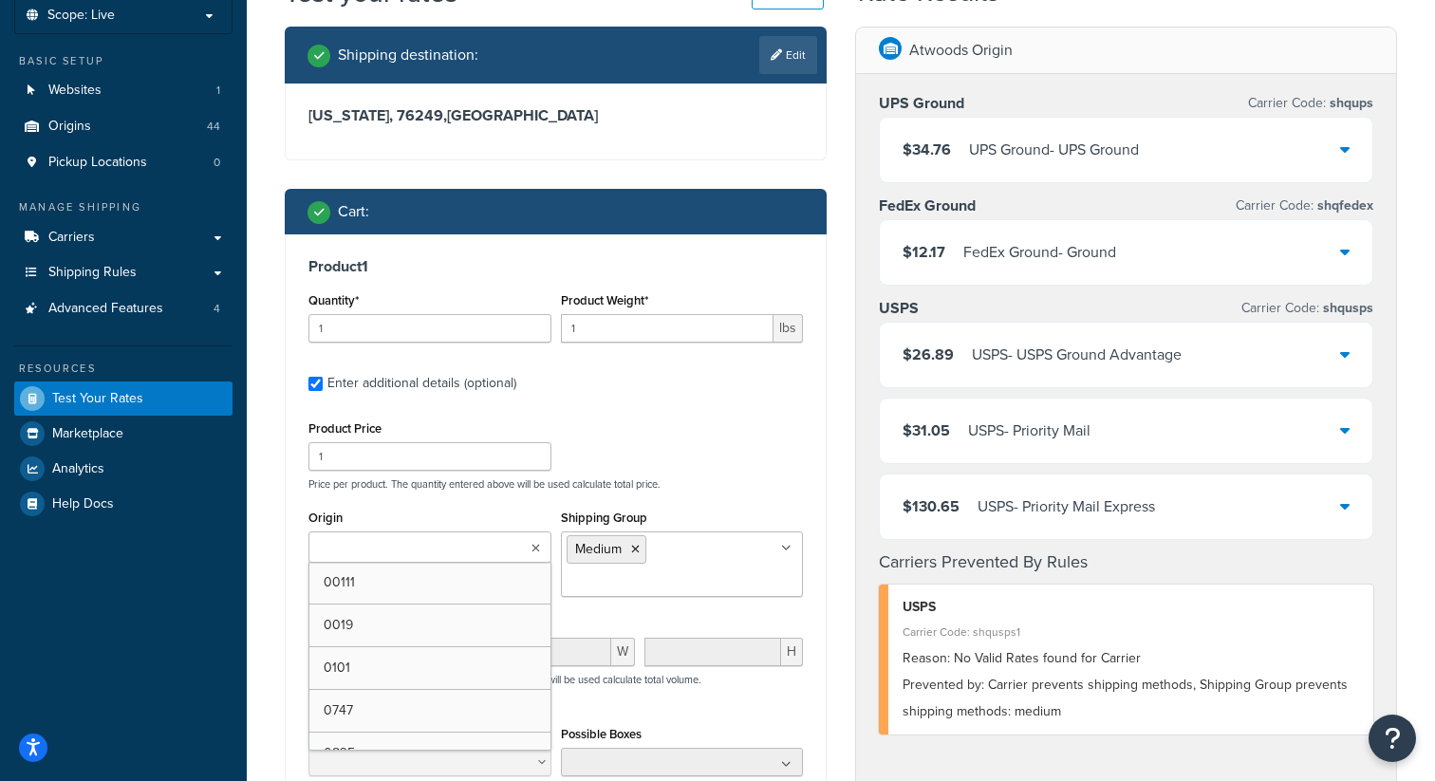
click at [383, 552] on input "Origin" at bounding box center [398, 548] width 168 height 21
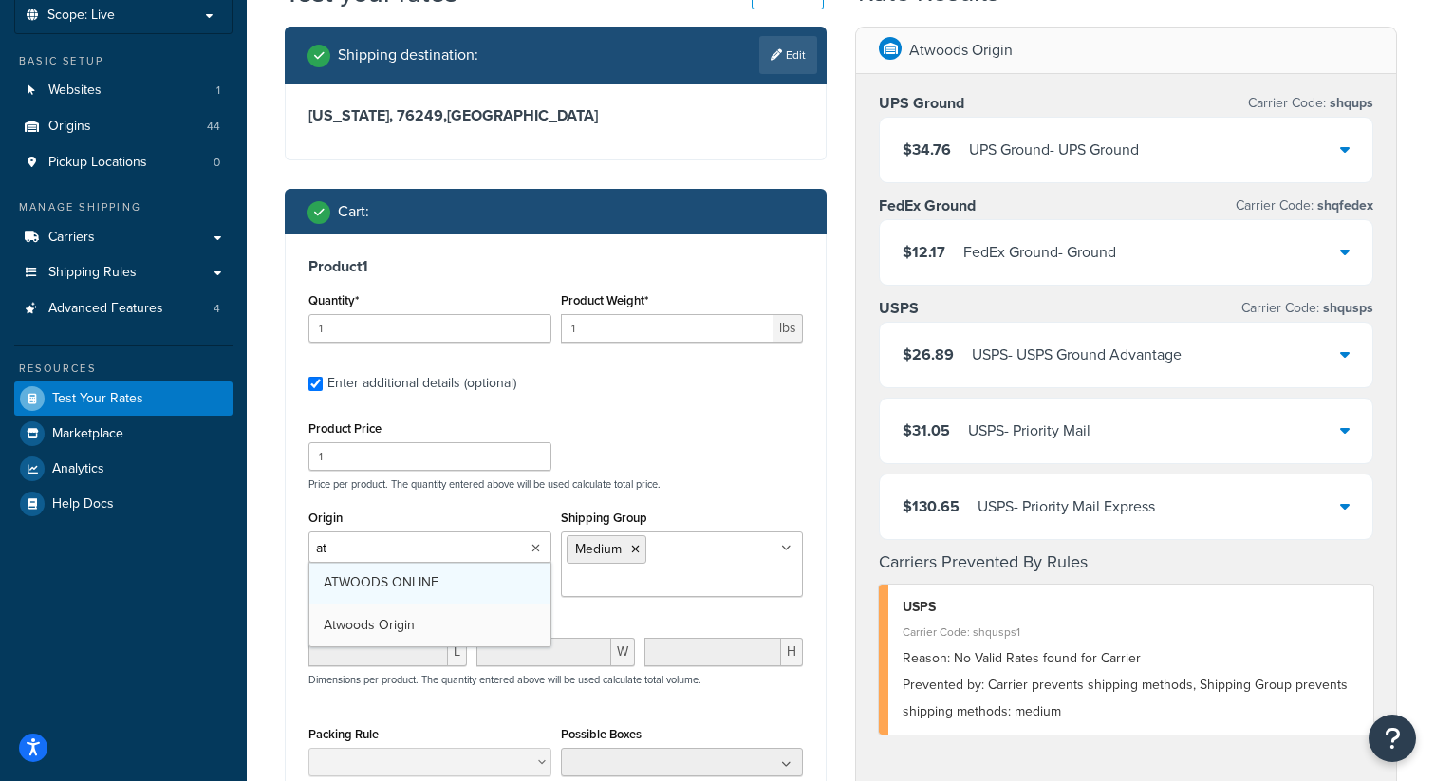
type input "atw"
click at [471, 484] on p "Price per product. The quantity entered above will be used calculate total pric…" at bounding box center [556, 483] width 504 height 13
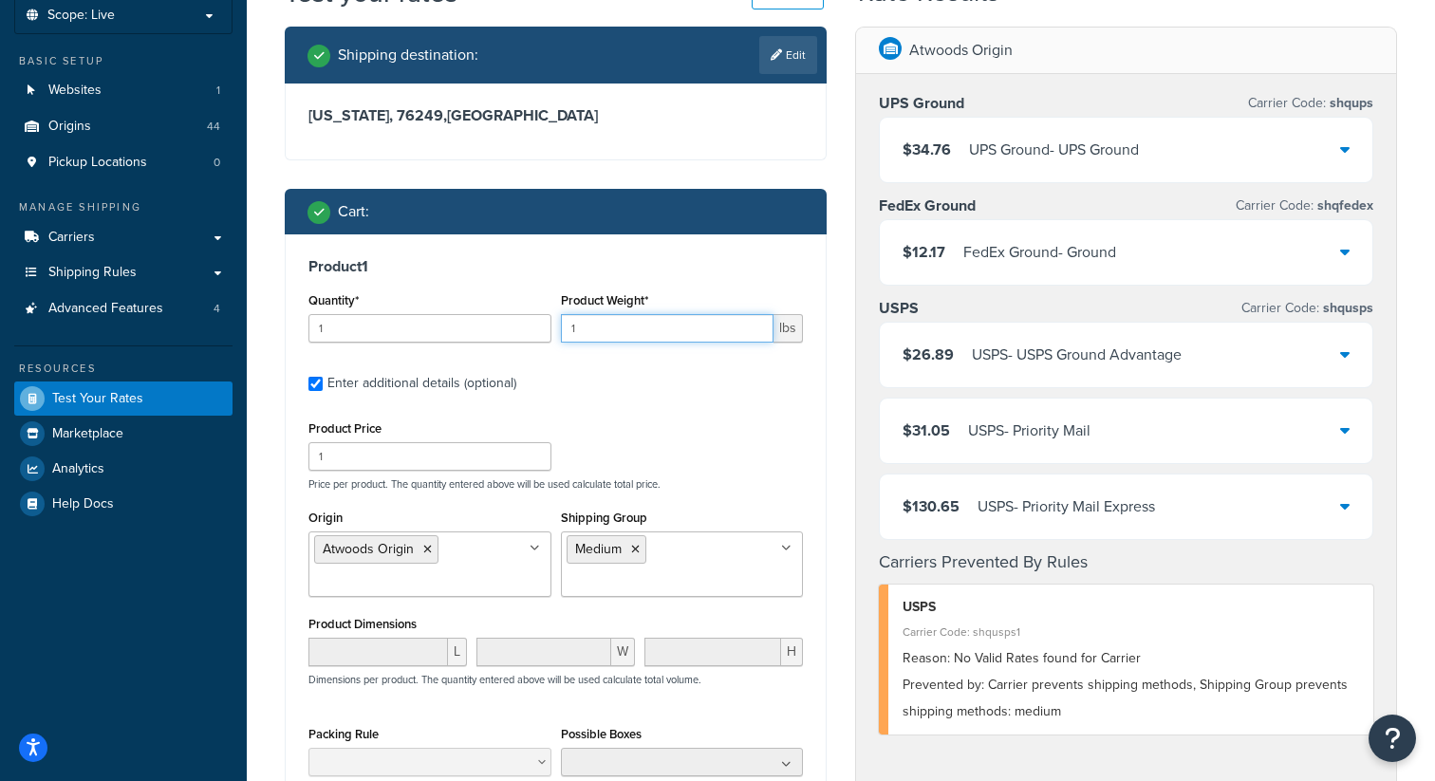
click at [603, 330] on input "1" at bounding box center [668, 328] width 214 height 28
type input "25"
click at [620, 364] on div "Product 1 Quantity* 1 Product Weight* 25 lbs Enter additional details (optional…" at bounding box center [556, 584] width 540 height 700
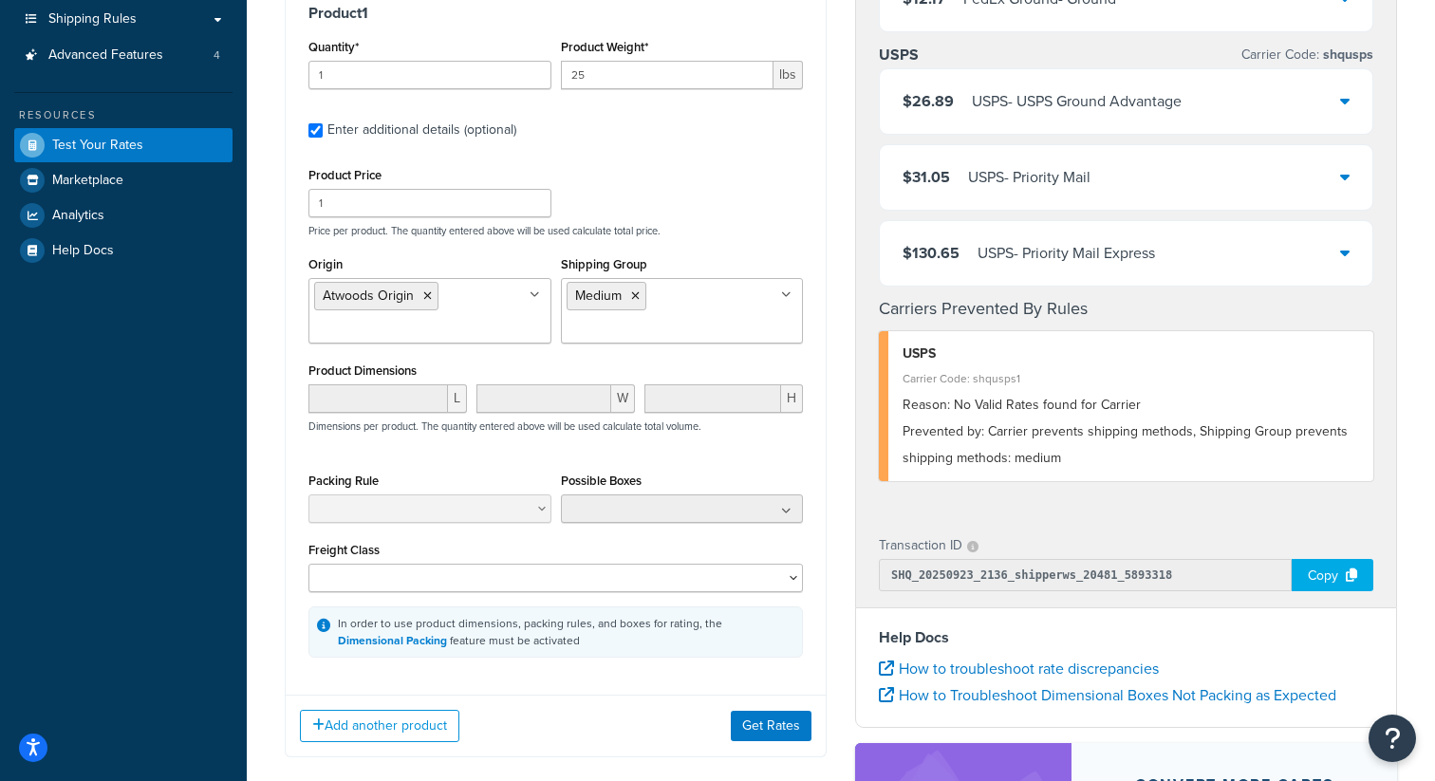
scroll to position [405, 0]
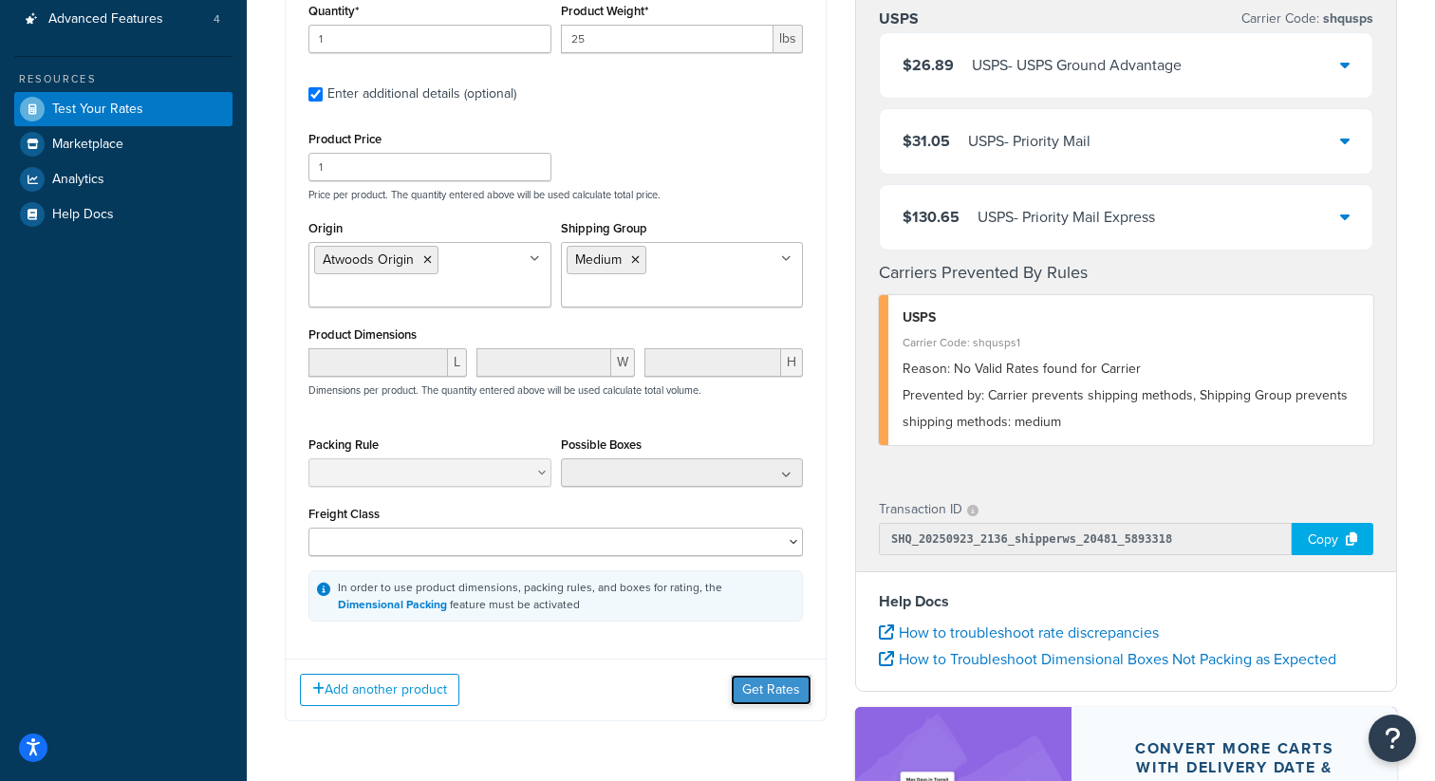
click at [755, 683] on button "Get Rates" at bounding box center [771, 690] width 81 height 30
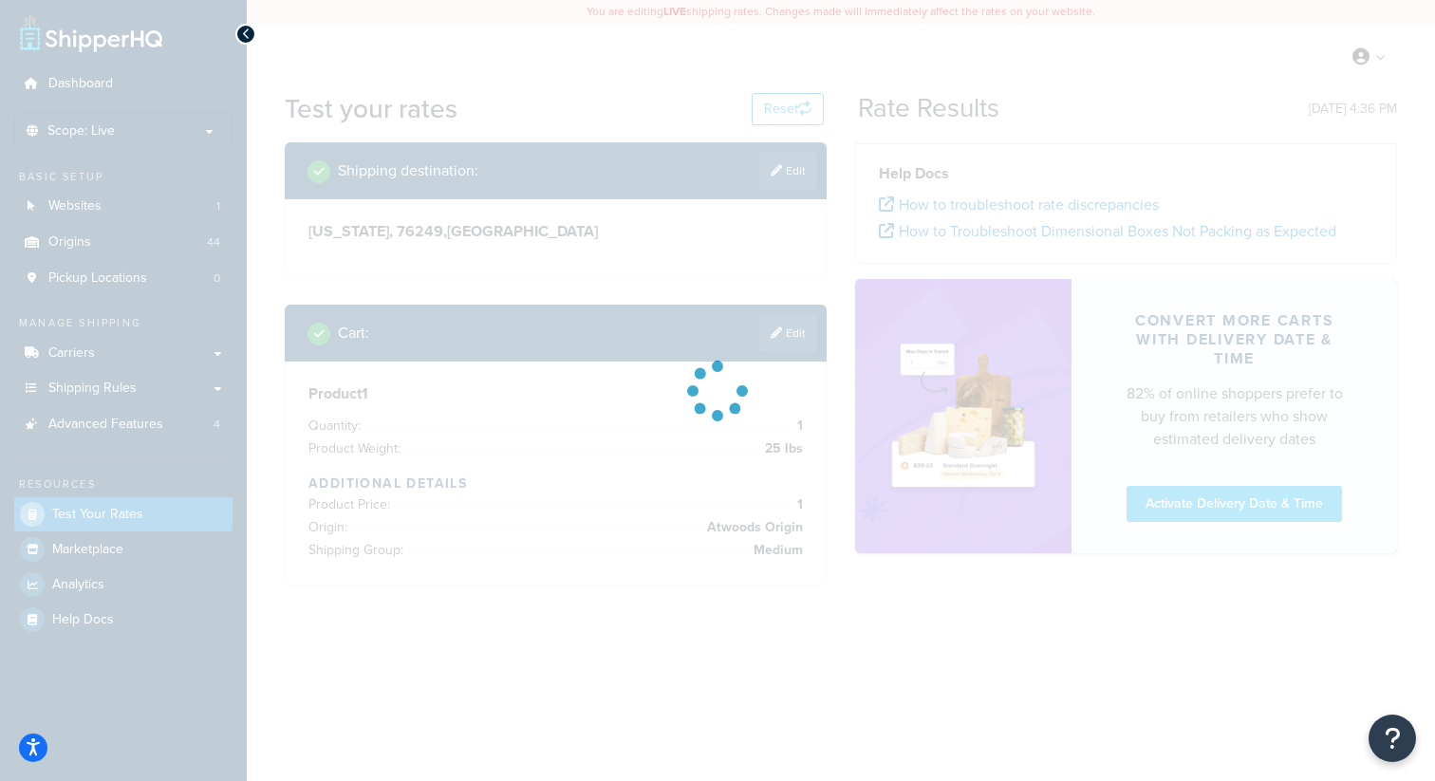
scroll to position [0, 0]
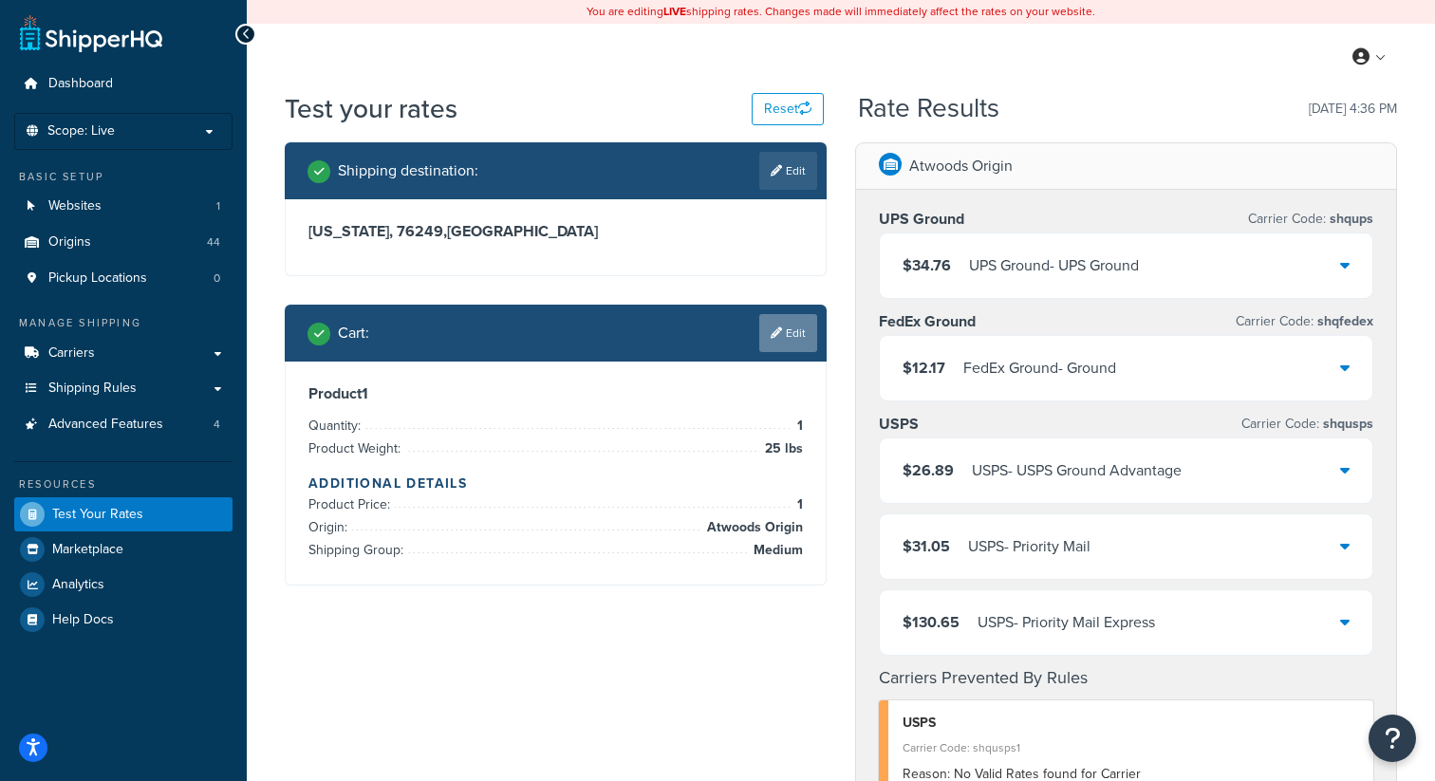
click at [795, 315] on link "Edit" at bounding box center [788, 333] width 58 height 38
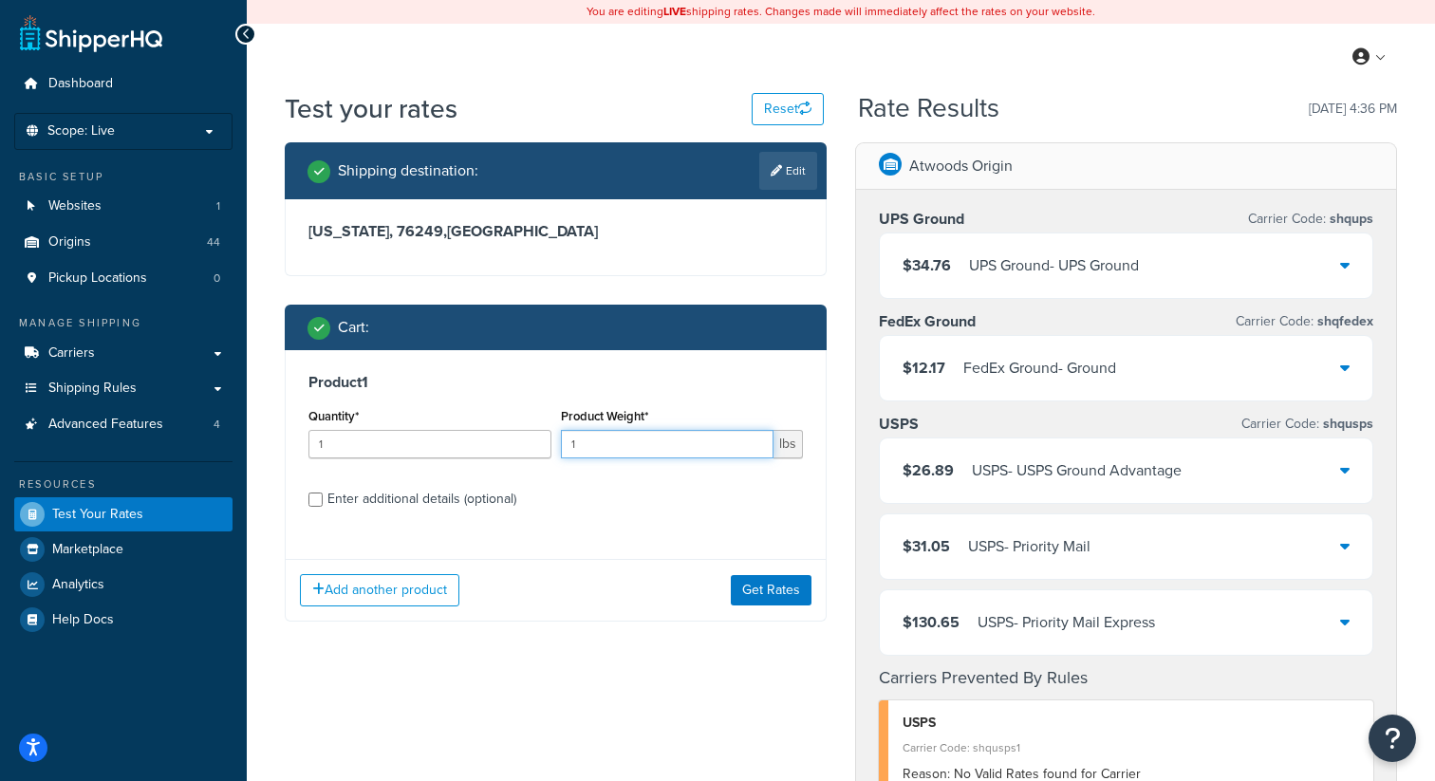
click at [575, 449] on input "1" at bounding box center [668, 444] width 214 height 28
type input "27"
click at [478, 490] on div "Enter additional details (optional)" at bounding box center [421, 499] width 189 height 27
click at [323, 493] on input "Enter additional details (optional)" at bounding box center [316, 500] width 14 height 14
checkbox input "true"
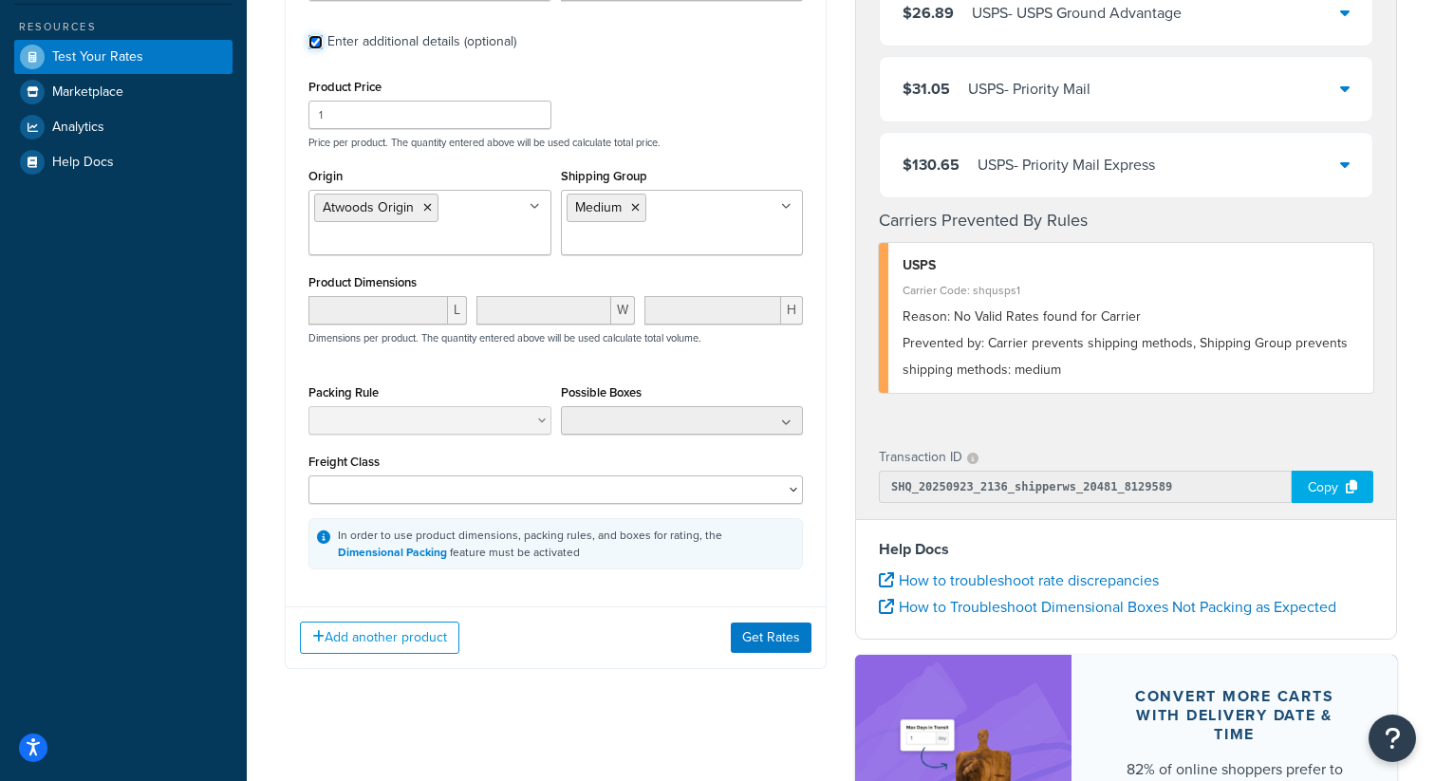
scroll to position [458, 0]
click at [758, 640] on button "Get Rates" at bounding box center [771, 637] width 81 height 30
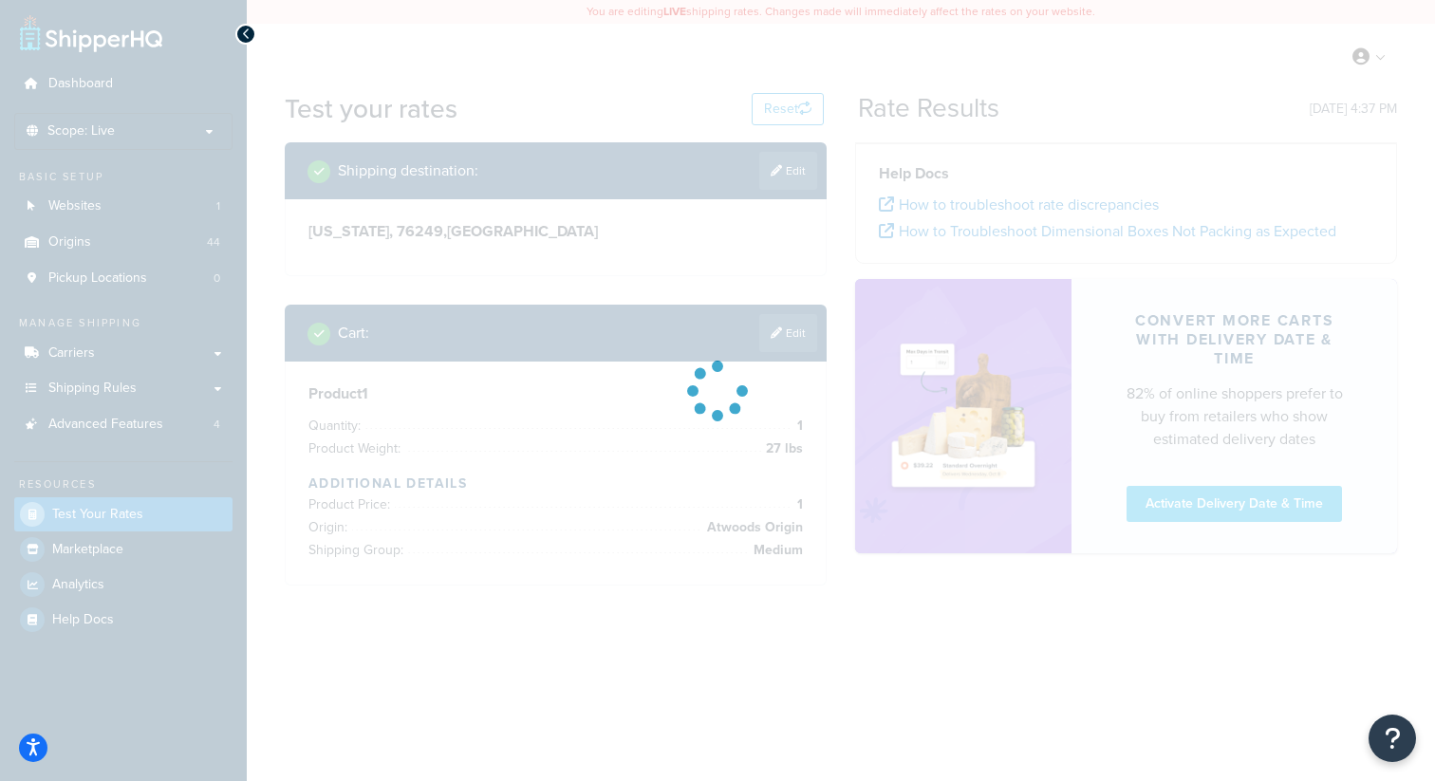
scroll to position [0, 0]
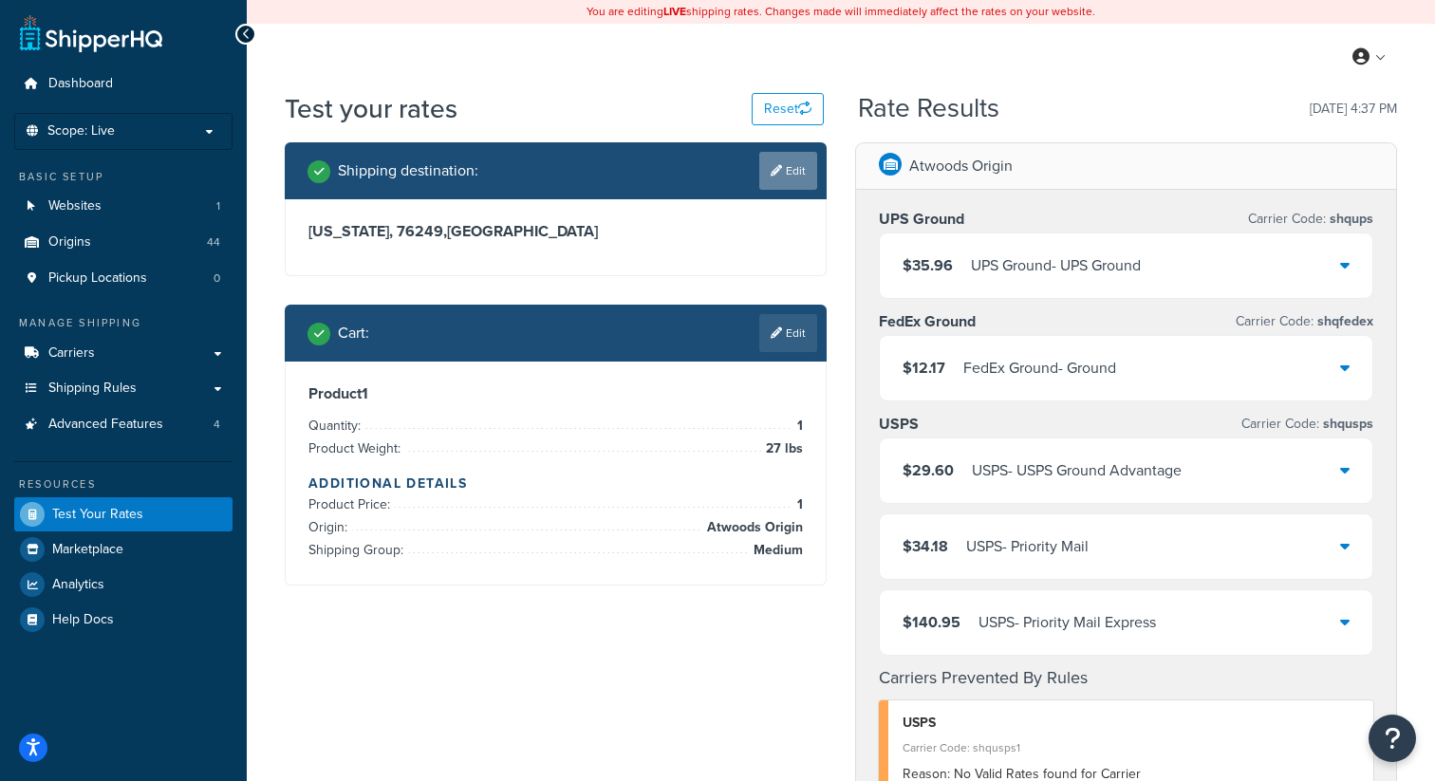
click at [793, 185] on link "Edit" at bounding box center [788, 171] width 58 height 38
select select "TX"
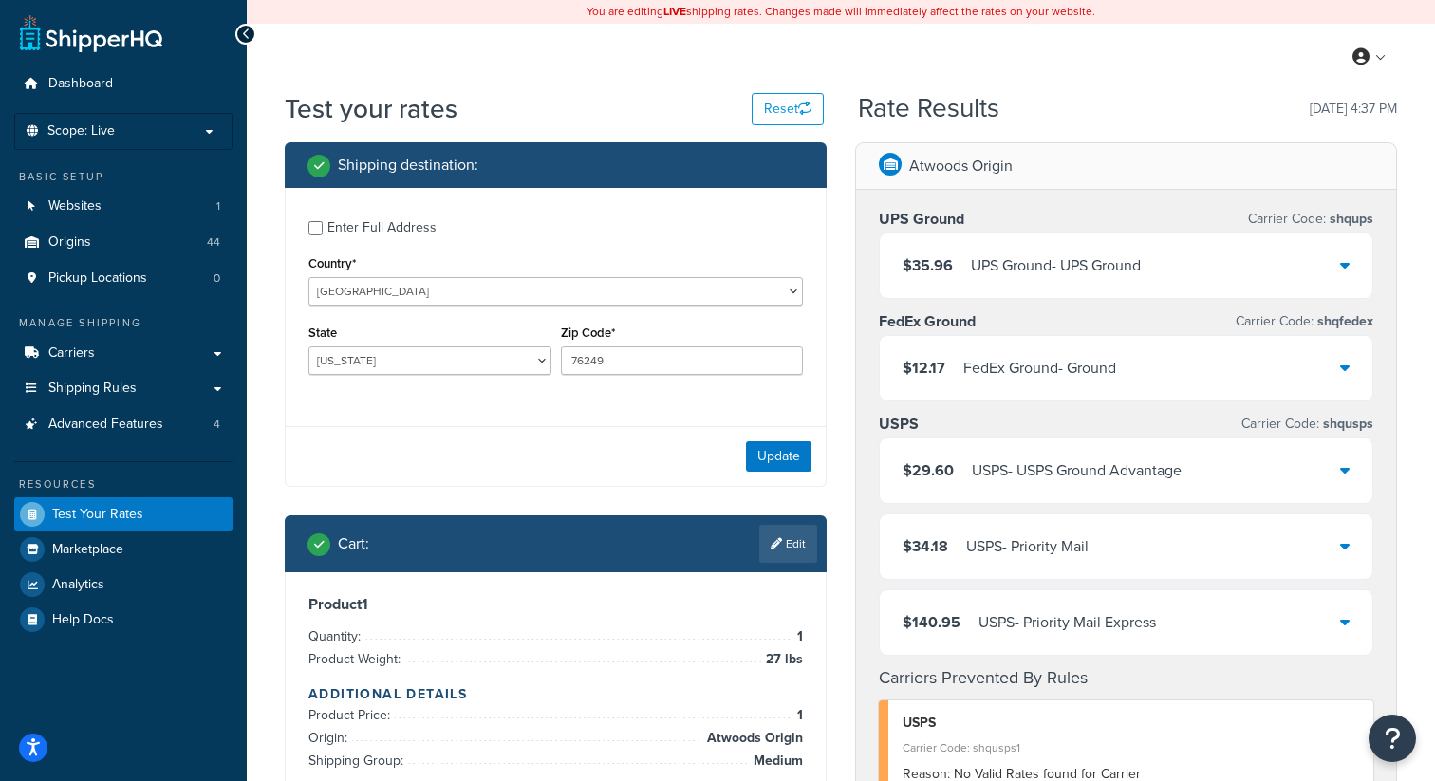
click at [433, 228] on div "Enter Full Address" at bounding box center [381, 228] width 109 height 27
click at [323, 228] on input "Enter Full Address" at bounding box center [316, 228] width 14 height 14
checkbox input "true"
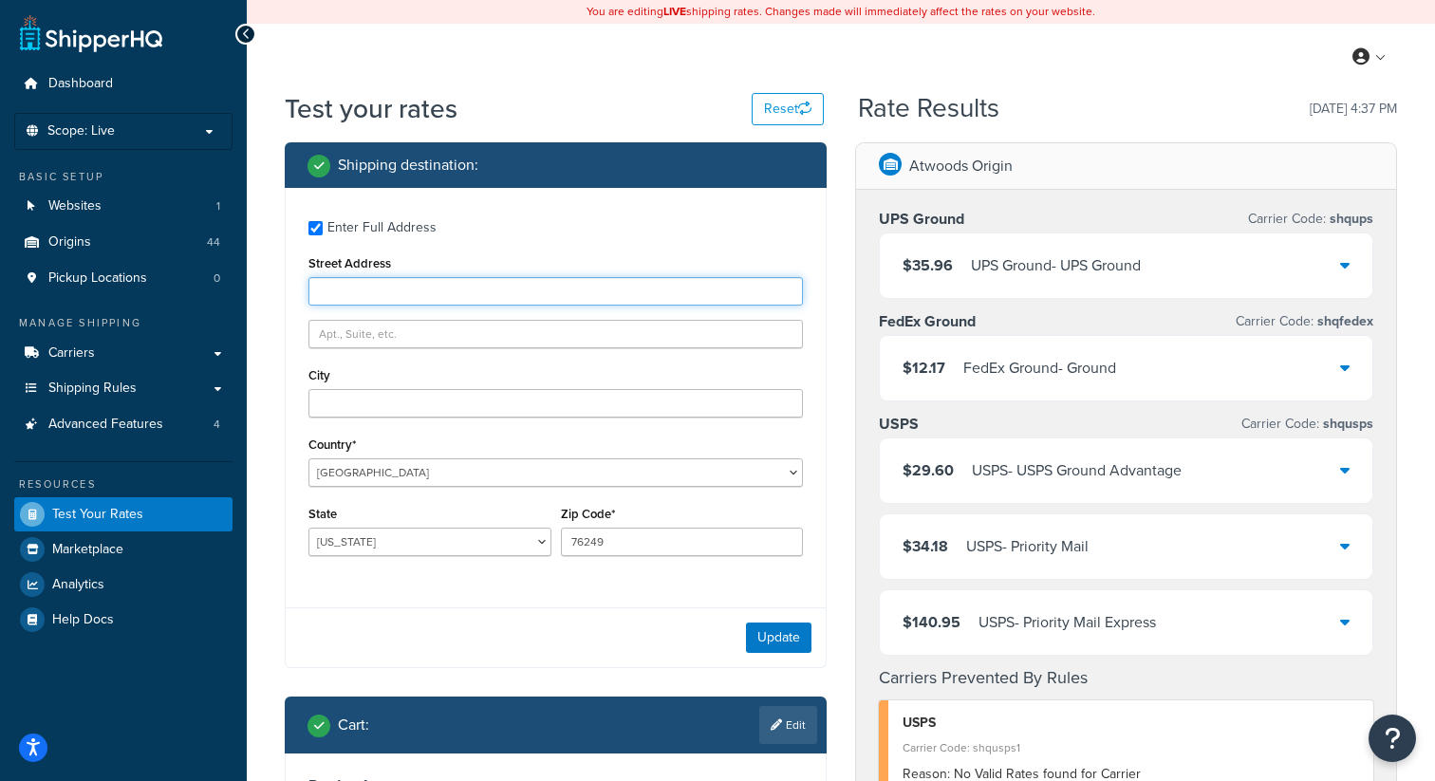
click at [409, 282] on input "Street Address" at bounding box center [556, 291] width 495 height 28
paste input "321 Edgewood St"
type input "321 Edgewood St"
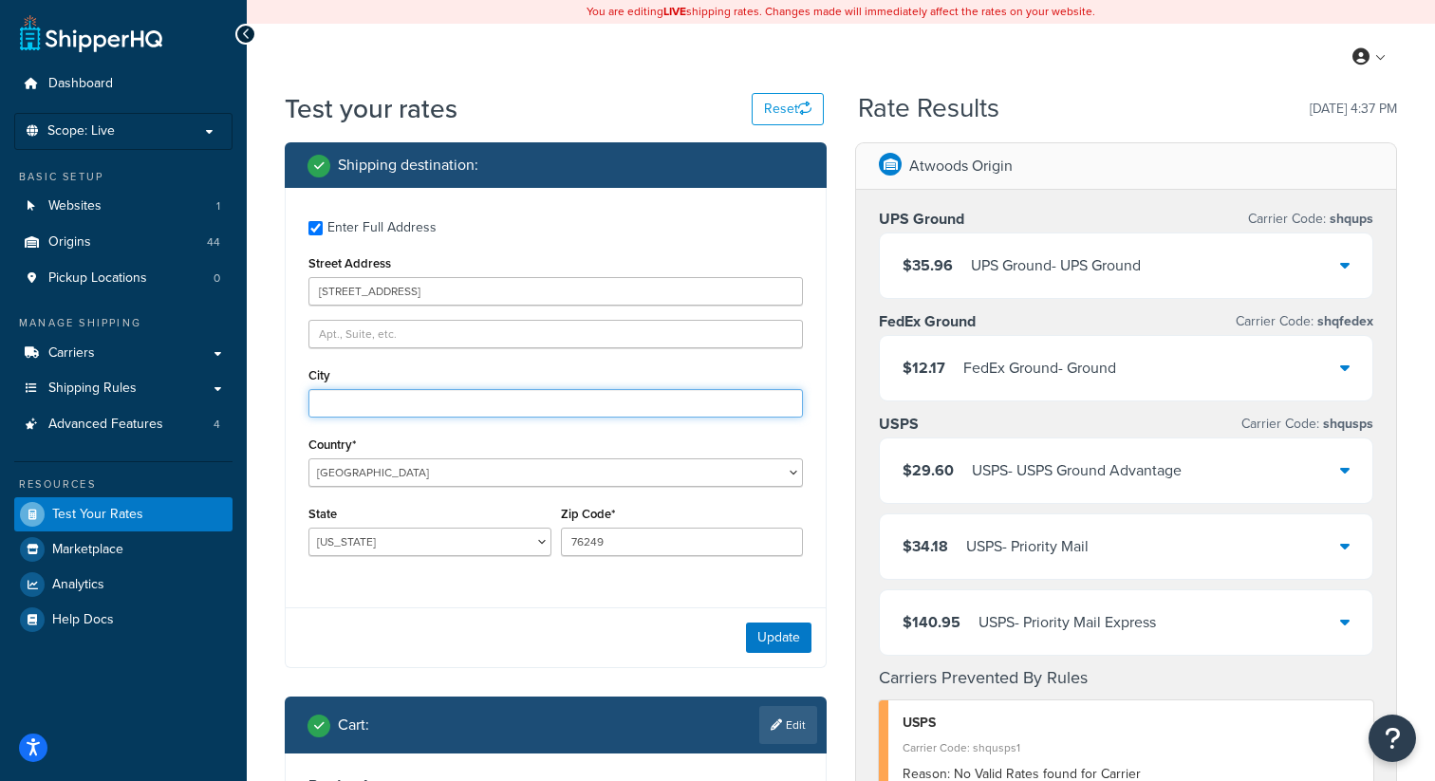
click at [376, 399] on input "City" at bounding box center [556, 403] width 495 height 28
type input "krum"
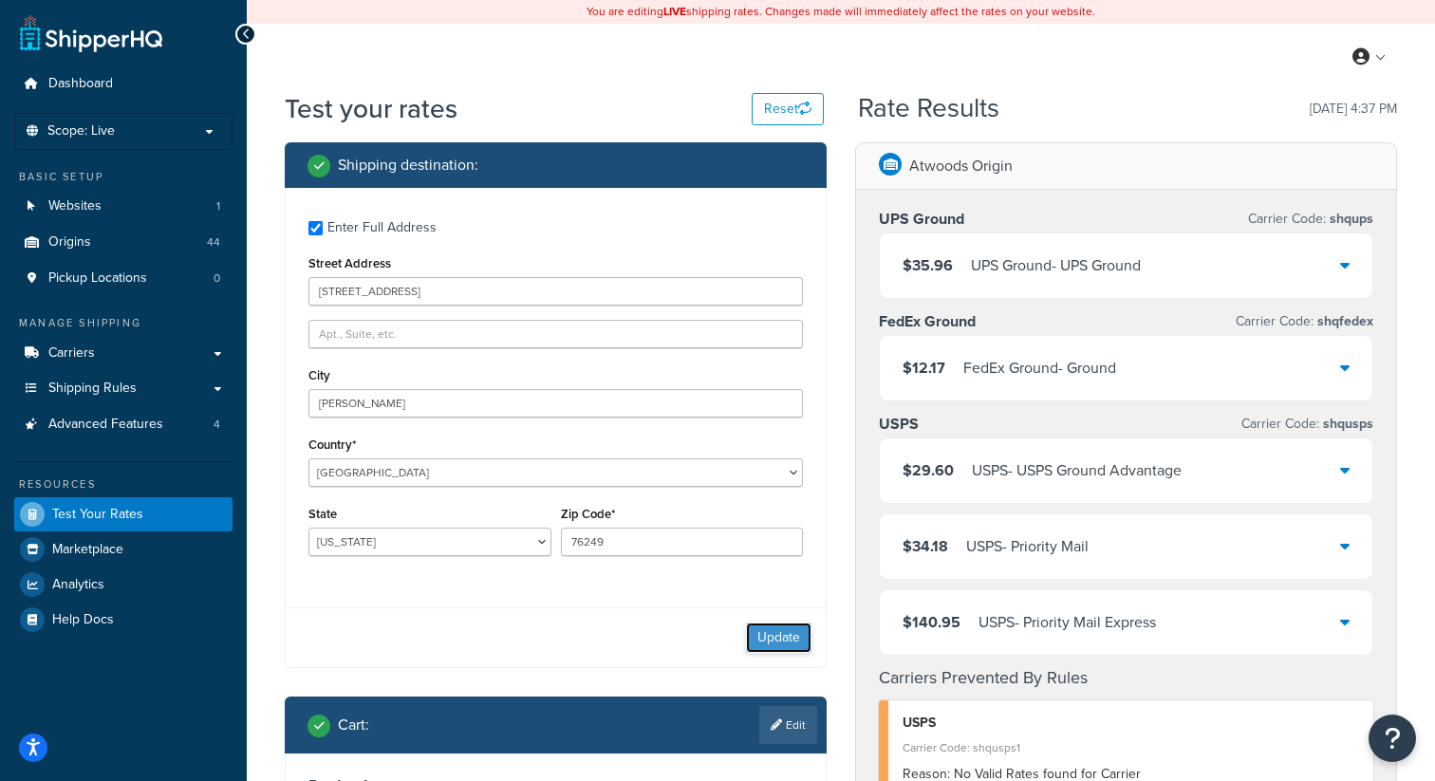
click at [789, 634] on button "Update" at bounding box center [778, 638] width 65 height 30
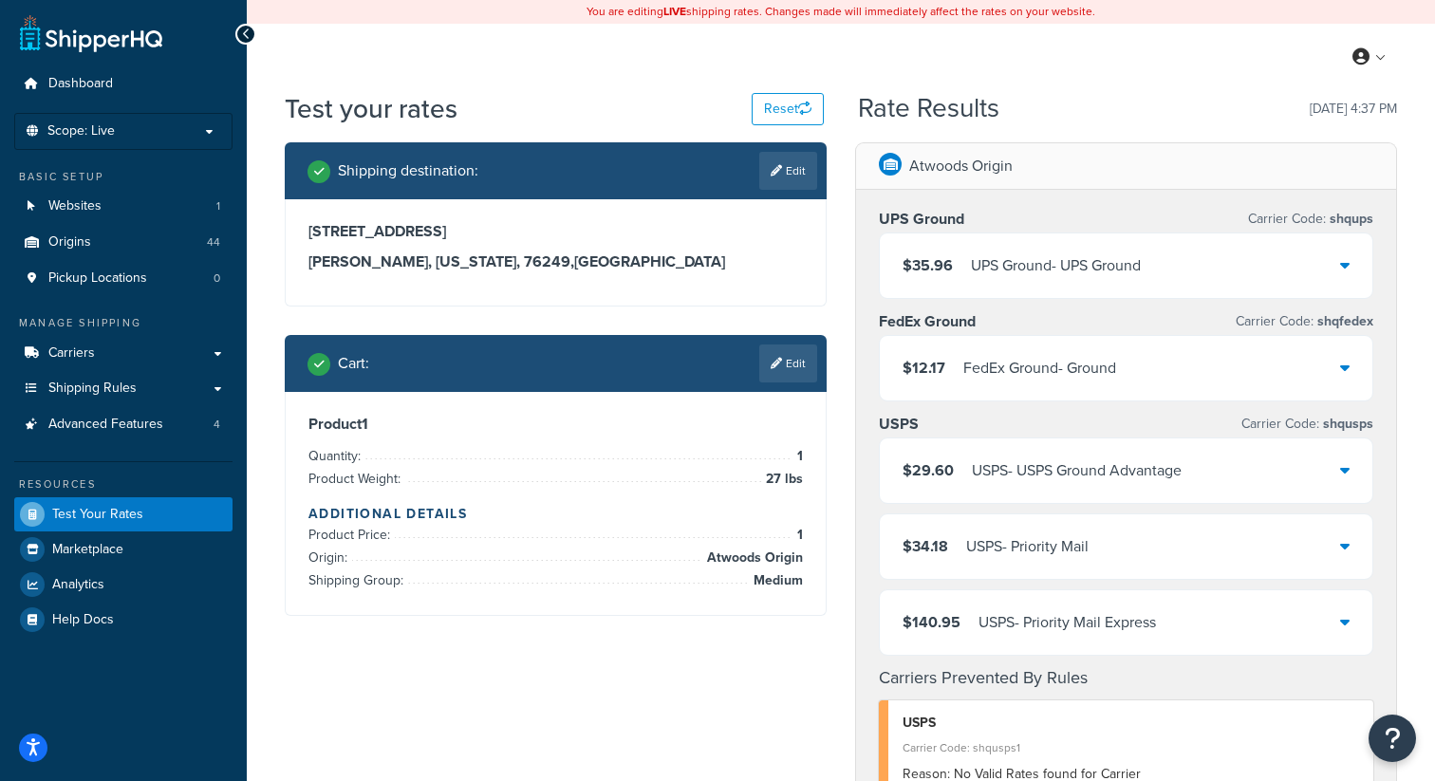
click at [1232, 119] on div "Rate Results 09/23/2025, 4:37 PM" at bounding box center [1127, 108] width 539 height 29
